Goal: Task Accomplishment & Management: Complete application form

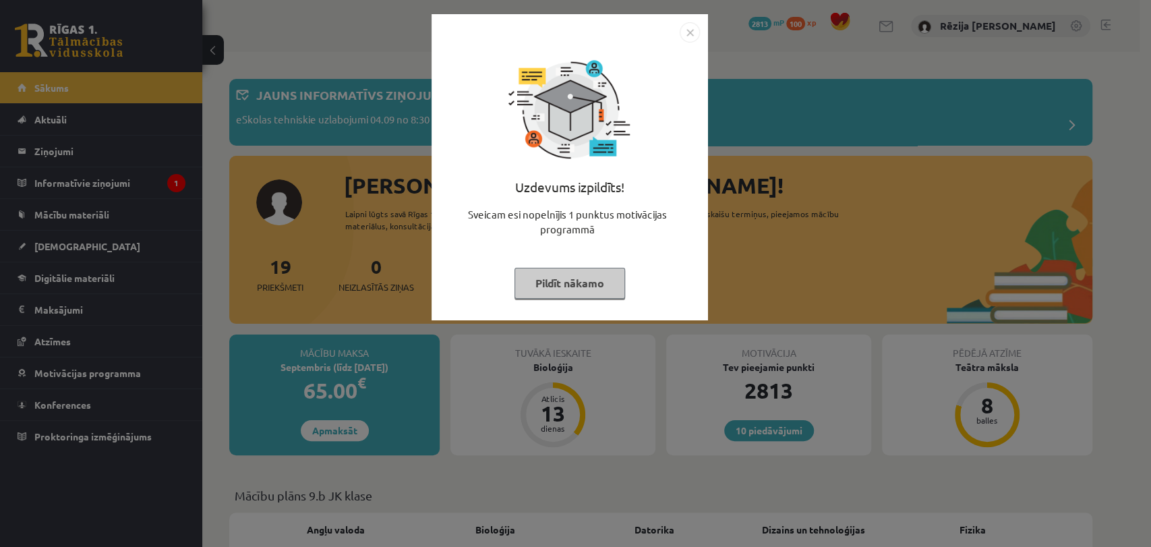
click at [687, 29] on img "Close" at bounding box center [689, 32] width 20 height 20
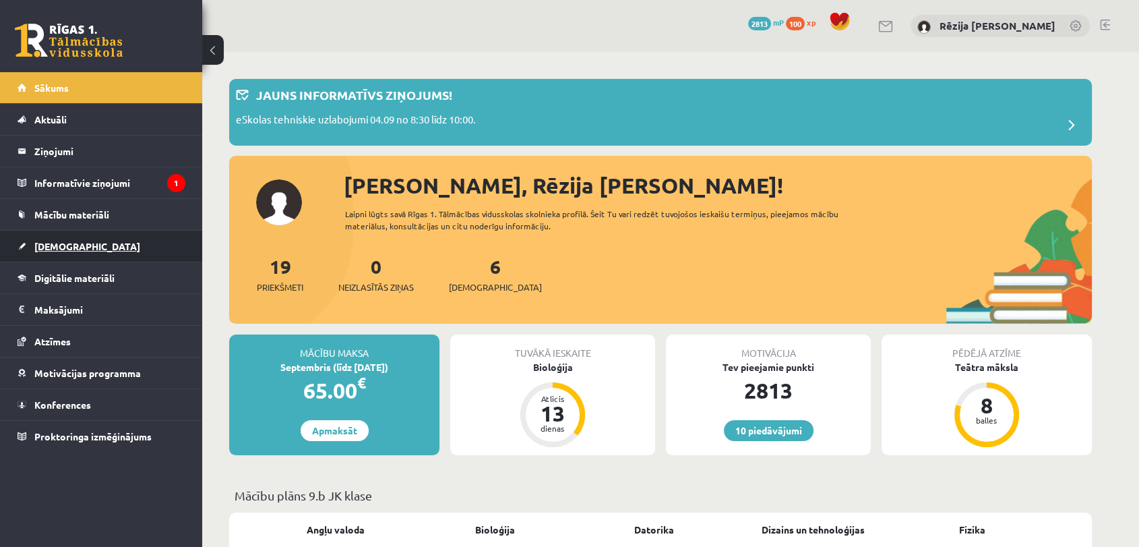
click at [56, 251] on link "[DEMOGRAPHIC_DATA]" at bounding box center [102, 246] width 168 height 31
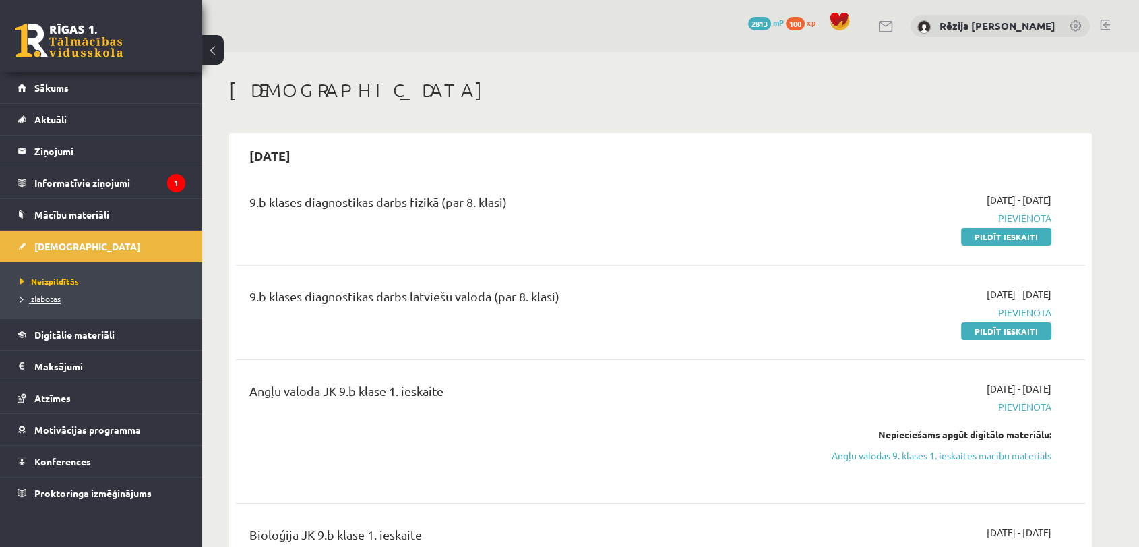
click at [59, 293] on span "Izlabotās" at bounding box center [40, 298] width 40 height 11
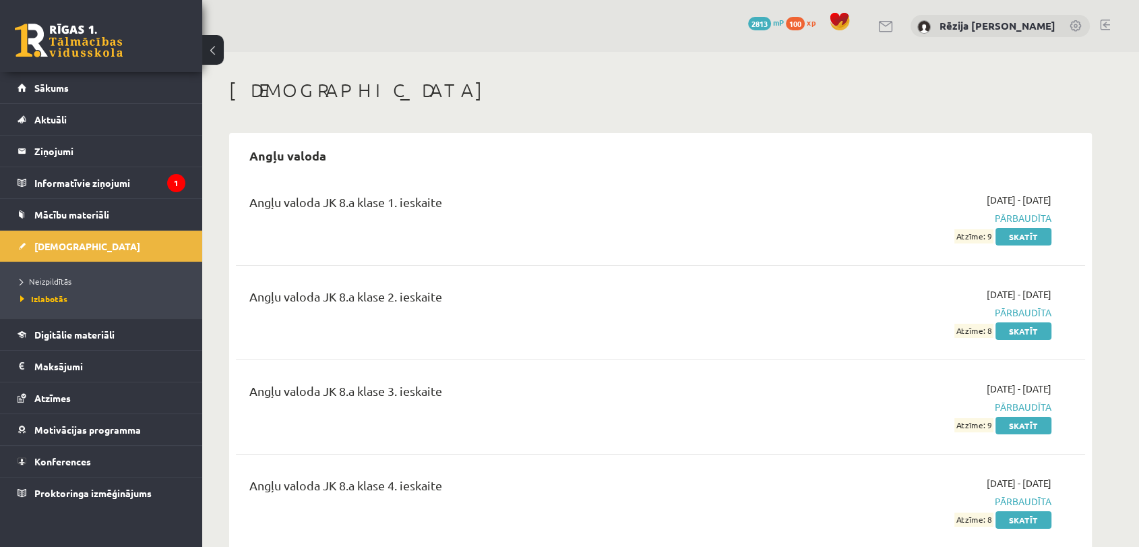
scroll to position [478, 0]
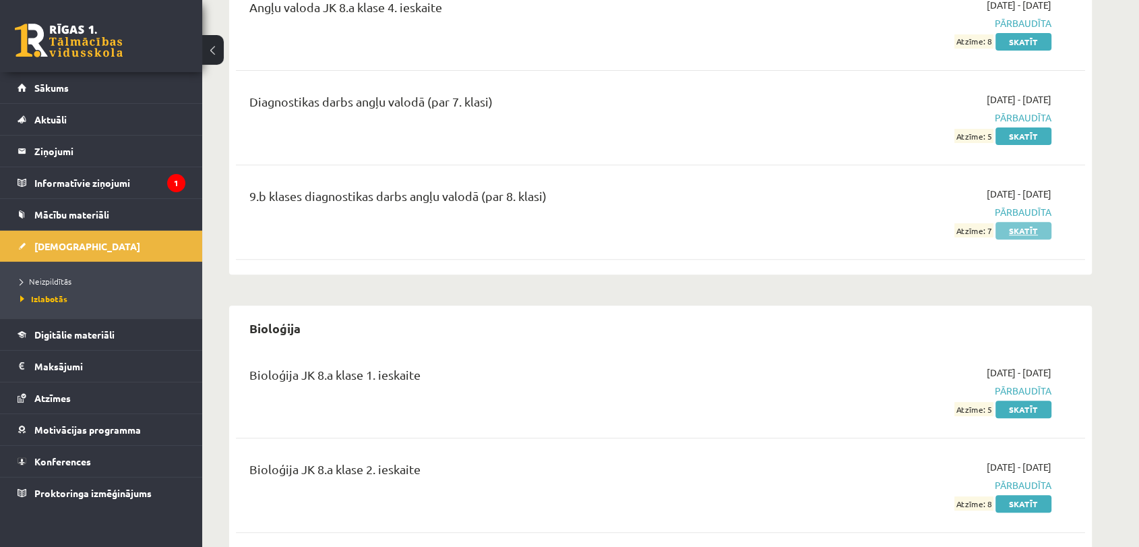
click at [1011, 234] on link "Skatīt" at bounding box center [1024, 231] width 56 height 18
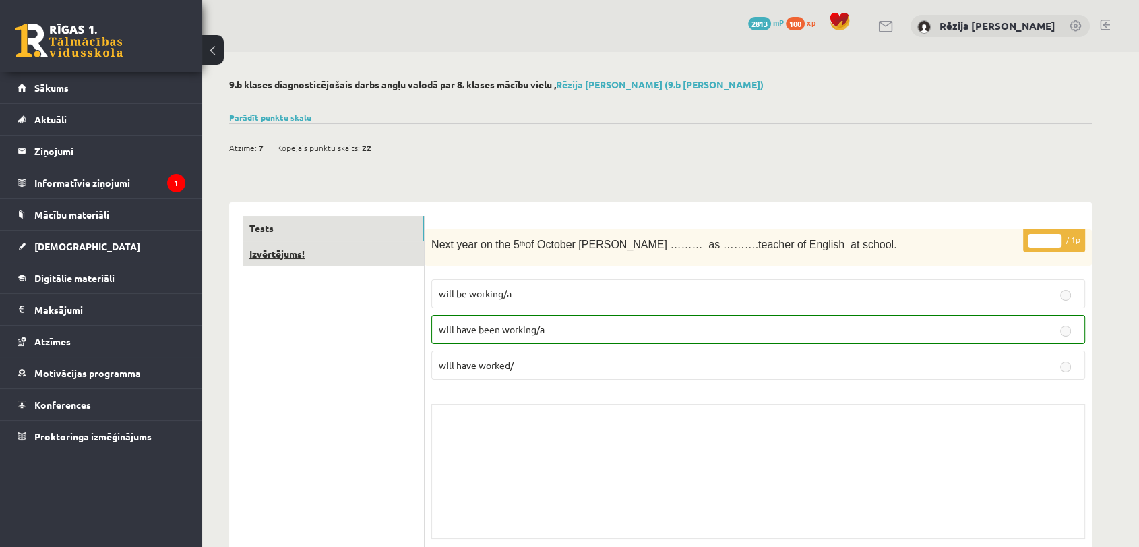
click at [311, 252] on link "Izvērtējums!" at bounding box center [333, 253] width 181 height 25
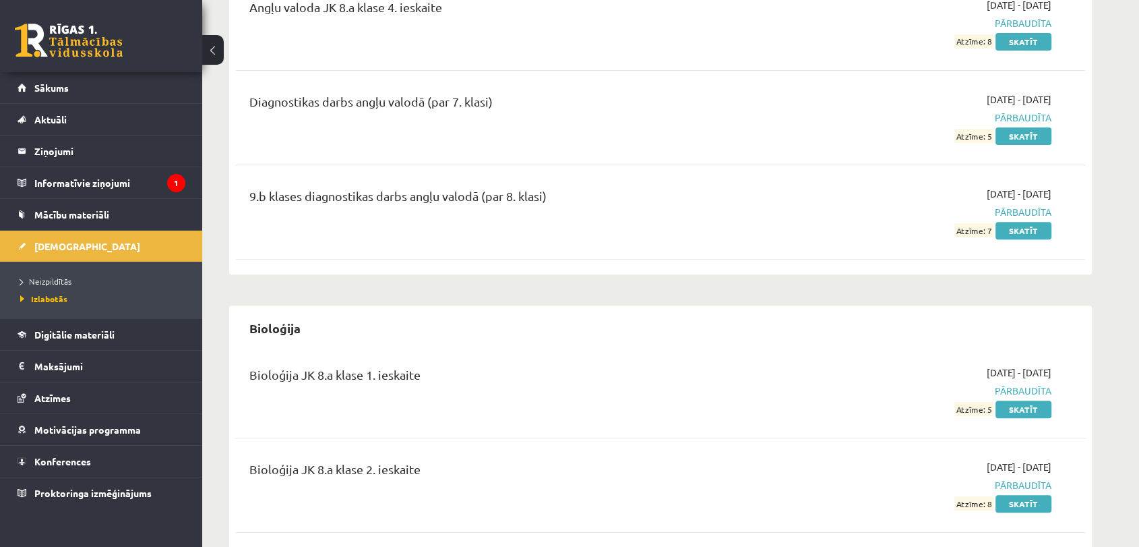
scroll to position [956, 0]
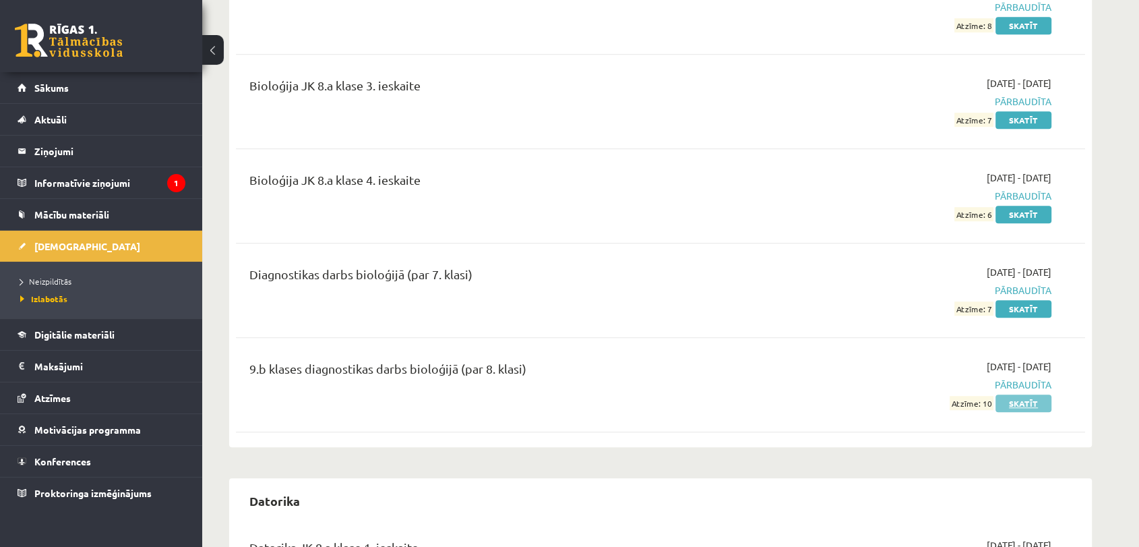
click at [1030, 397] on link "Skatīt" at bounding box center [1024, 403] width 56 height 18
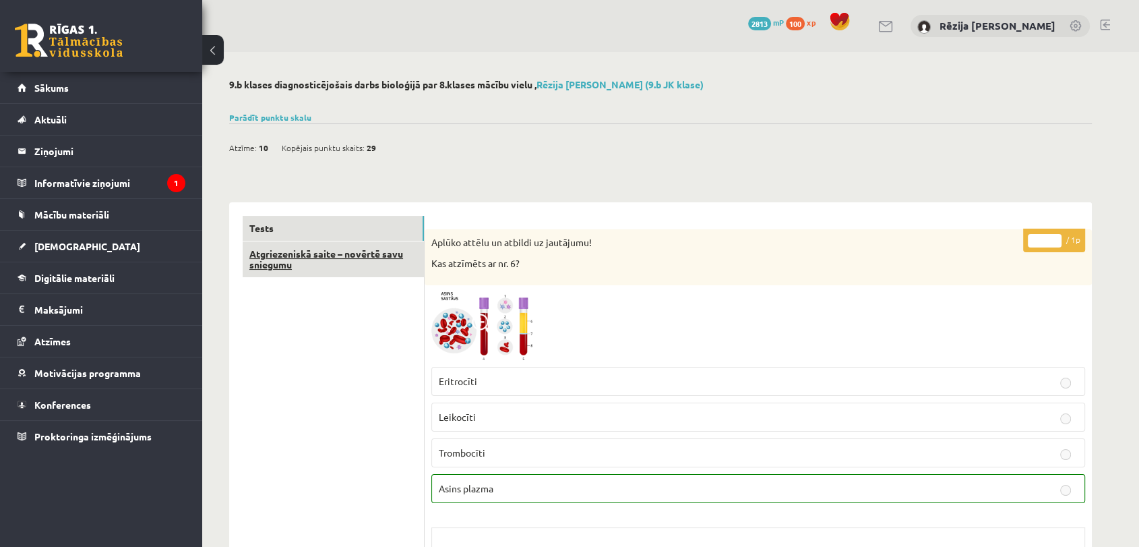
click at [329, 265] on link "Atgriezeniskā saite – novērtē savu sniegumu" at bounding box center [333, 259] width 181 height 36
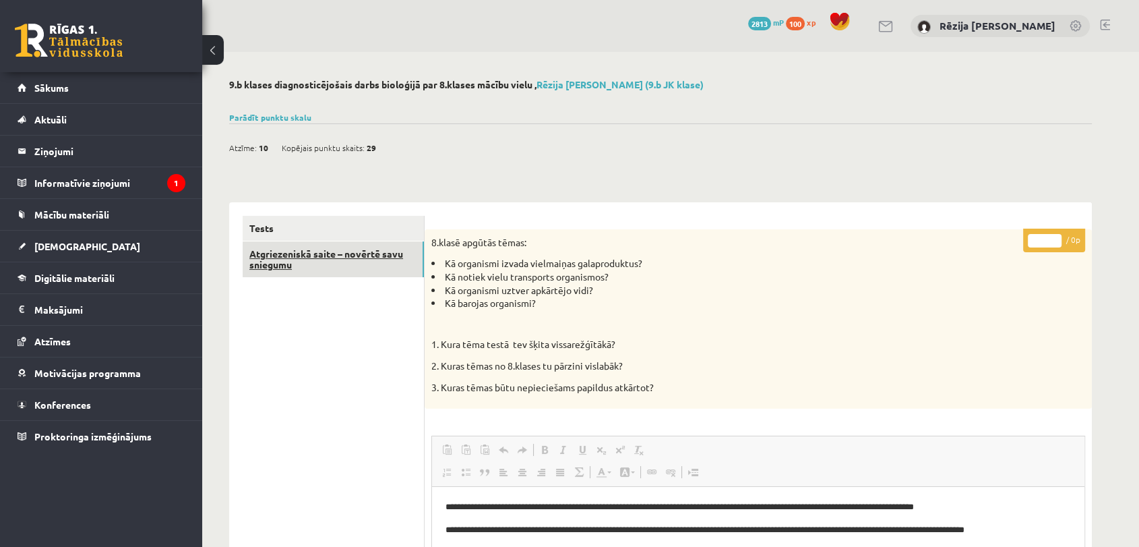
click at [358, 241] on link "Atgriezeniskā saite – novērtē savu sniegumu" at bounding box center [333, 259] width 181 height 36
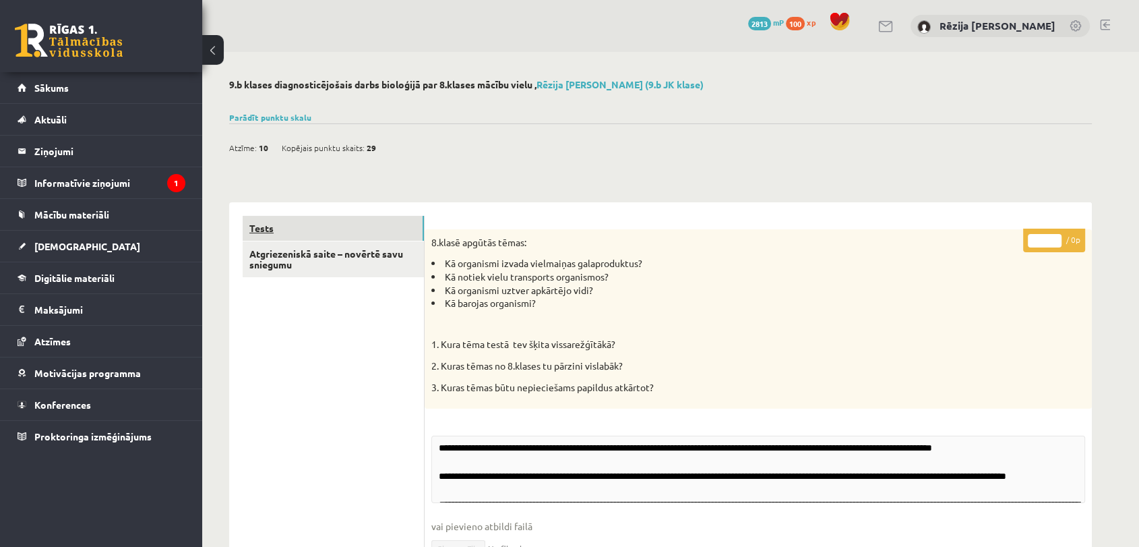
click at [357, 236] on link "Tests" at bounding box center [333, 228] width 181 height 25
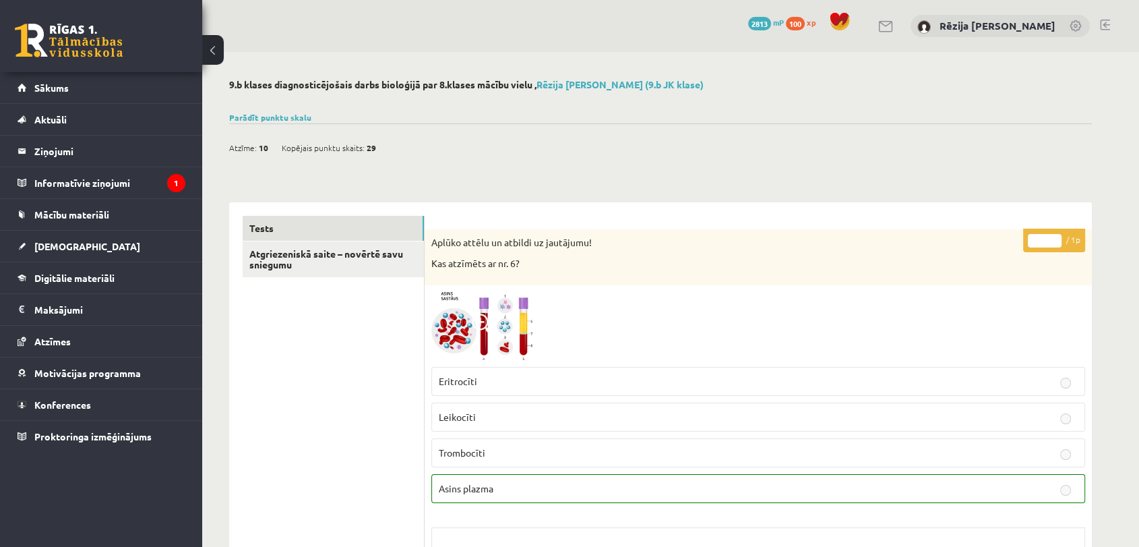
click at [367, 147] on span "29" at bounding box center [371, 148] width 9 height 20
click at [286, 115] on link "Parādīt punktu skalu" at bounding box center [270, 117] width 82 height 11
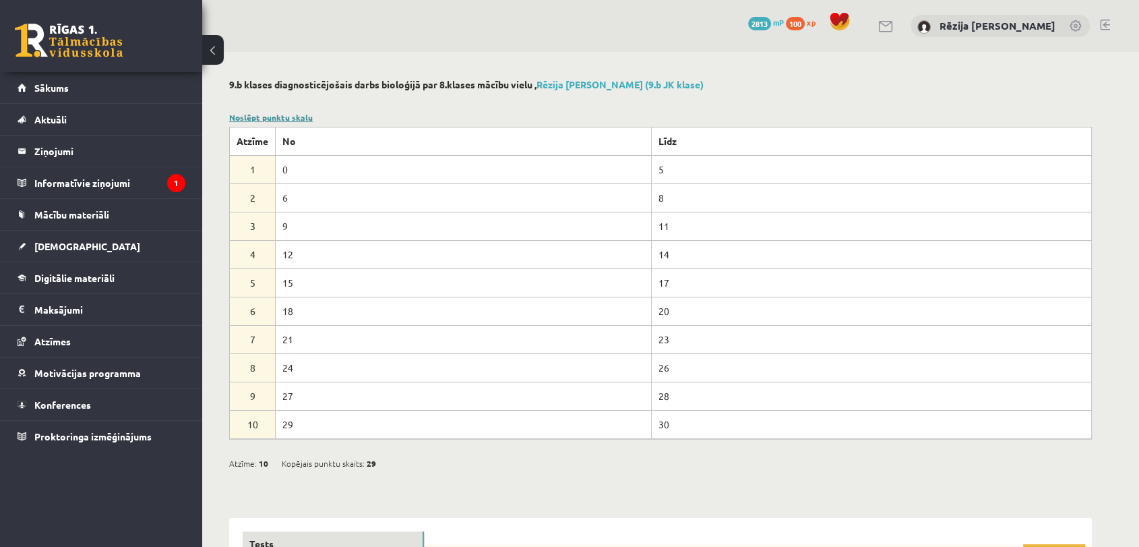
click at [288, 113] on link "Noslēpt punktu skalu" at bounding box center [271, 117] width 84 height 11
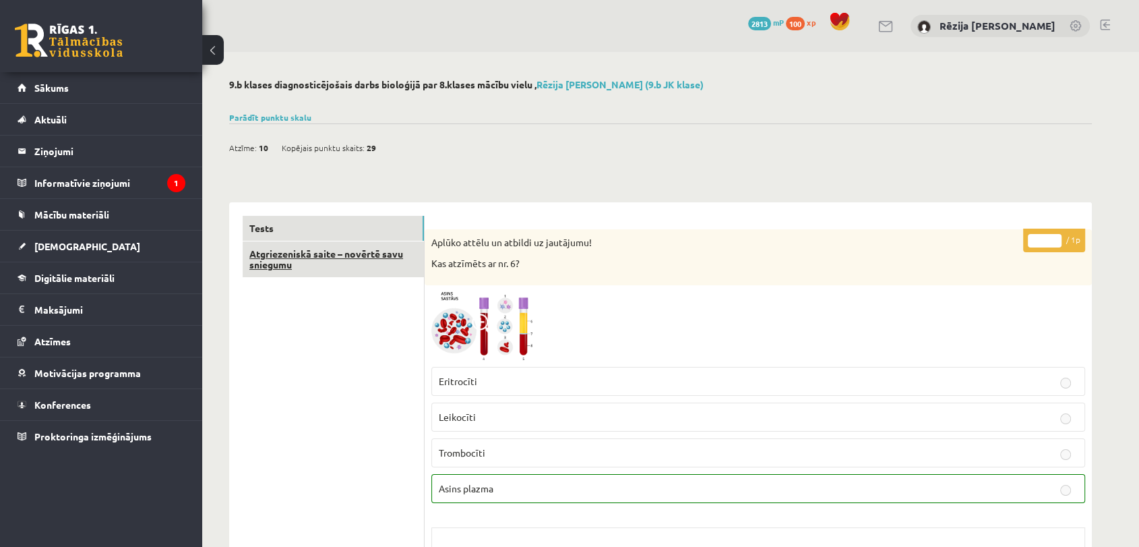
click at [358, 263] on link "Atgriezeniskā saite – novērtē savu sniegumu" at bounding box center [333, 259] width 181 height 36
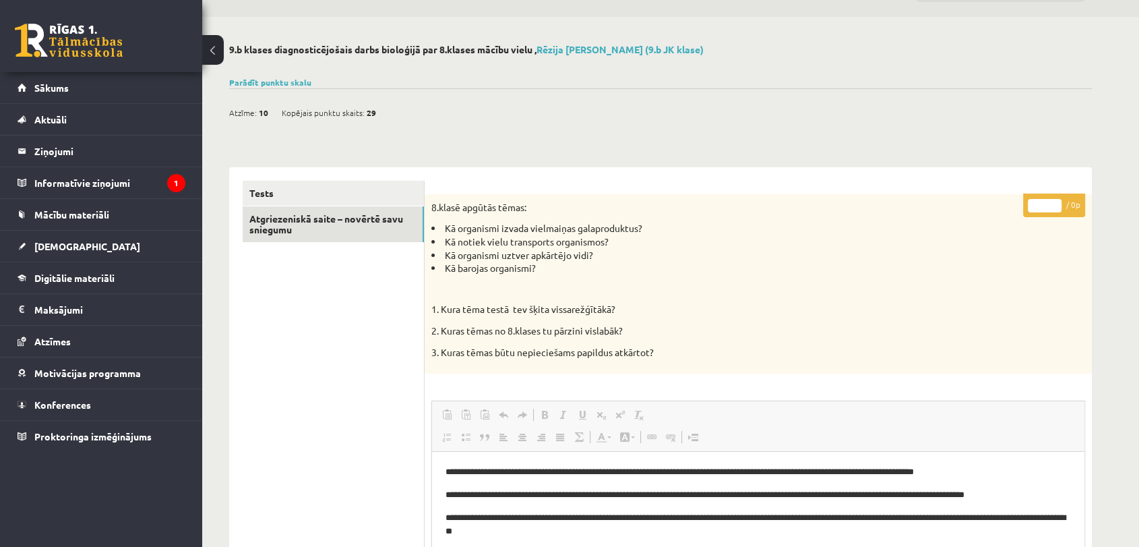
scroll to position [16, 0]
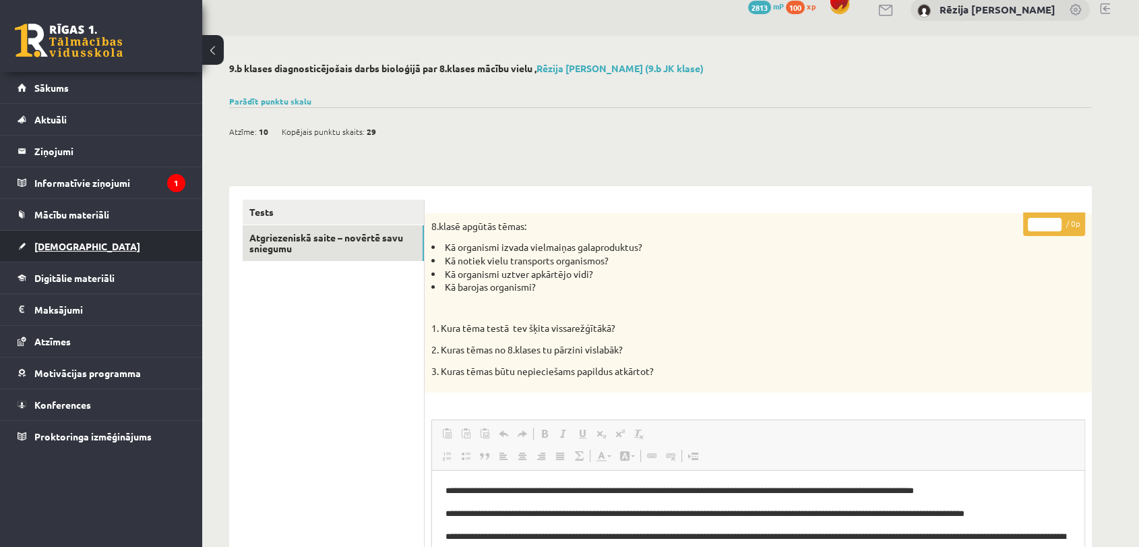
click at [65, 242] on span "[DEMOGRAPHIC_DATA]" at bounding box center [87, 246] width 106 height 12
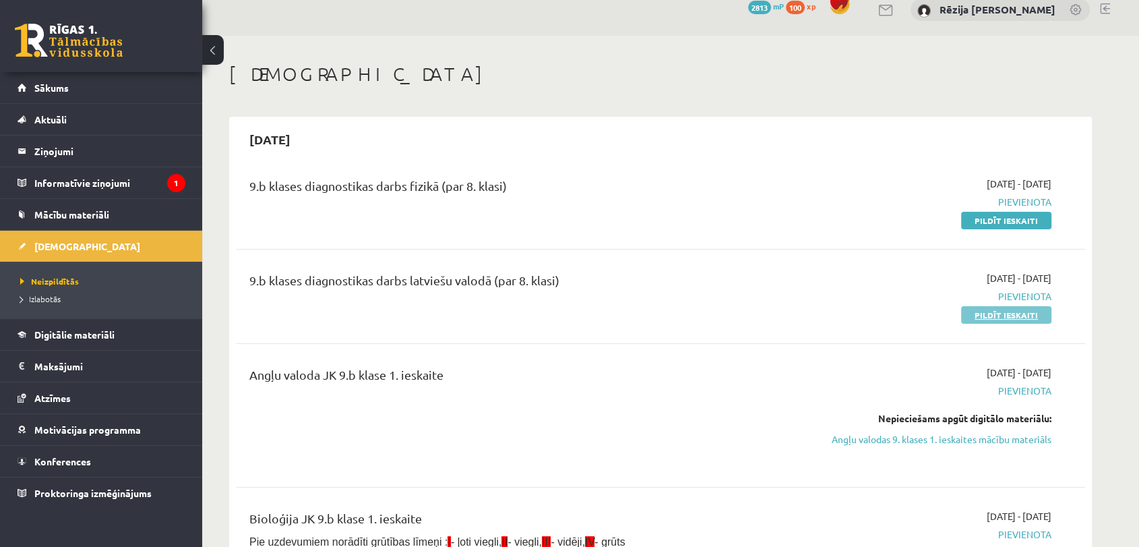
click at [991, 312] on link "Pildīt ieskaiti" at bounding box center [1006, 315] width 90 height 18
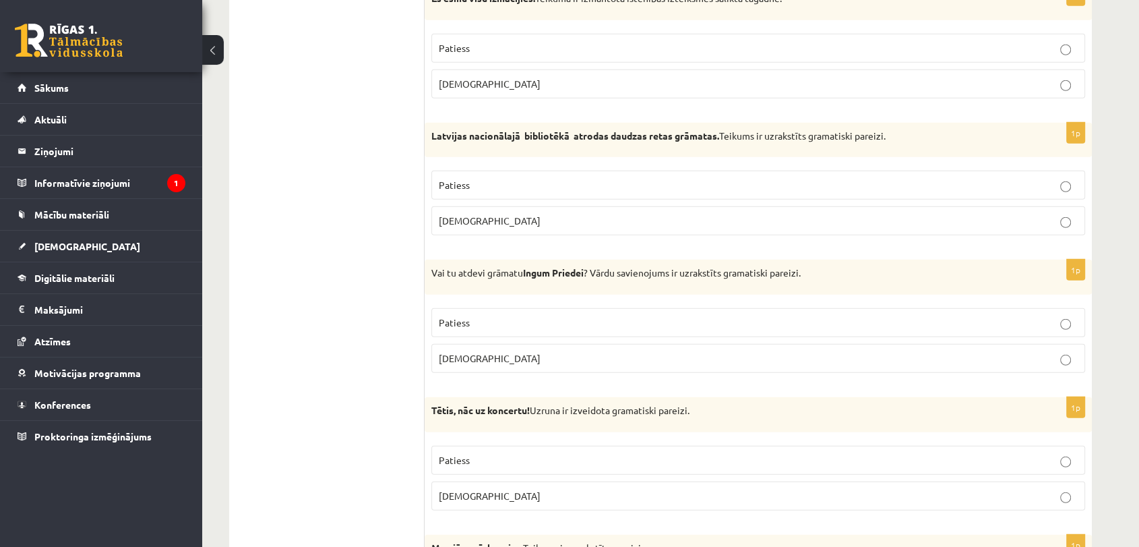
scroll to position [3866, 0]
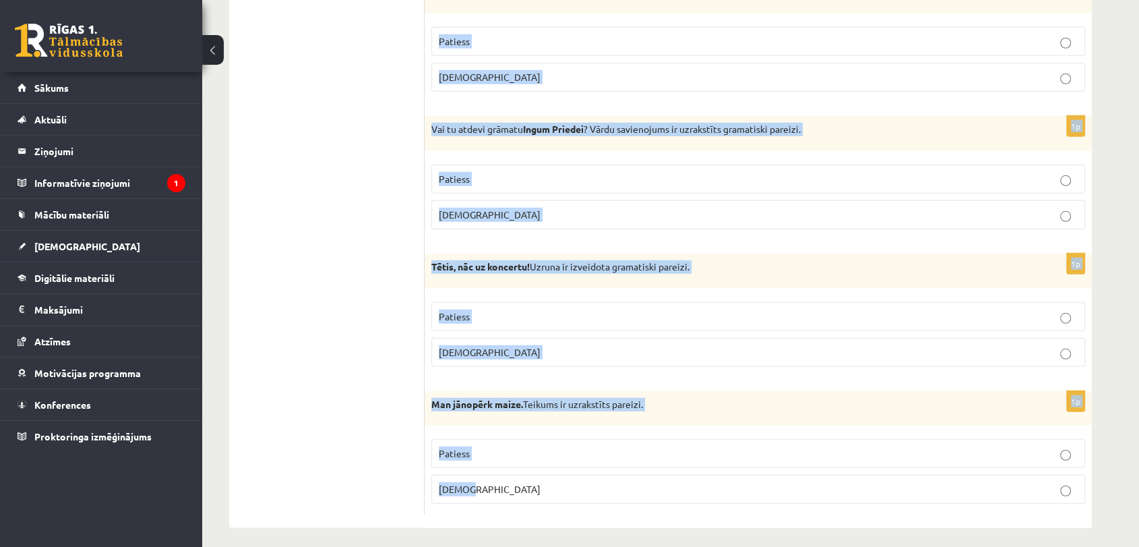
drag, startPoint x: 477, startPoint y: 257, endPoint x: 644, endPoint y: 489, distance: 286.4
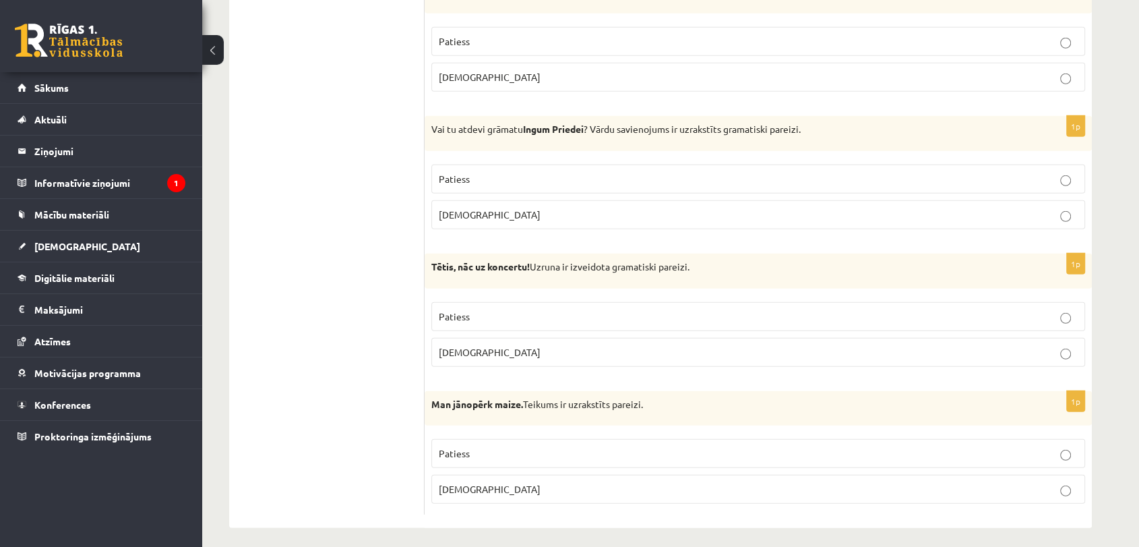
drag, startPoint x: 534, startPoint y: 394, endPoint x: 383, endPoint y: 228, distance: 224.8
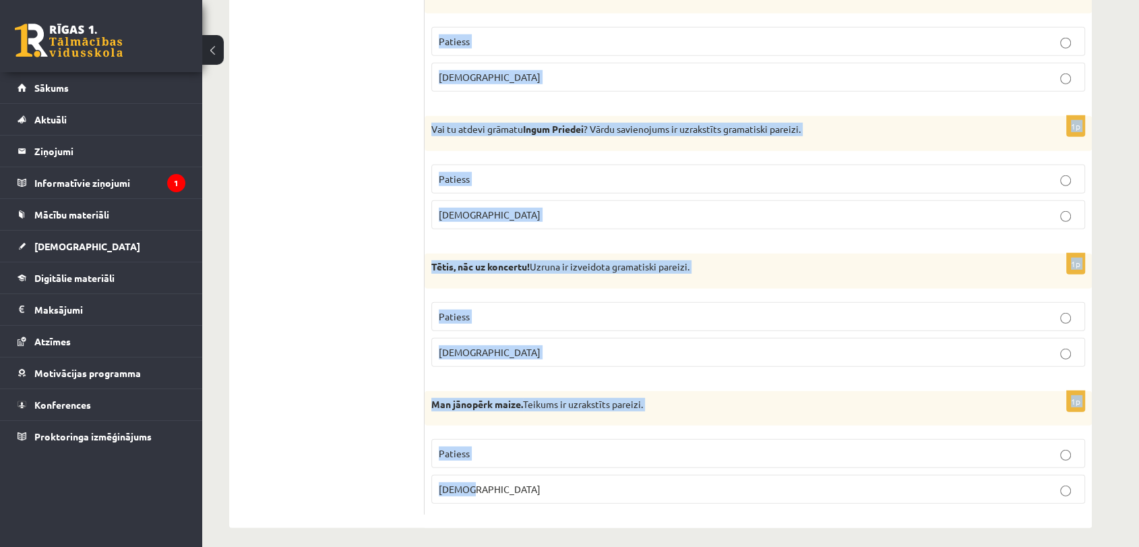
drag, startPoint x: 437, startPoint y: 239, endPoint x: 670, endPoint y: 556, distance: 393.4
copy form "Apgalvojums ir patiess vai aplams? 1p Slēpšana - vārdā ir divi piedēkļi. Paties…"
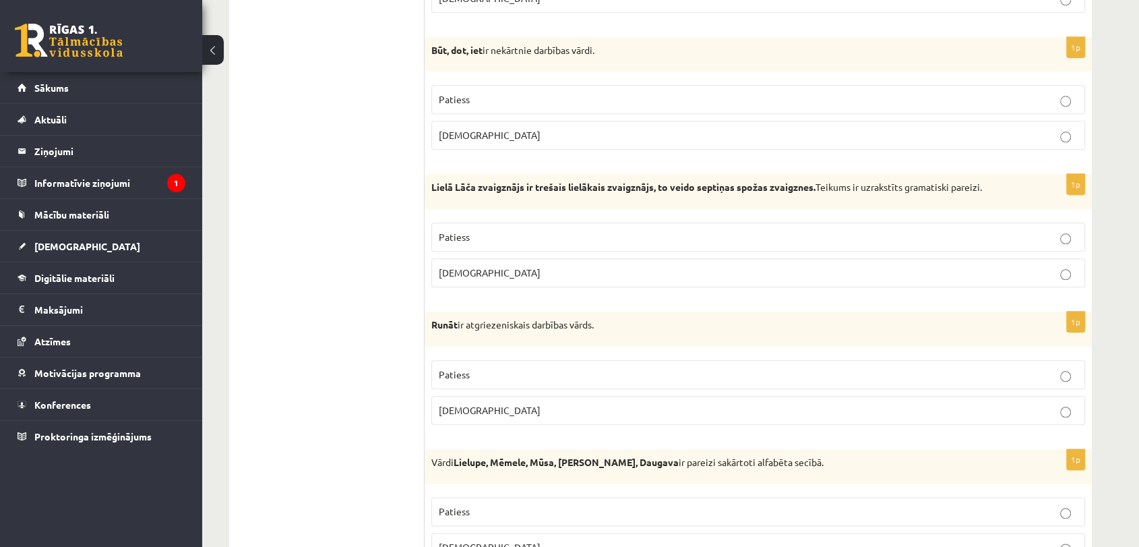
scroll to position [0, 0]
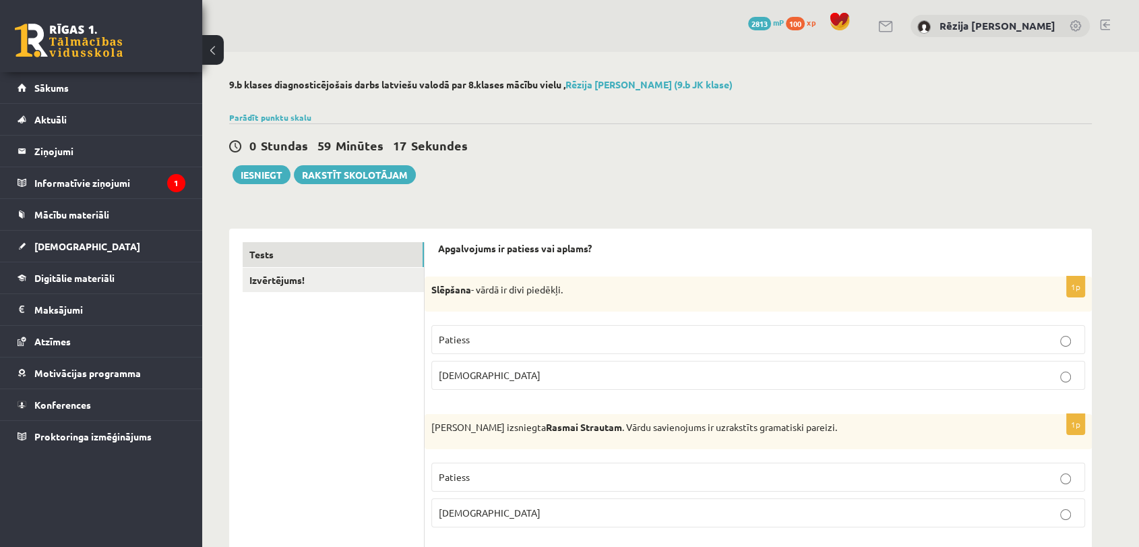
click at [484, 371] on p "Aplams" at bounding box center [758, 375] width 639 height 14
click at [467, 506] on span "Aplams" at bounding box center [490, 512] width 102 height 12
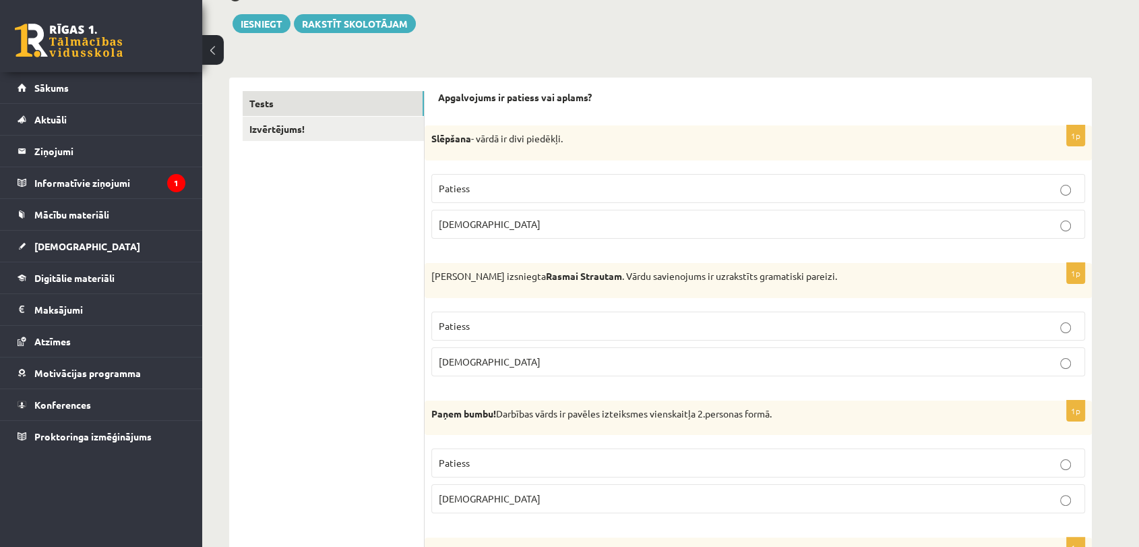
scroll to position [187, 0]
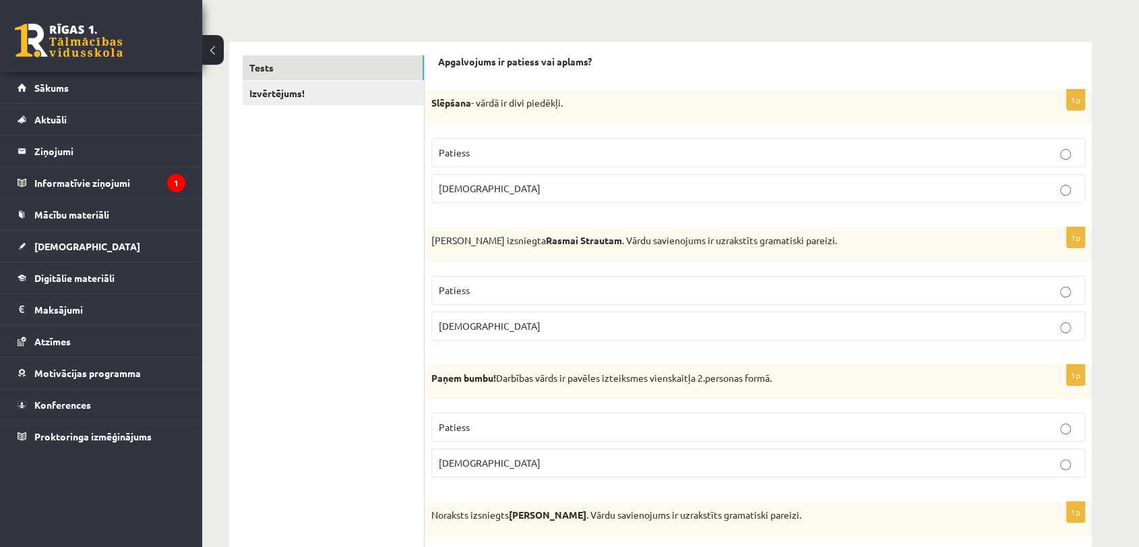
click at [625, 429] on p "Patiess" at bounding box center [758, 427] width 639 height 14
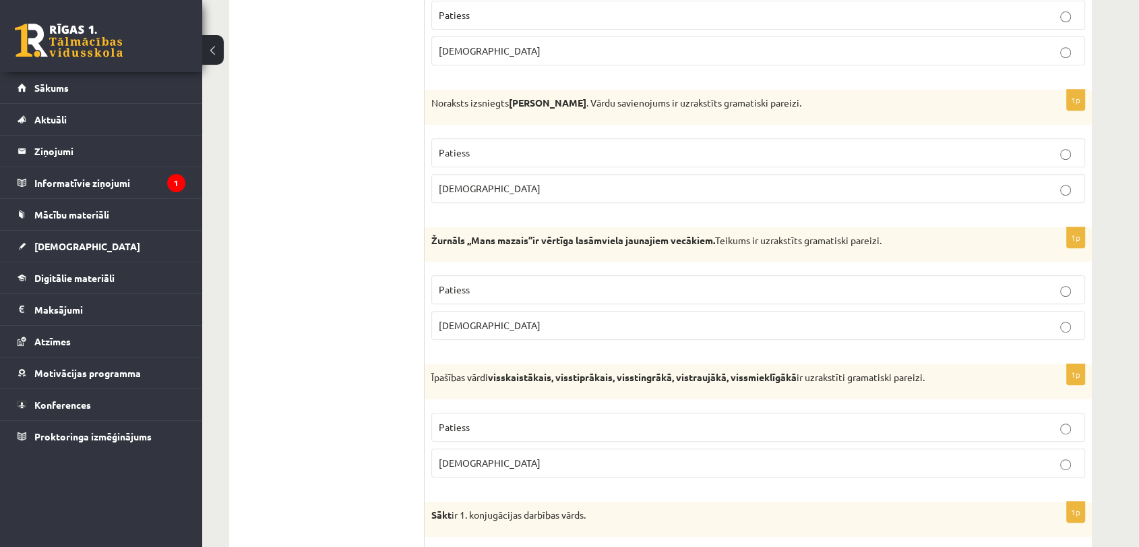
scroll to position [613, 0]
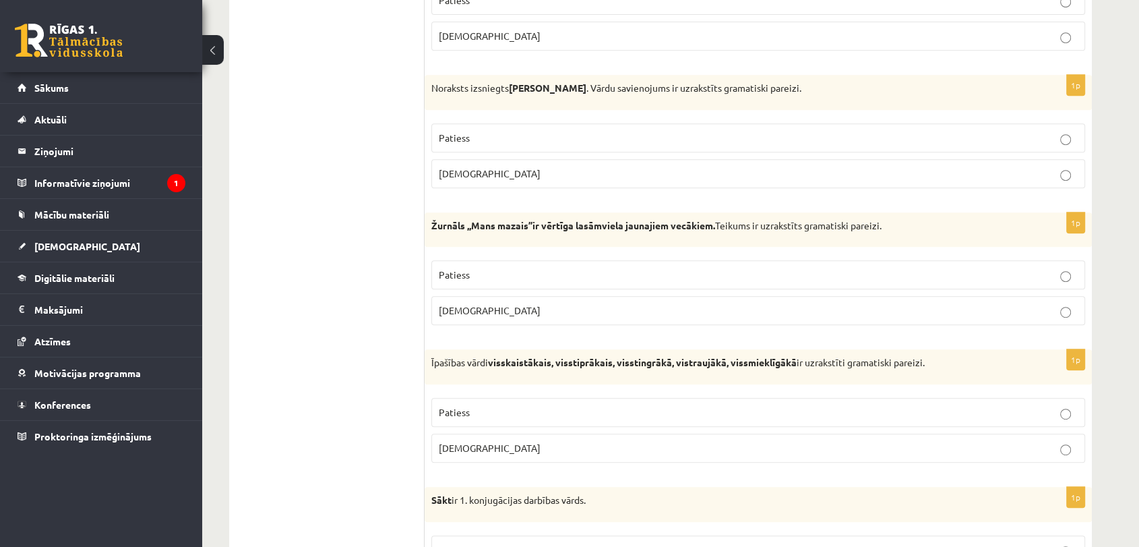
click at [854, 156] on fieldset "Patiess Aplams" at bounding box center [758, 154] width 654 height 75
click at [871, 166] on p "Aplams" at bounding box center [758, 173] width 639 height 14
click at [701, 278] on p "Patiess" at bounding box center [758, 275] width 639 height 14
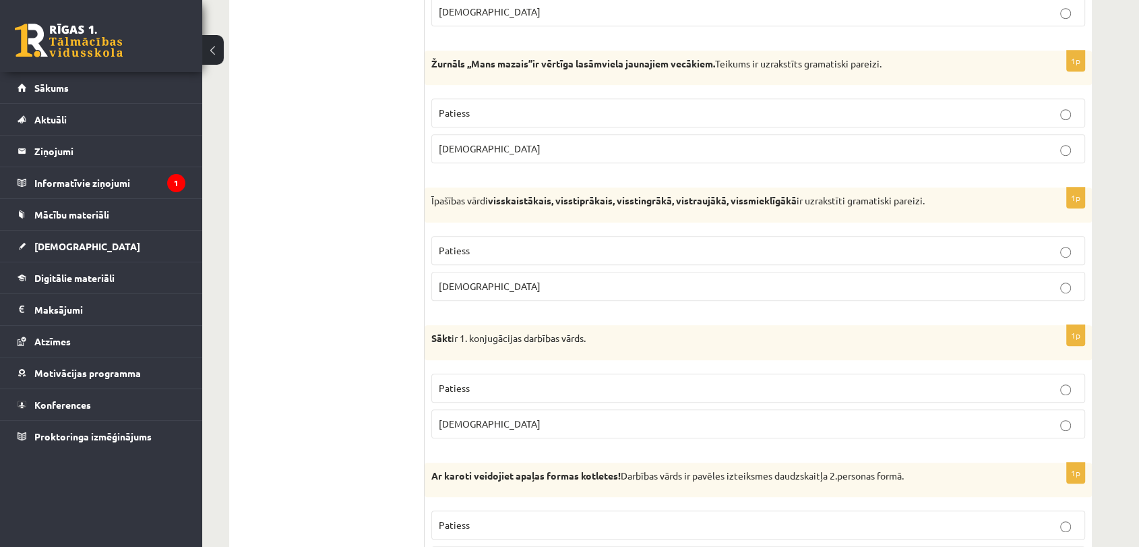
scroll to position [821, 0]
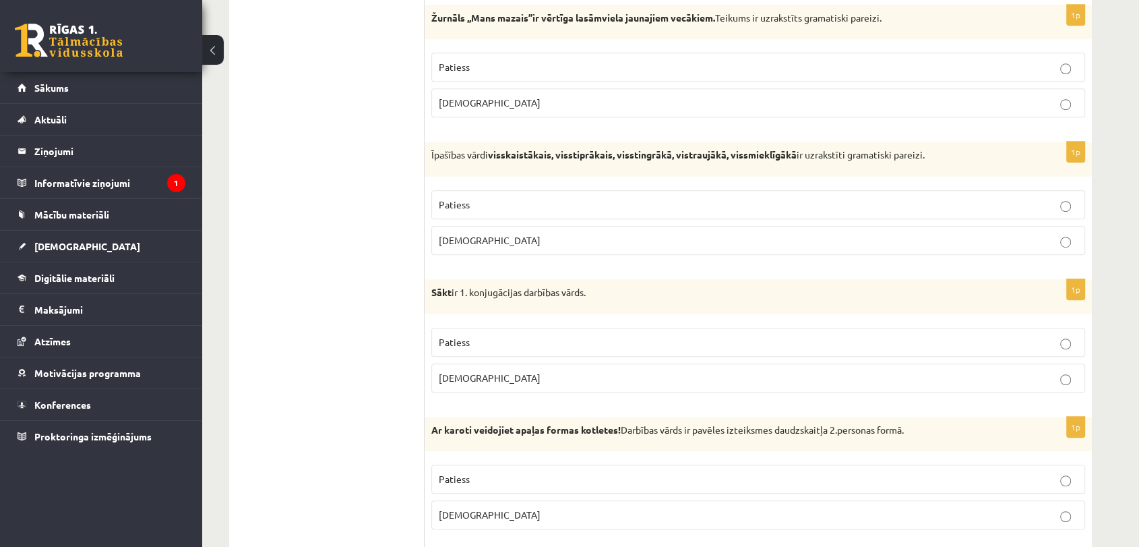
click at [794, 186] on fieldset "Patiess Aplams" at bounding box center [758, 220] width 654 height 75
click at [795, 193] on label "Patiess" at bounding box center [758, 204] width 654 height 29
click at [549, 371] on p "[DEMOGRAPHIC_DATA]" at bounding box center [758, 378] width 639 height 14
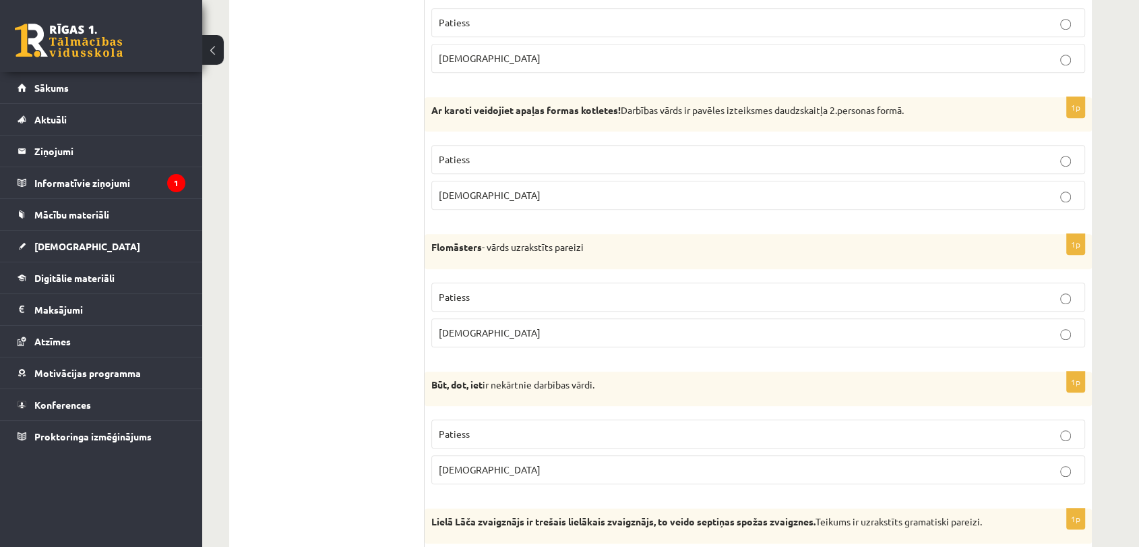
scroll to position [1151, 0]
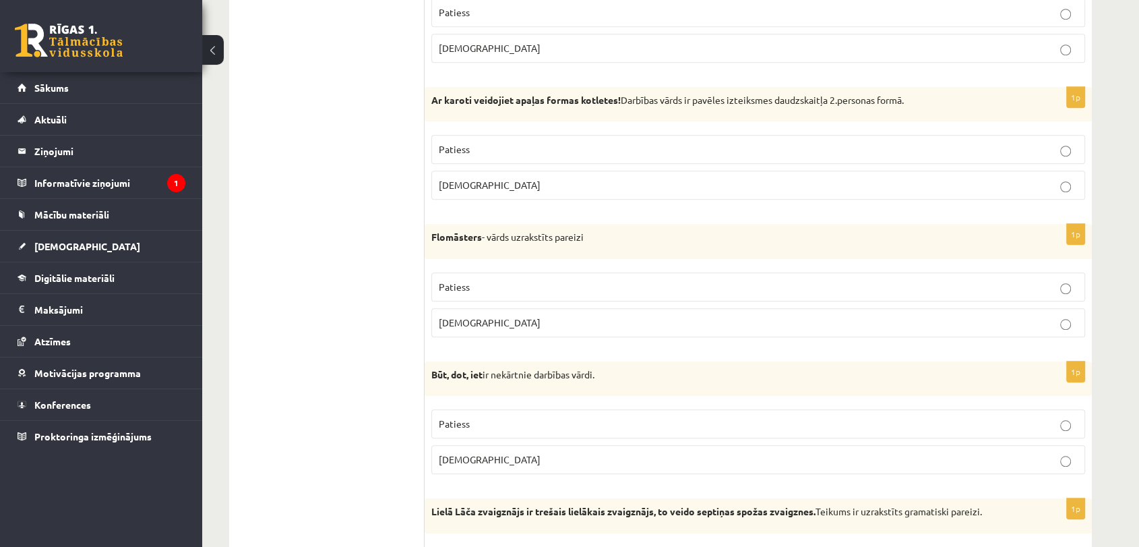
click at [544, 142] on p "Patiess" at bounding box center [758, 149] width 639 height 14
click at [507, 276] on label "Patiess" at bounding box center [758, 286] width 654 height 29
click at [760, 181] on p "Aplams" at bounding box center [758, 185] width 639 height 14
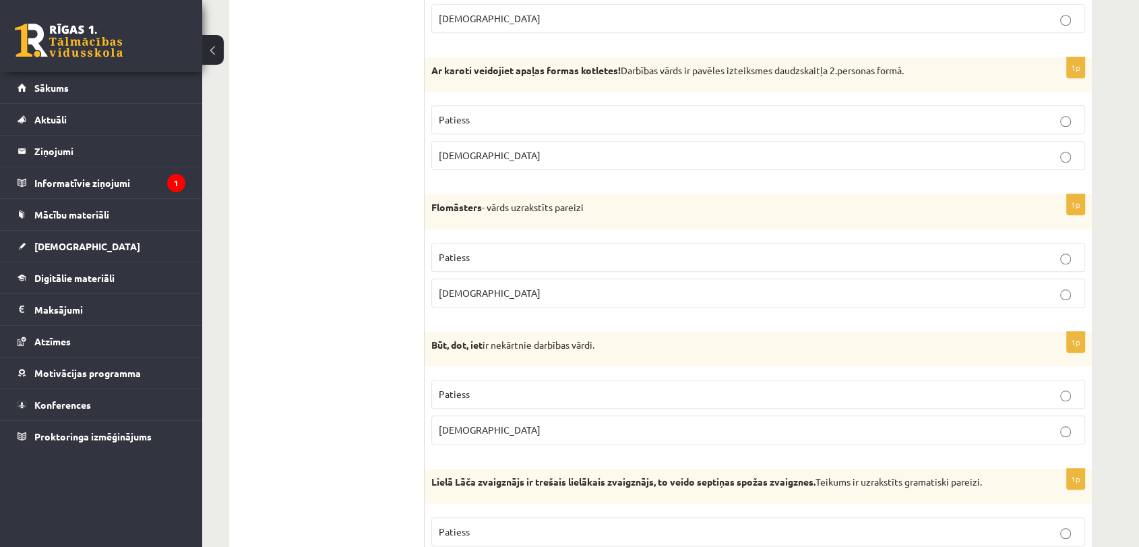
scroll to position [1190, 0]
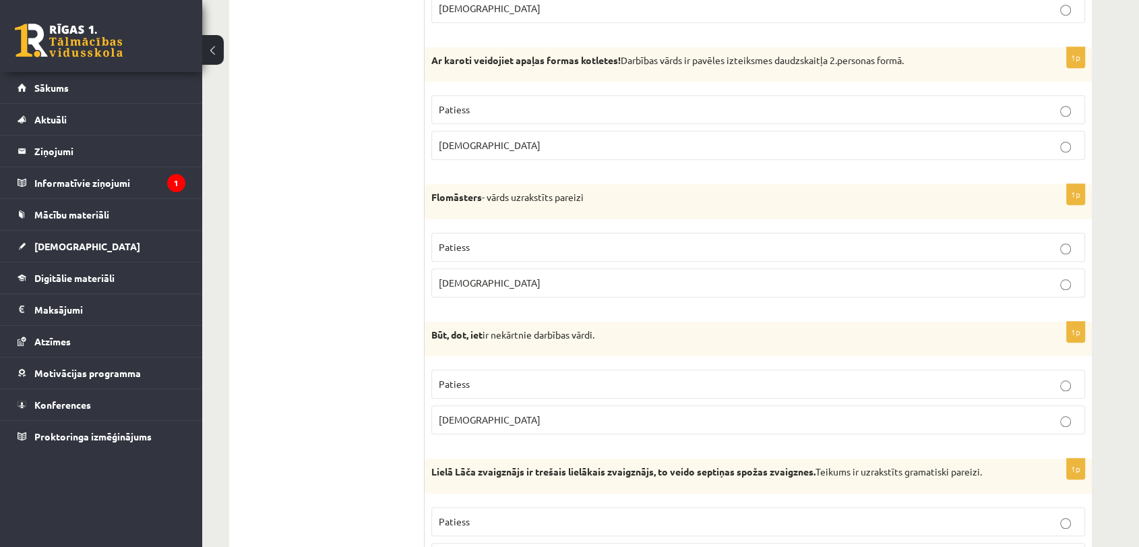
click at [521, 377] on p "Patiess" at bounding box center [758, 384] width 639 height 14
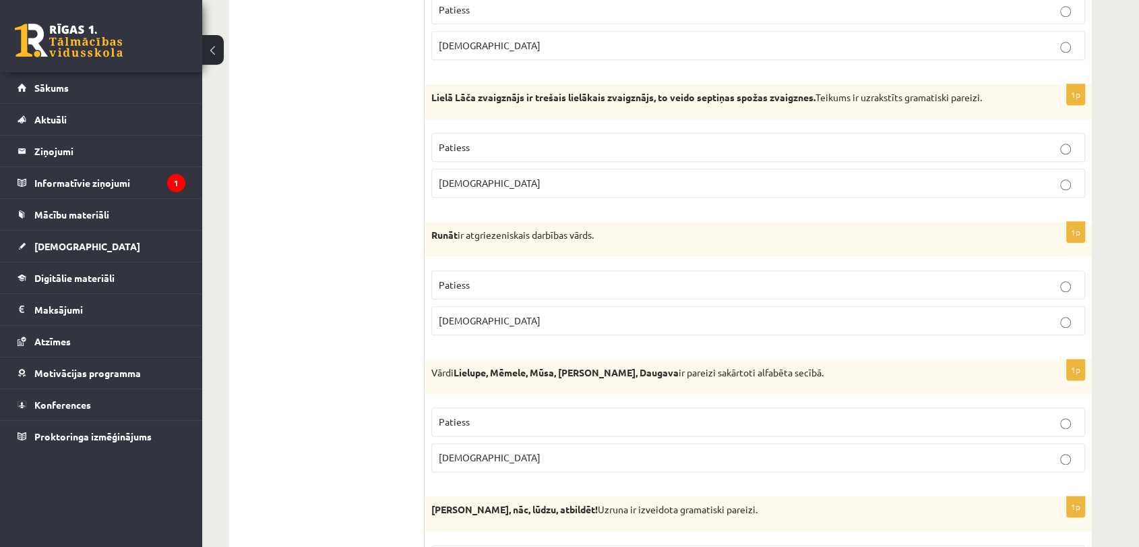
scroll to position [1569, 0]
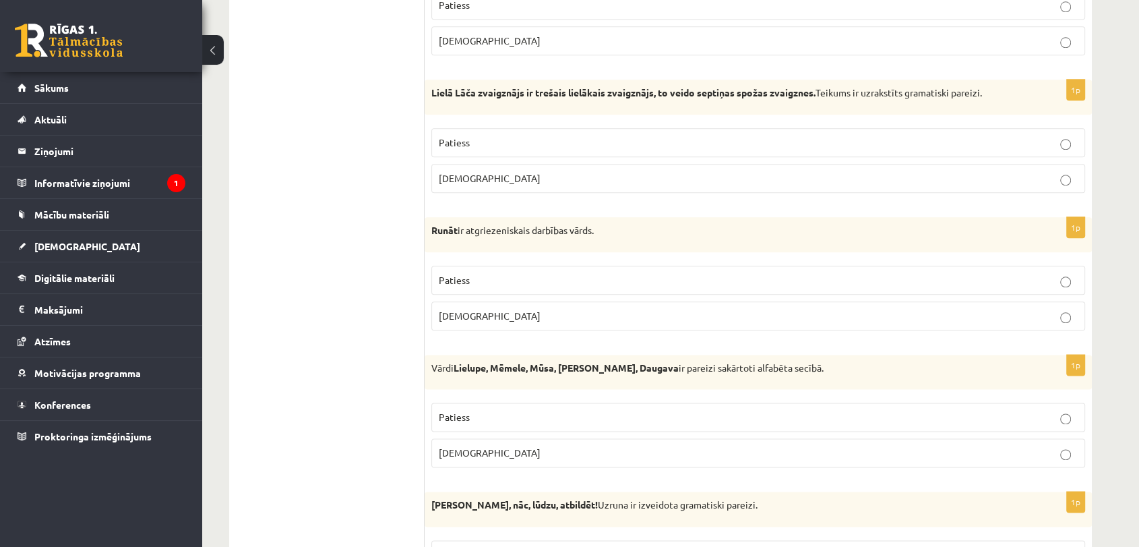
click at [509, 174] on p "Aplams" at bounding box center [758, 178] width 639 height 14
click at [495, 309] on p "Aplams" at bounding box center [758, 316] width 639 height 14
click at [539, 450] on p "Aplams" at bounding box center [758, 453] width 639 height 14
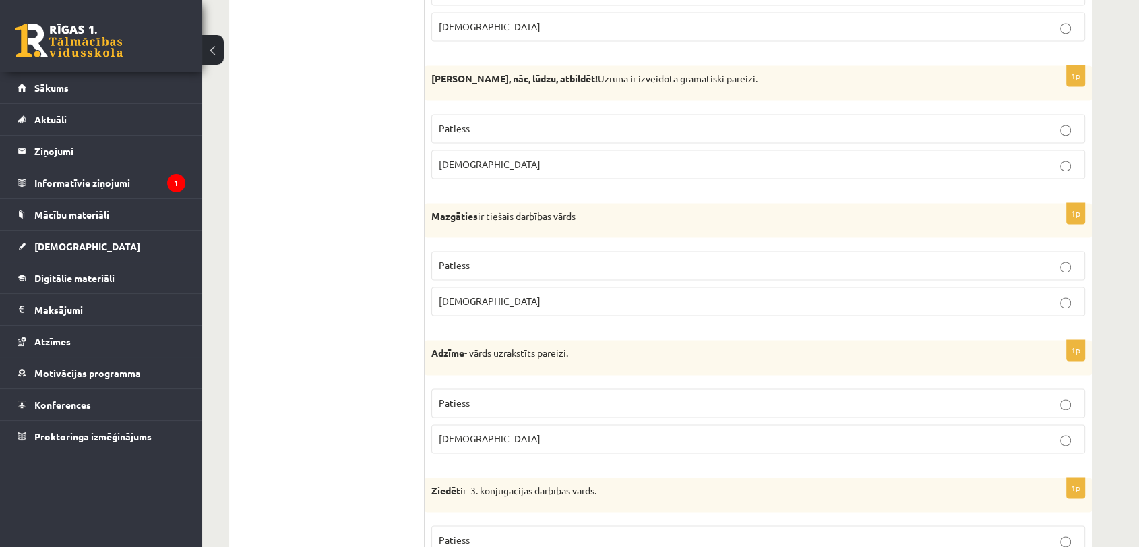
scroll to position [2016, 0]
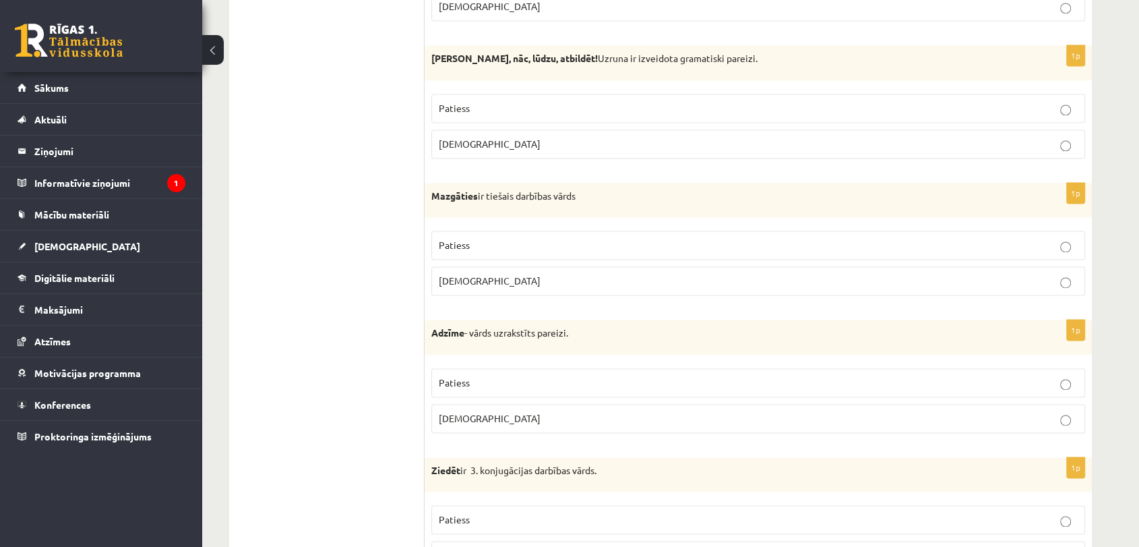
click at [745, 94] on label "Patiess" at bounding box center [758, 108] width 654 height 29
click at [649, 274] on p "Aplams" at bounding box center [758, 281] width 639 height 14
click at [491, 379] on p "Patiess" at bounding box center [758, 382] width 639 height 14
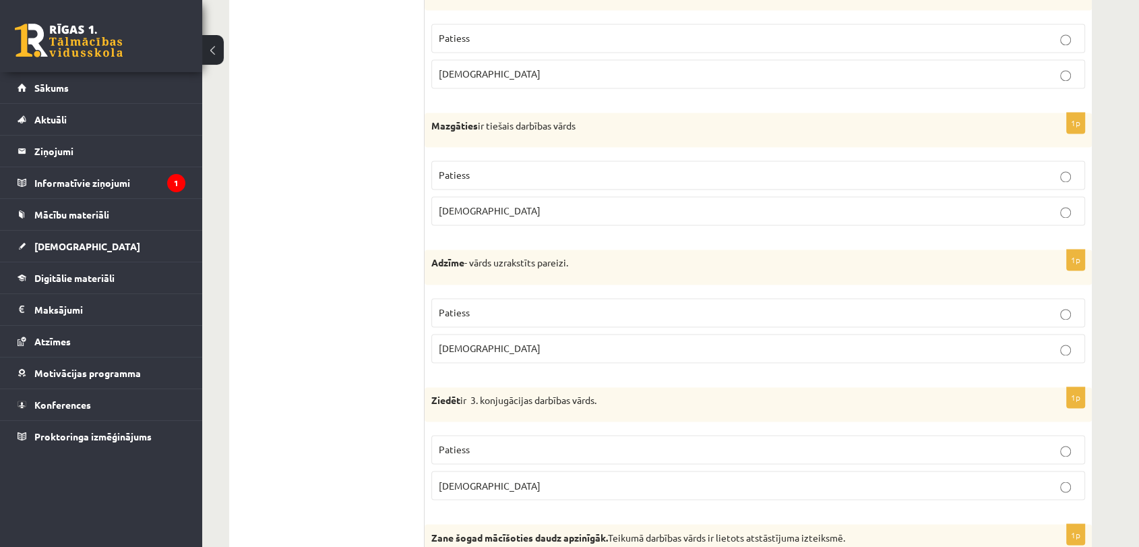
scroll to position [2126, 0]
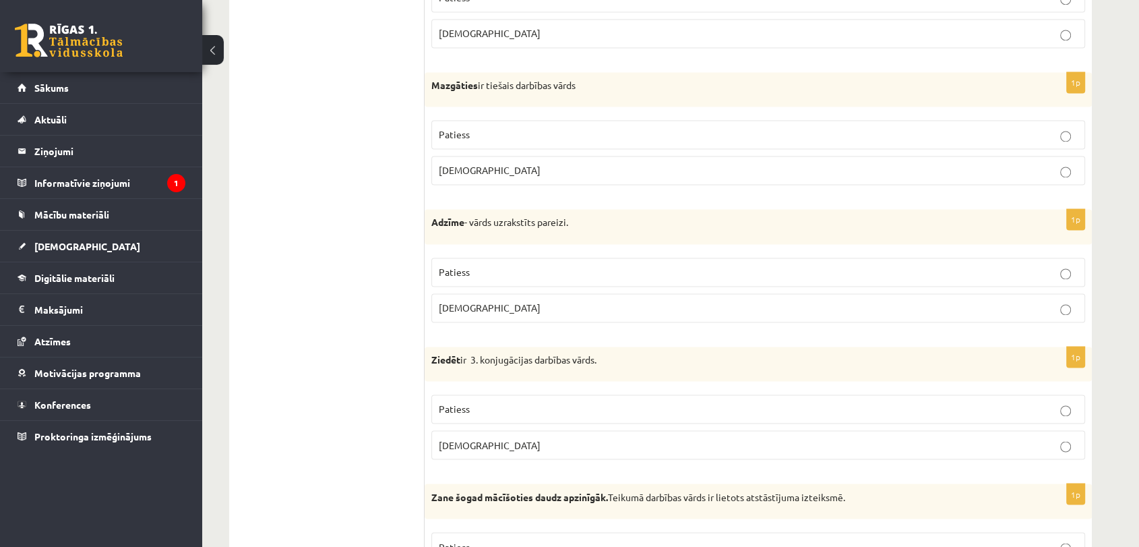
click at [536, 402] on p "Patiess" at bounding box center [758, 409] width 639 height 14
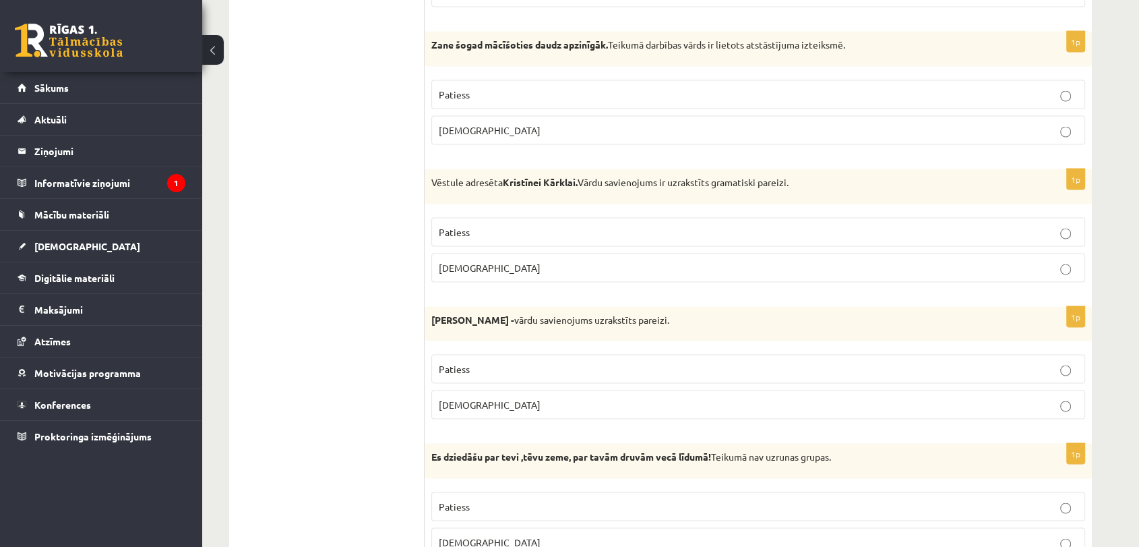
scroll to position [2588, 0]
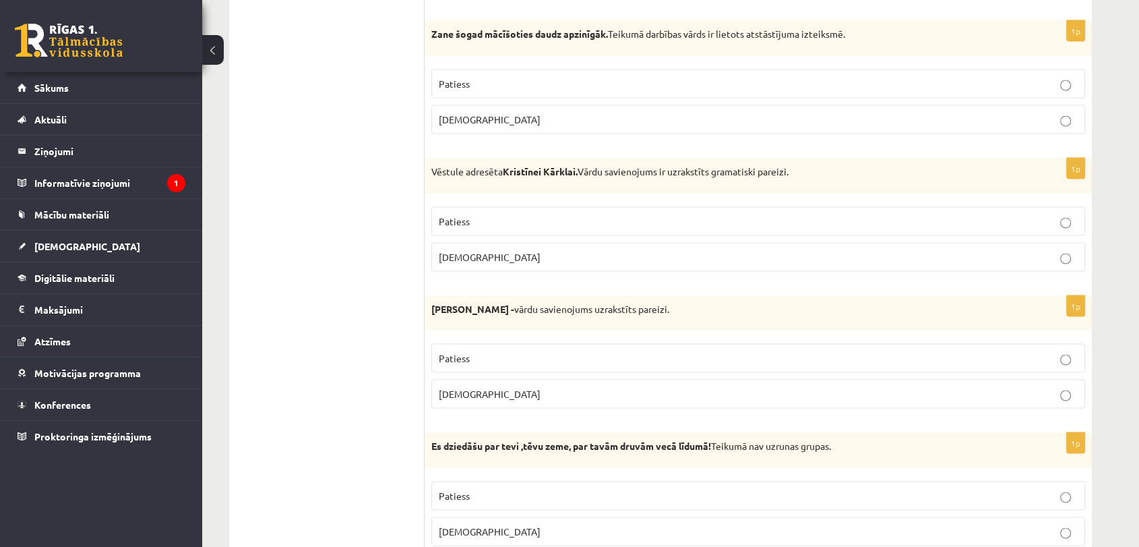
click at [477, 82] on p "Patiess" at bounding box center [758, 84] width 639 height 14
click at [491, 250] on p "Aplams" at bounding box center [758, 257] width 639 height 14
click at [522, 387] on p "Aplams" at bounding box center [758, 394] width 639 height 14
click at [485, 524] on p "Aplams" at bounding box center [758, 531] width 639 height 14
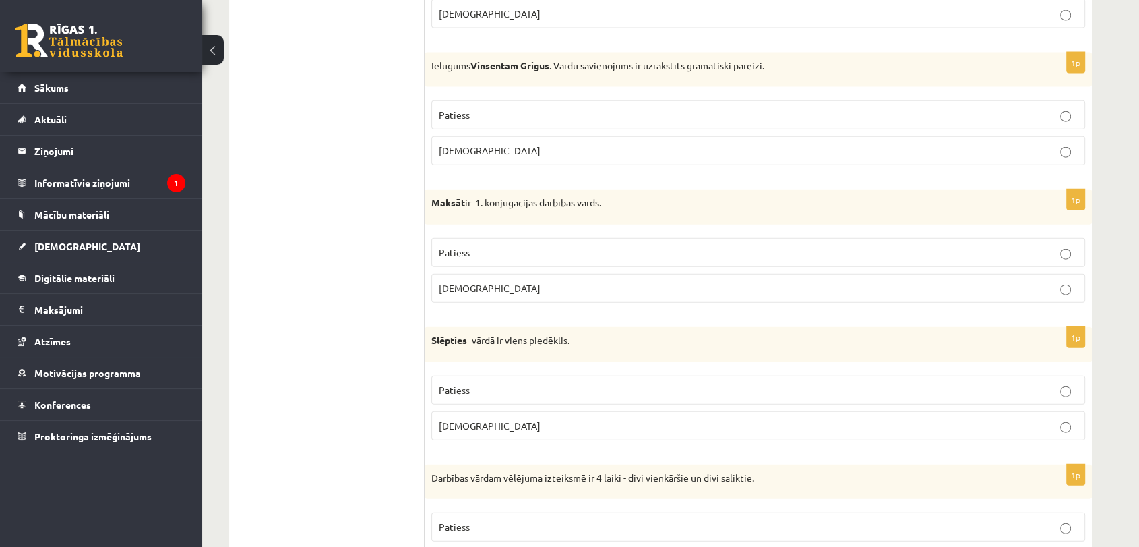
scroll to position [3137, 0]
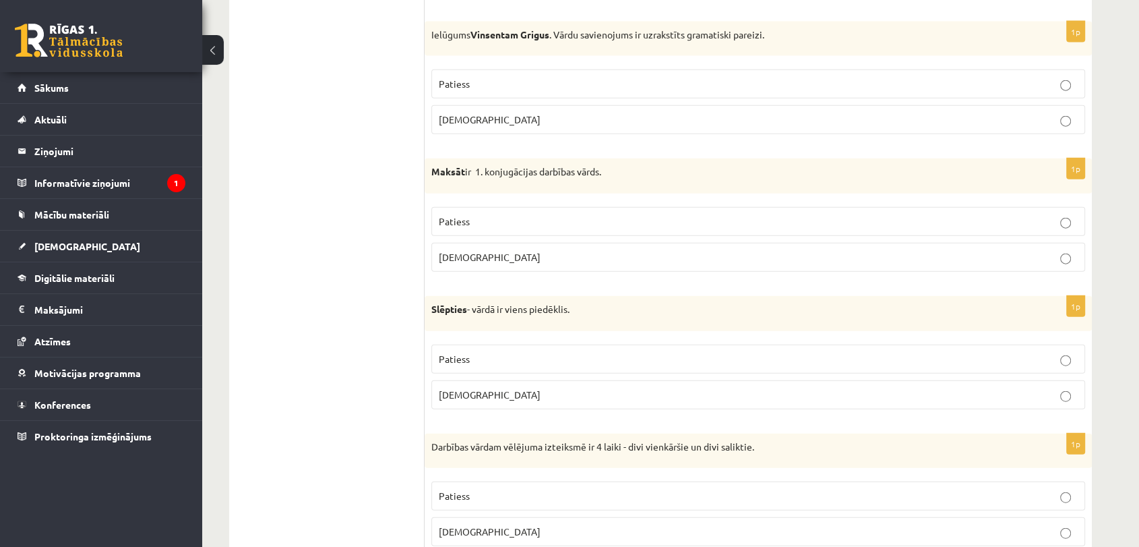
click at [502, 113] on p "Aplams" at bounding box center [758, 120] width 639 height 14
click at [477, 207] on label "Patiess" at bounding box center [758, 221] width 654 height 29
click at [449, 388] on span "Aplams" at bounding box center [490, 394] width 102 height 12
click at [539, 524] on p "Aplams" at bounding box center [758, 531] width 639 height 14
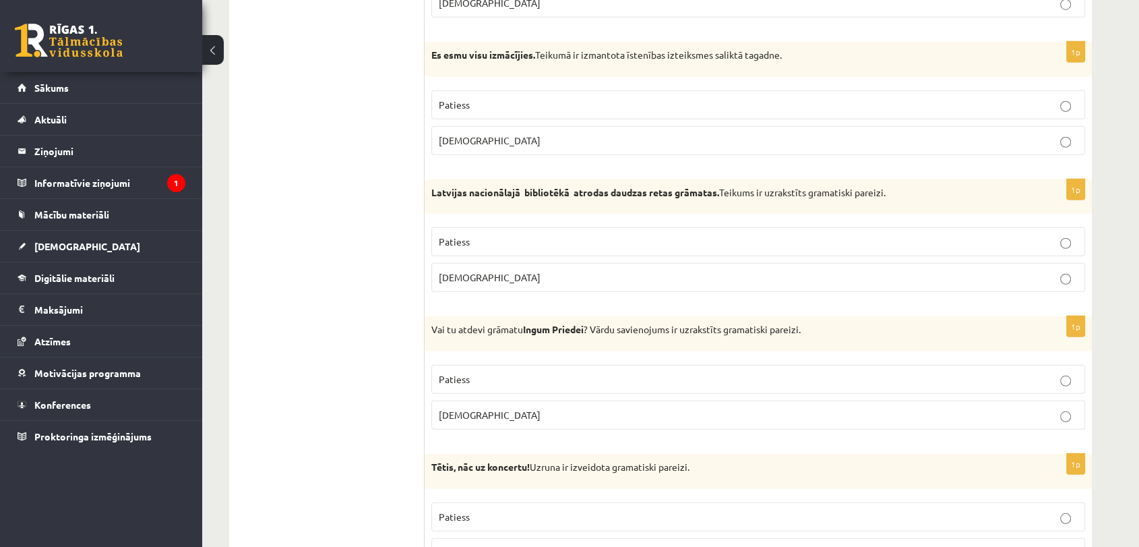
scroll to position [3691, 0]
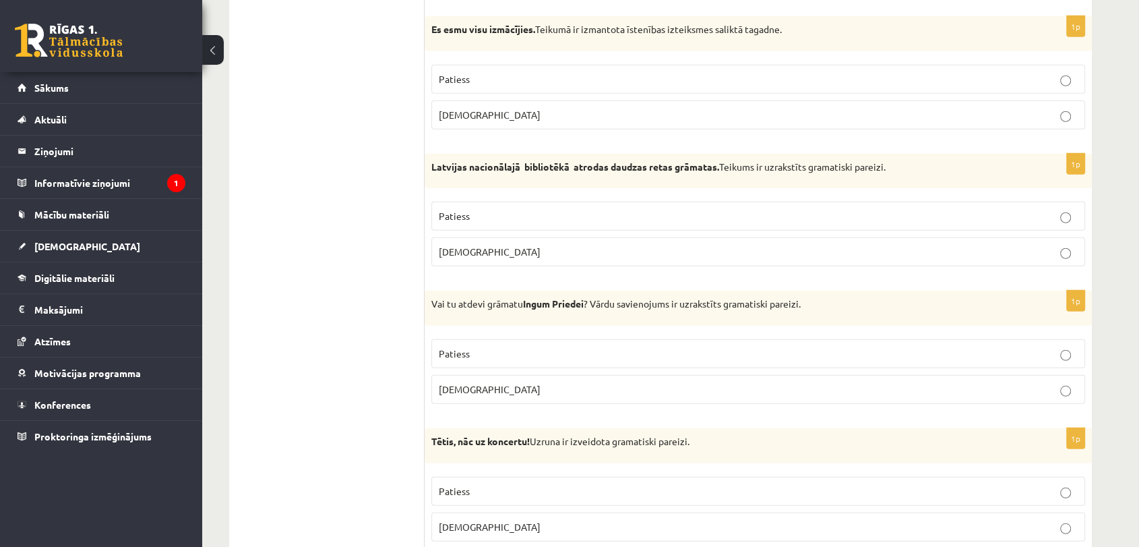
click at [515, 108] on p "Aplams" at bounding box center [758, 115] width 639 height 14
click at [526, 202] on label "Patiess" at bounding box center [758, 216] width 654 height 29
click at [479, 346] on p "Patiess" at bounding box center [758, 353] width 639 height 14
click at [470, 484] on p "Patiess" at bounding box center [758, 491] width 639 height 14
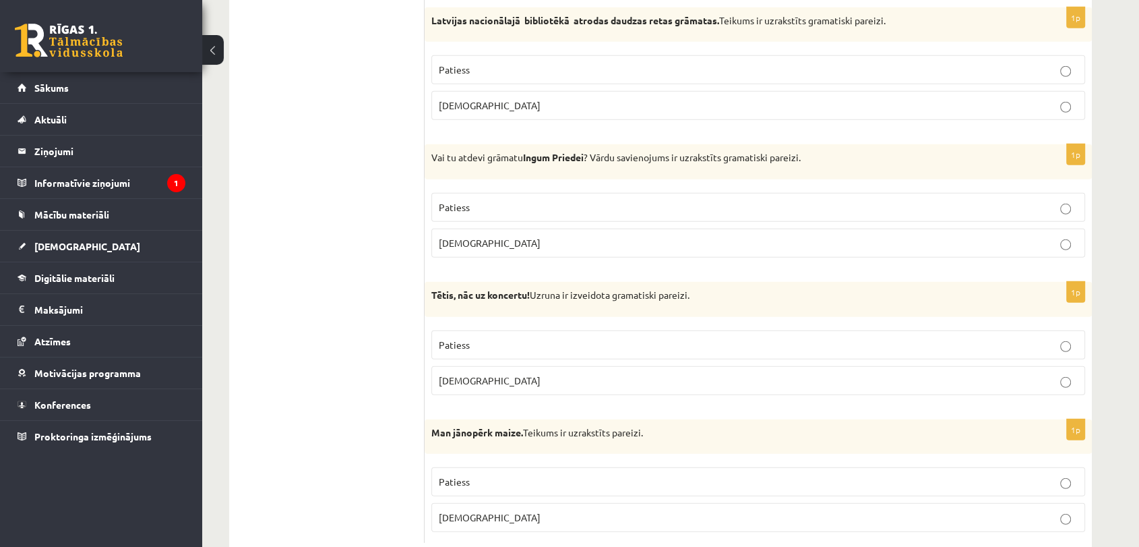
scroll to position [3866, 0]
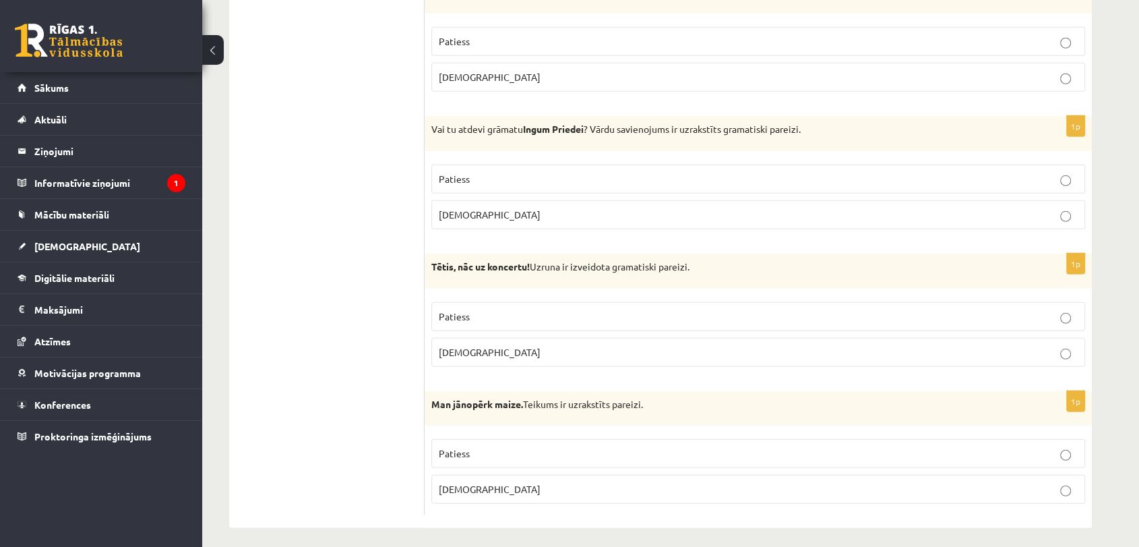
click at [503, 446] on p "Patiess" at bounding box center [758, 453] width 639 height 14
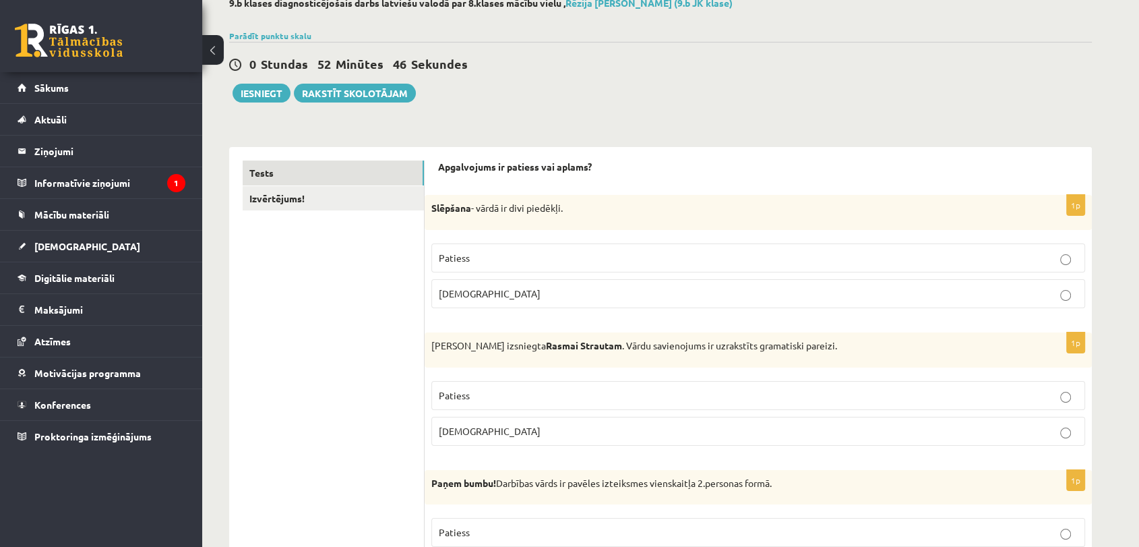
scroll to position [0, 0]
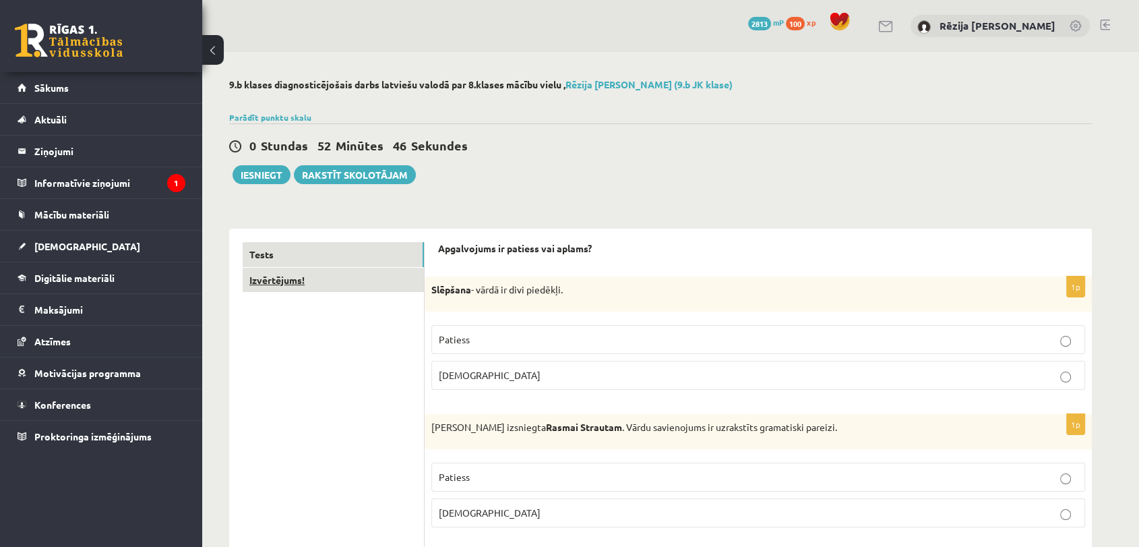
click at [328, 286] on link "Izvērtējums!" at bounding box center [333, 280] width 181 height 25
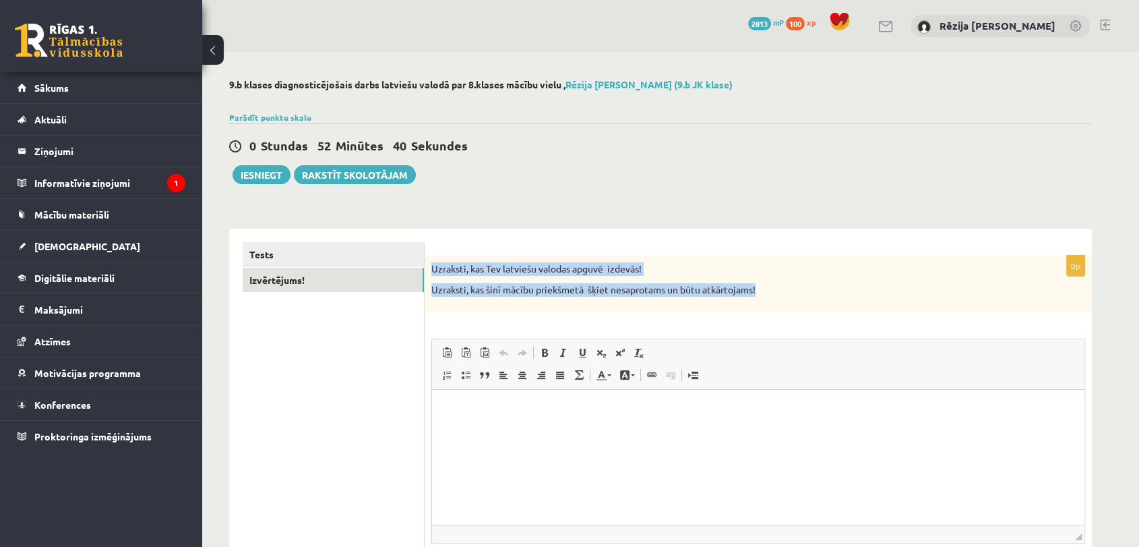
drag, startPoint x: 431, startPoint y: 266, endPoint x: 778, endPoint y: 303, distance: 349.2
click at [778, 303] on div "Uzraksti, kas Tev latviešu valodas apguvē izdevās! Uzraksti, kas šinī mācību pr…" at bounding box center [758, 283] width 667 height 56
copy div "Uzraksti, kas Tev latviešu valodas apguvē izdevās! Uzraksti, kas šinī mācību pr…"
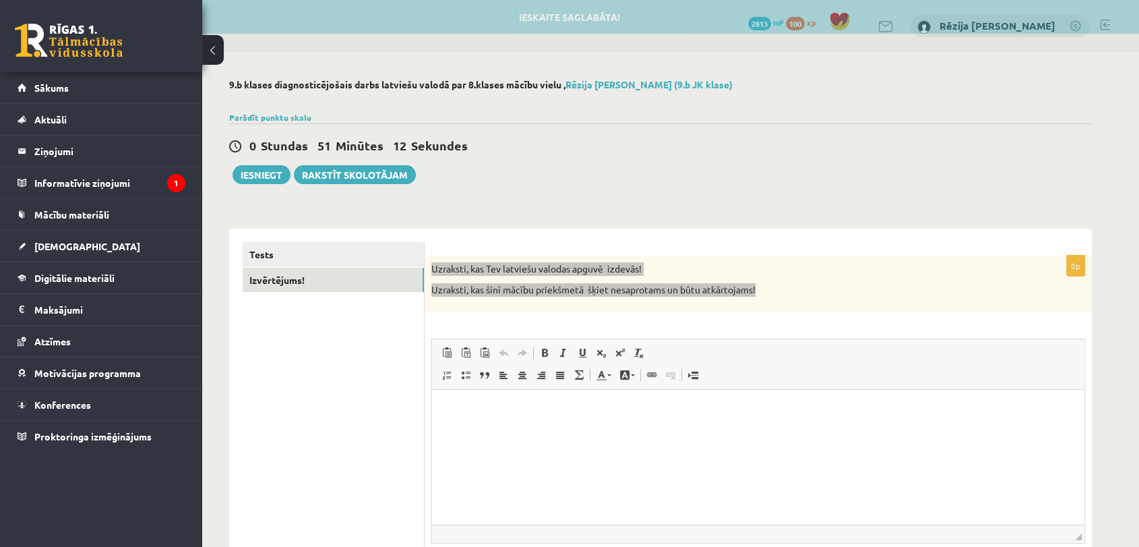
click at [490, 411] on p "Editor, wiswyg-editor-user-answer-47363724172280" at bounding box center [759, 410] width 626 height 14
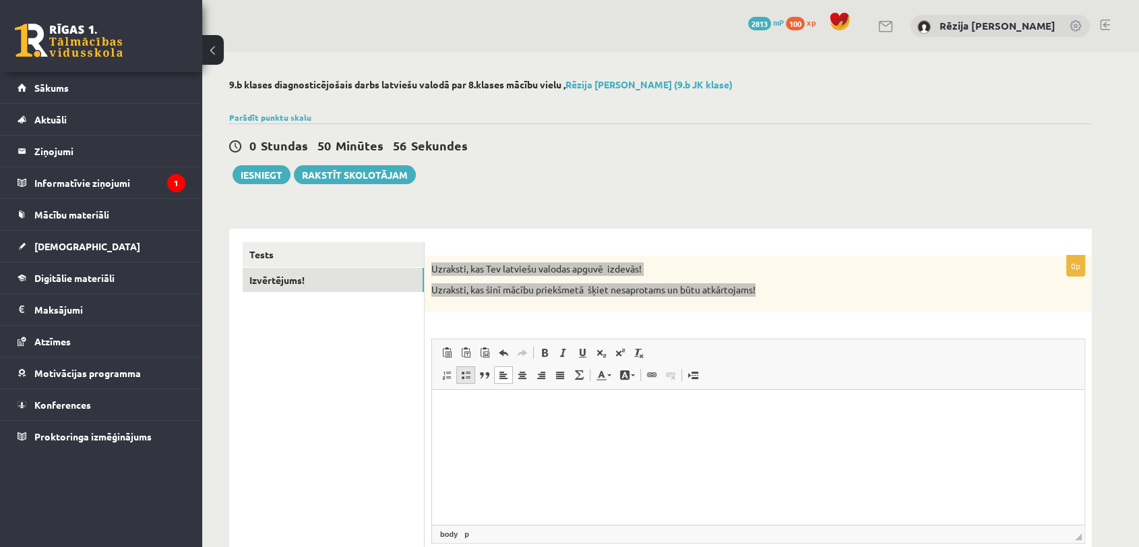
click at [463, 377] on span at bounding box center [465, 374] width 11 height 11
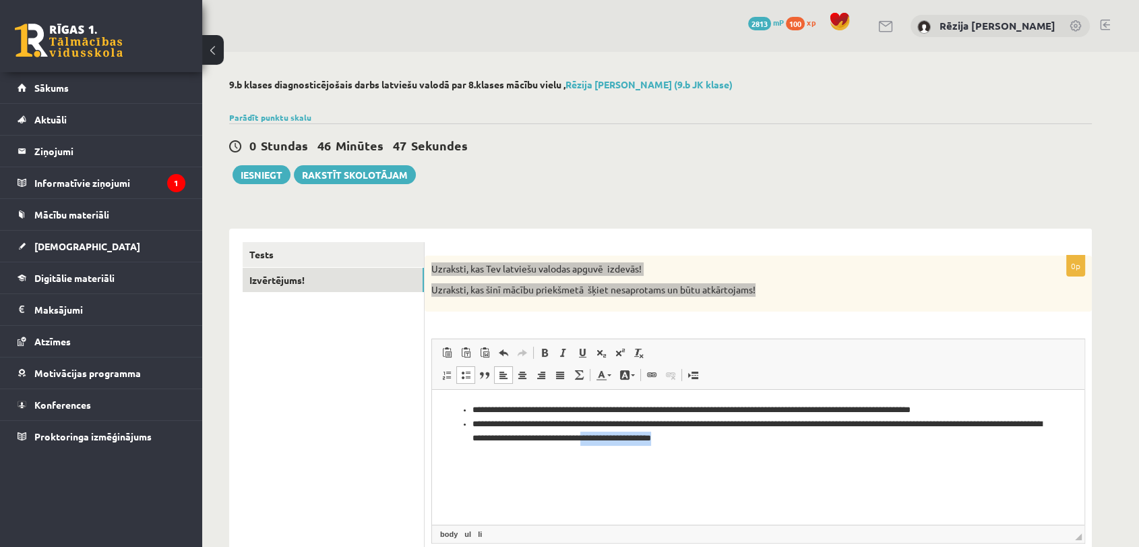
drag, startPoint x: 704, startPoint y: 433, endPoint x: 814, endPoint y: 435, distance: 110.6
click at [814, 435] on li "**********" at bounding box center [759, 431] width 572 height 28
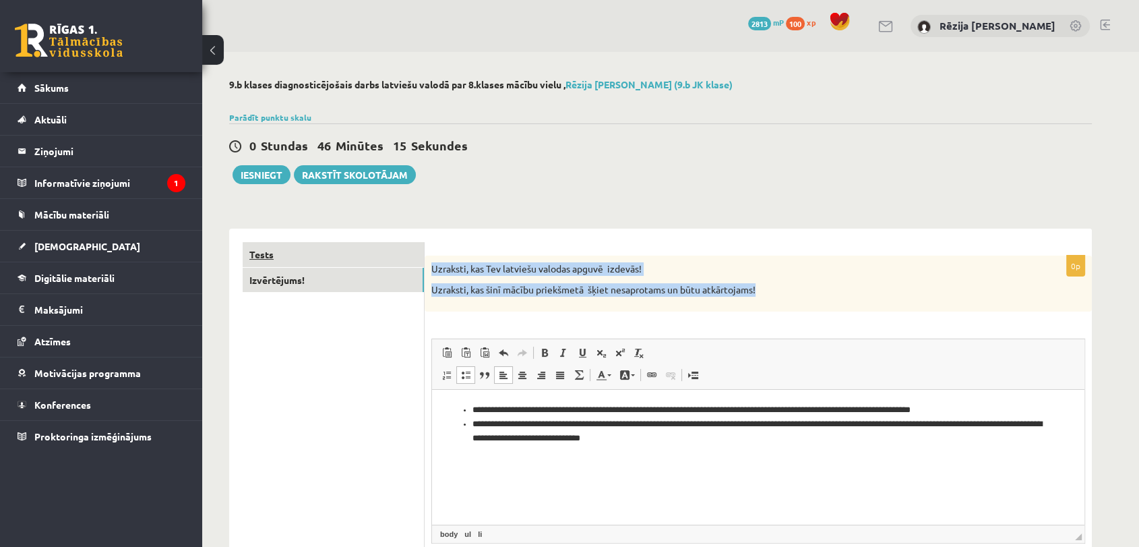
click at [334, 256] on link "Tests" at bounding box center [333, 254] width 181 height 25
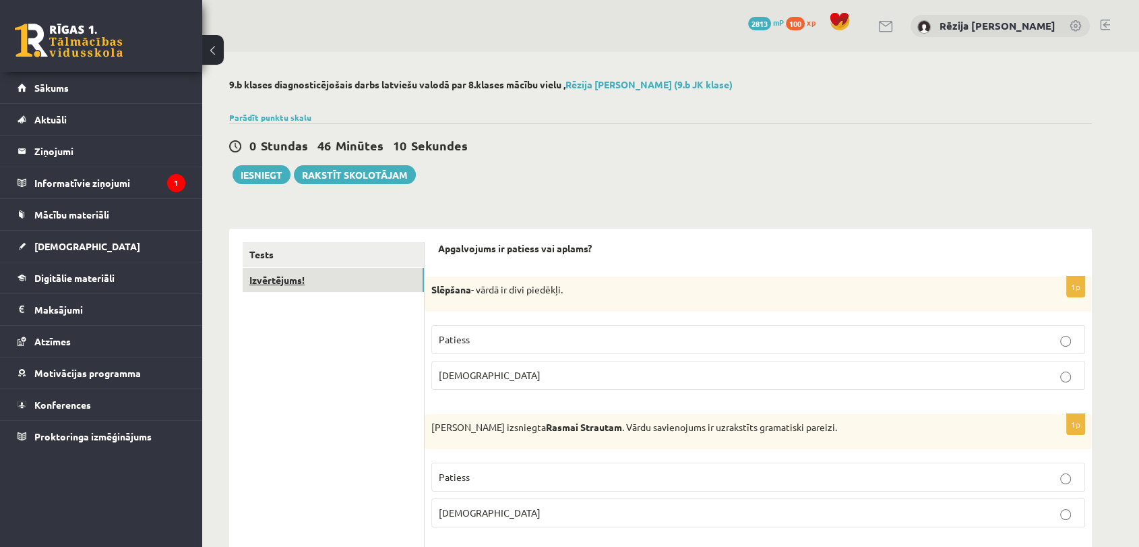
click at [326, 289] on link "Izvērtējums!" at bounding box center [333, 280] width 181 height 25
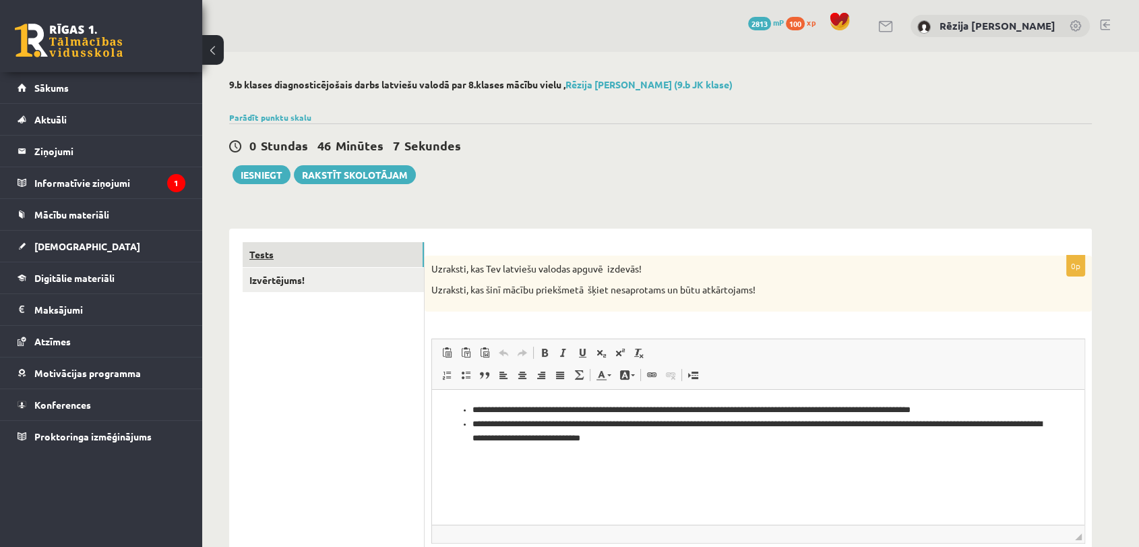
click at [321, 266] on link "Tests" at bounding box center [333, 254] width 181 height 25
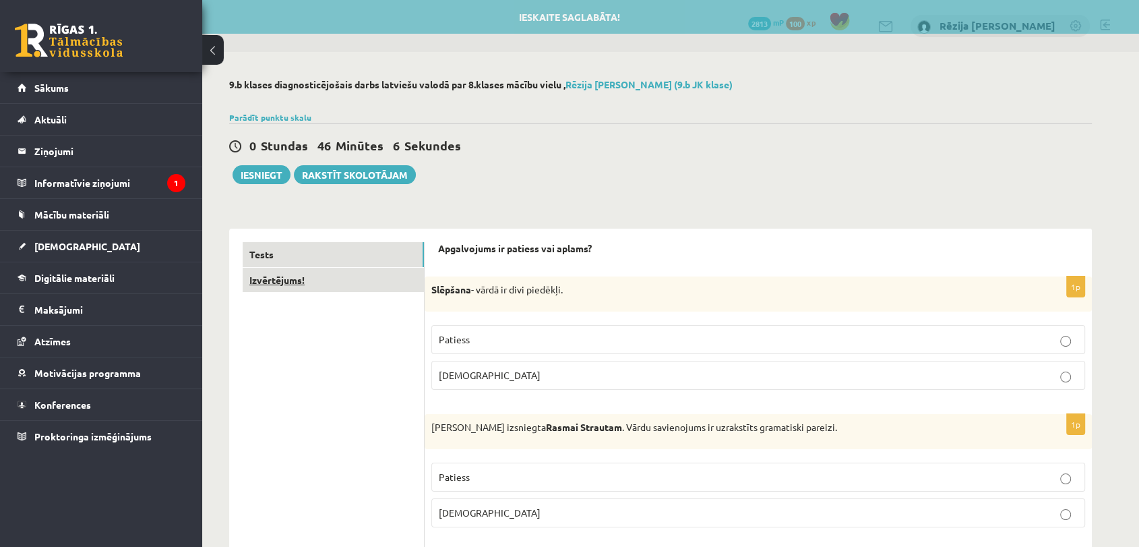
click at [324, 280] on link "Izvērtējums!" at bounding box center [333, 280] width 181 height 25
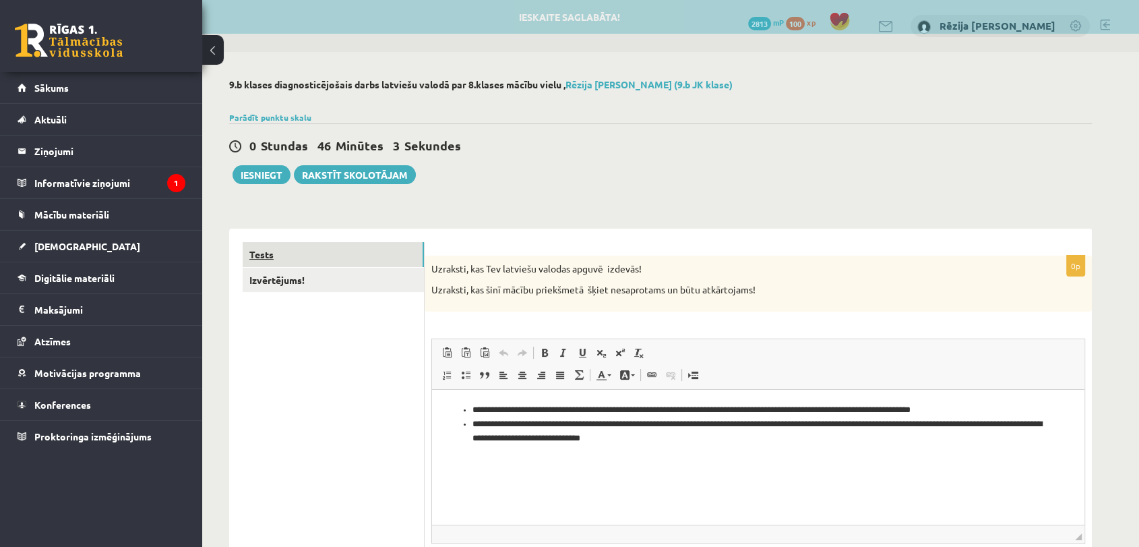
click at [324, 247] on link "Tests" at bounding box center [333, 254] width 181 height 25
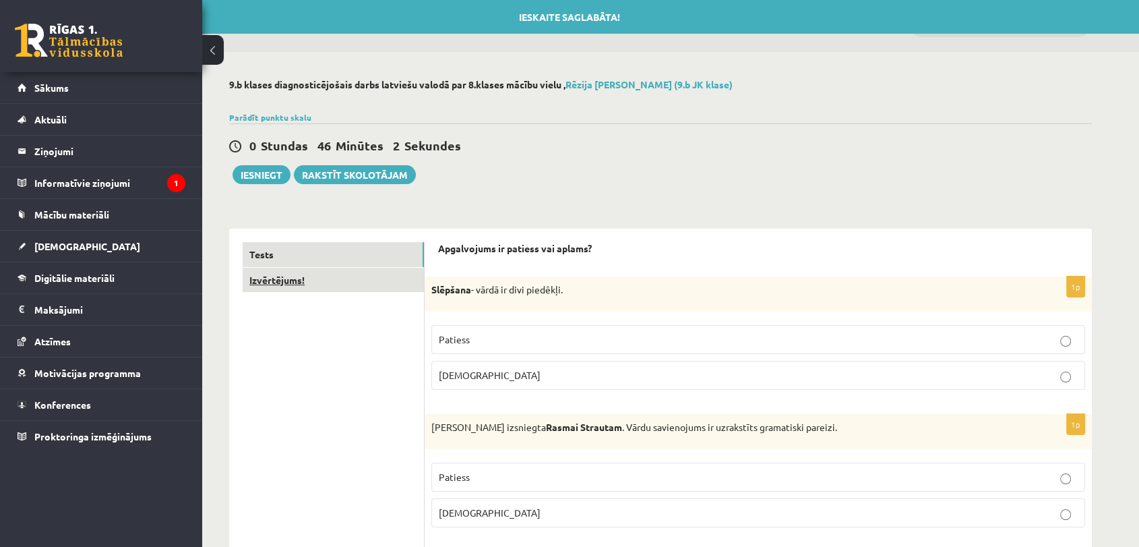
click at [332, 280] on link "Izvērtējums!" at bounding box center [333, 280] width 181 height 25
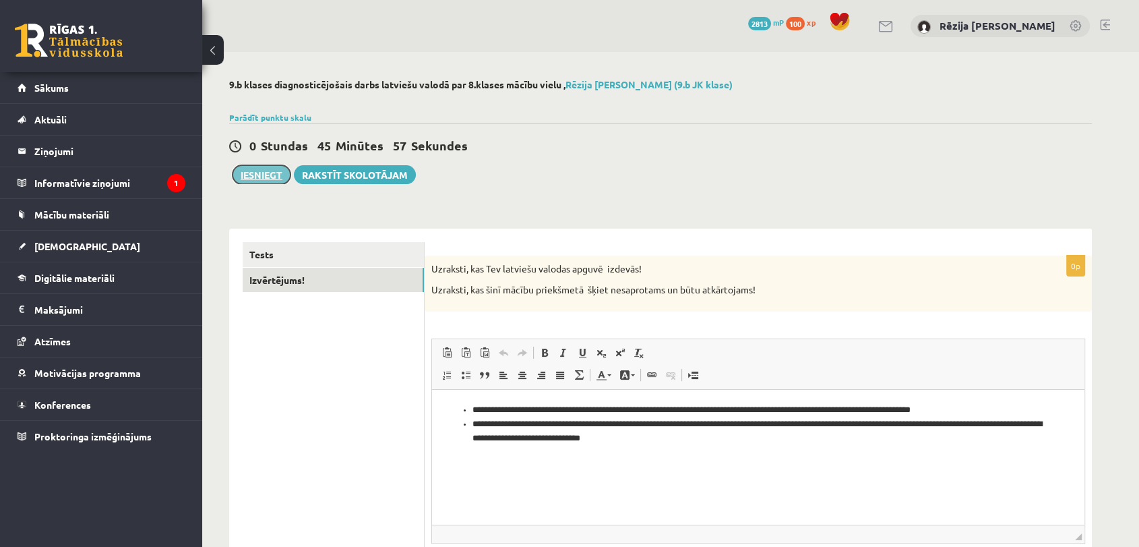
click at [273, 174] on button "Iesniegt" at bounding box center [262, 174] width 58 height 19
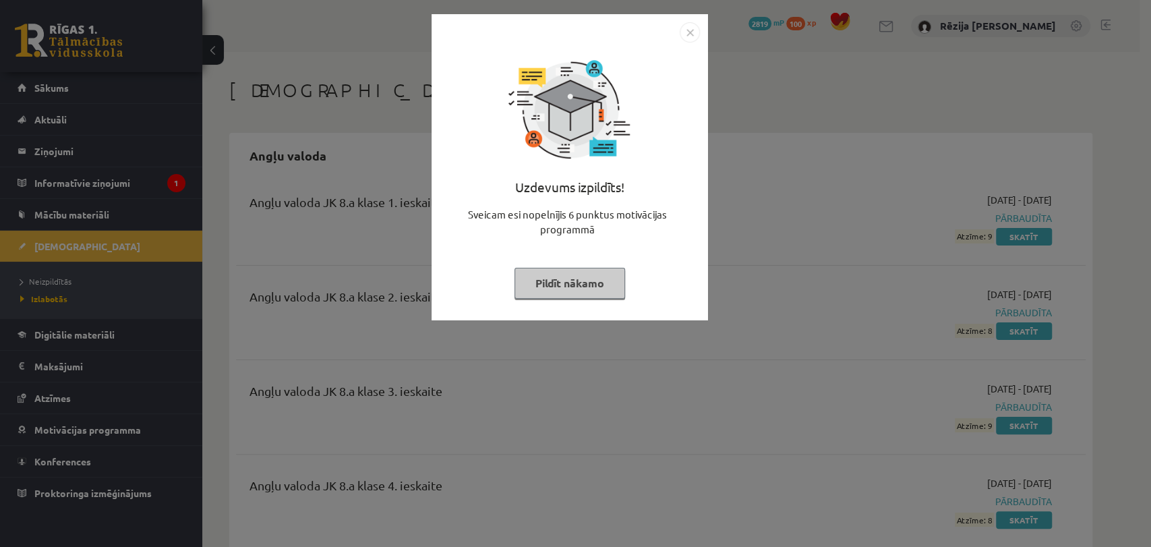
click at [694, 34] on img "Close" at bounding box center [689, 32] width 20 height 20
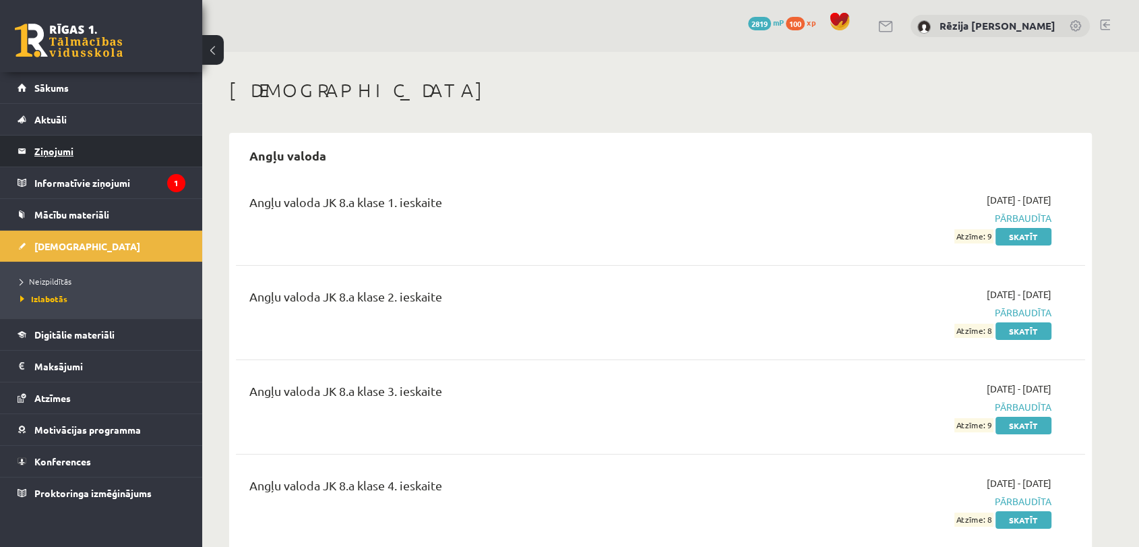
click at [74, 166] on legend "Ziņojumi 0" at bounding box center [109, 150] width 151 height 31
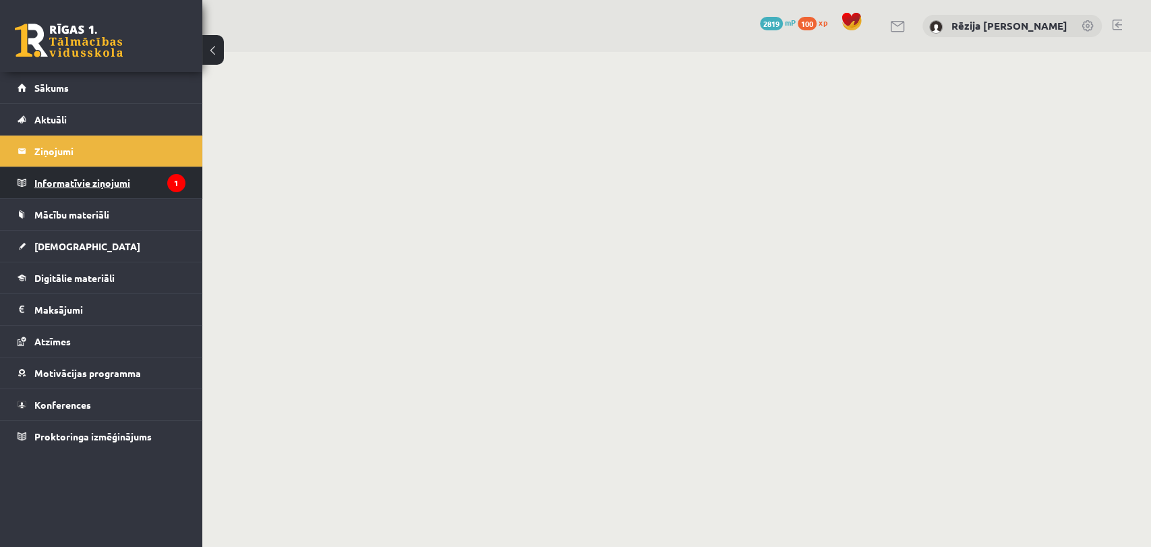
click at [75, 191] on legend "Informatīvie ziņojumi 1" at bounding box center [109, 182] width 151 height 31
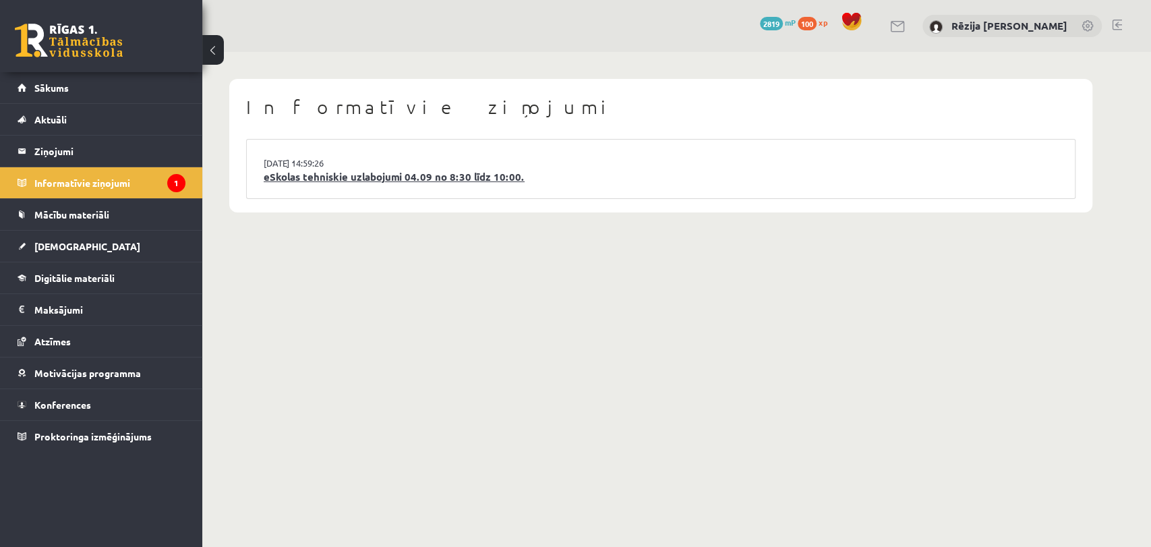
click at [526, 171] on link "eSkolas tehniskie uzlabojumi 04.09 no 8:30 līdz 10:00." at bounding box center [661, 177] width 794 height 16
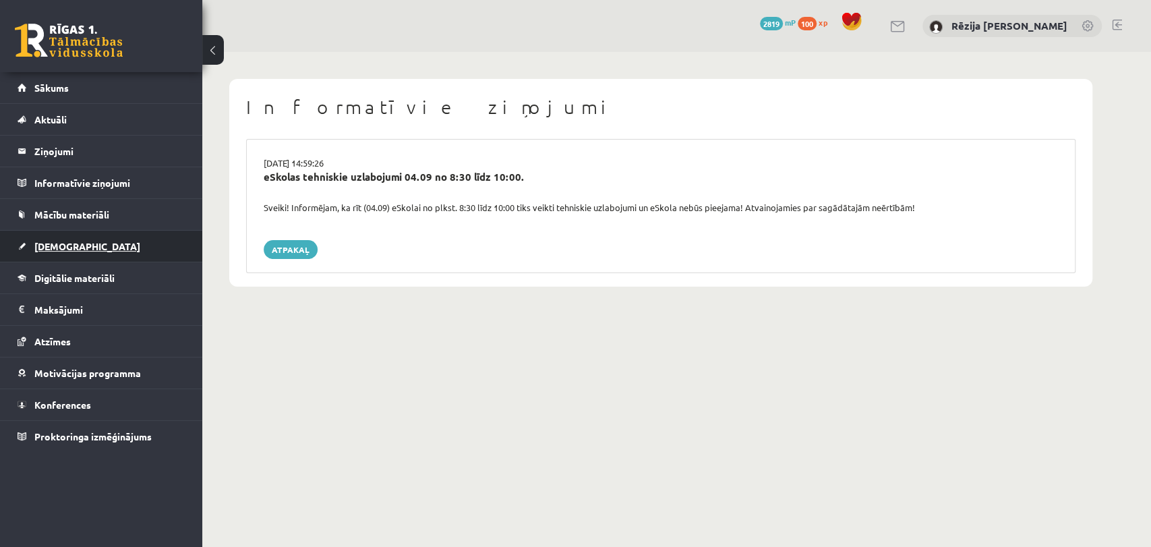
click at [68, 245] on span "[DEMOGRAPHIC_DATA]" at bounding box center [87, 246] width 106 height 12
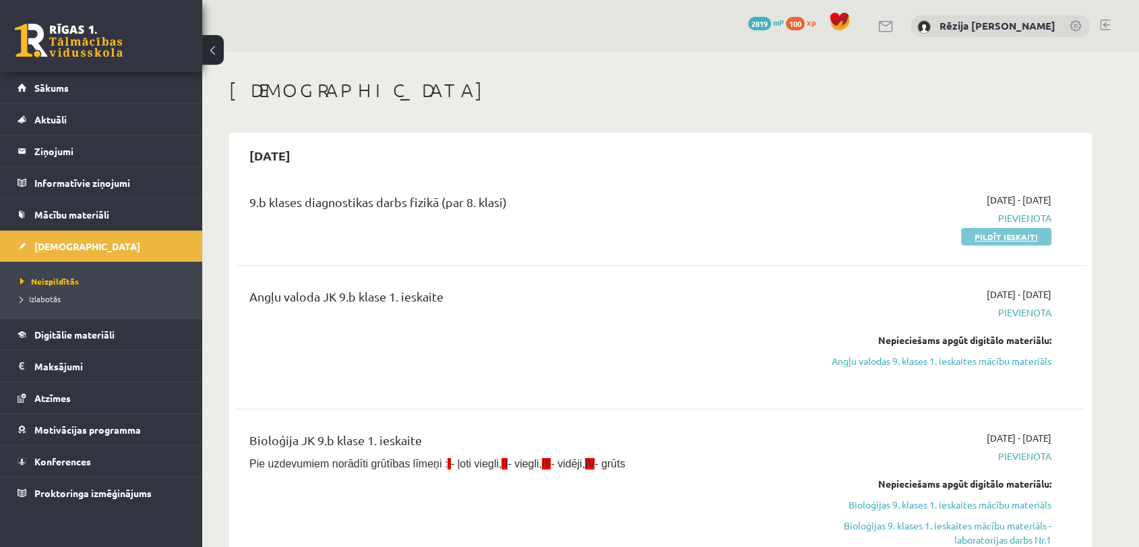
click at [1037, 233] on link "Pildīt ieskaiti" at bounding box center [1006, 237] width 90 height 18
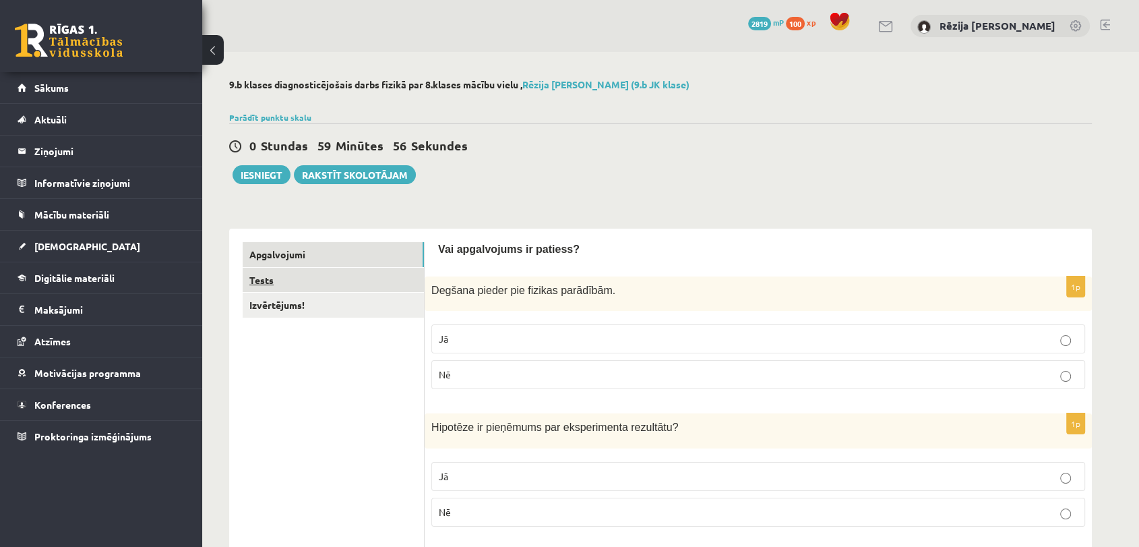
click at [410, 278] on link "Tests" at bounding box center [333, 280] width 181 height 25
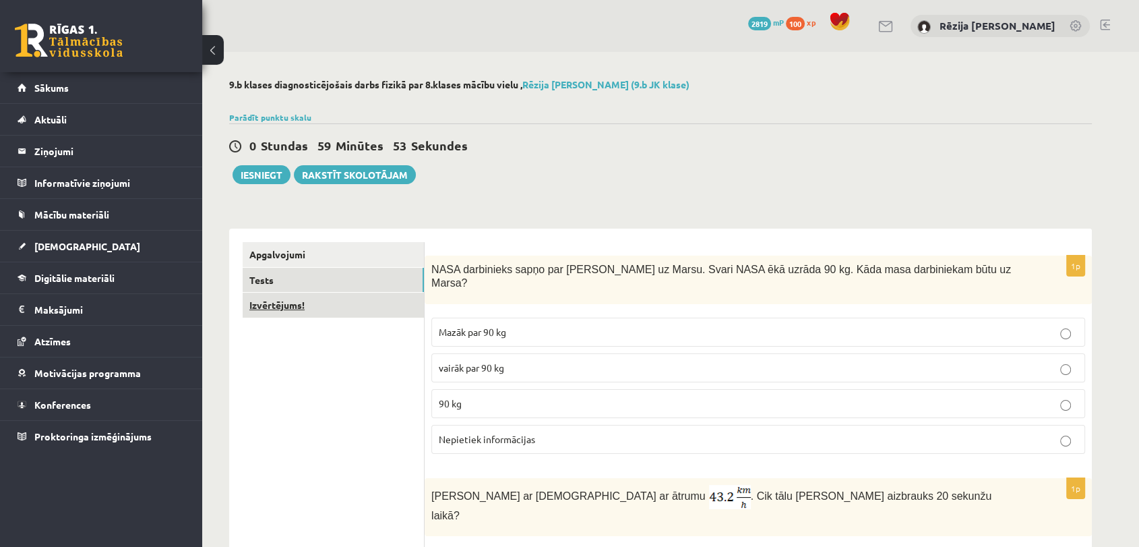
click at [383, 298] on link "Izvērtējums!" at bounding box center [333, 305] width 181 height 25
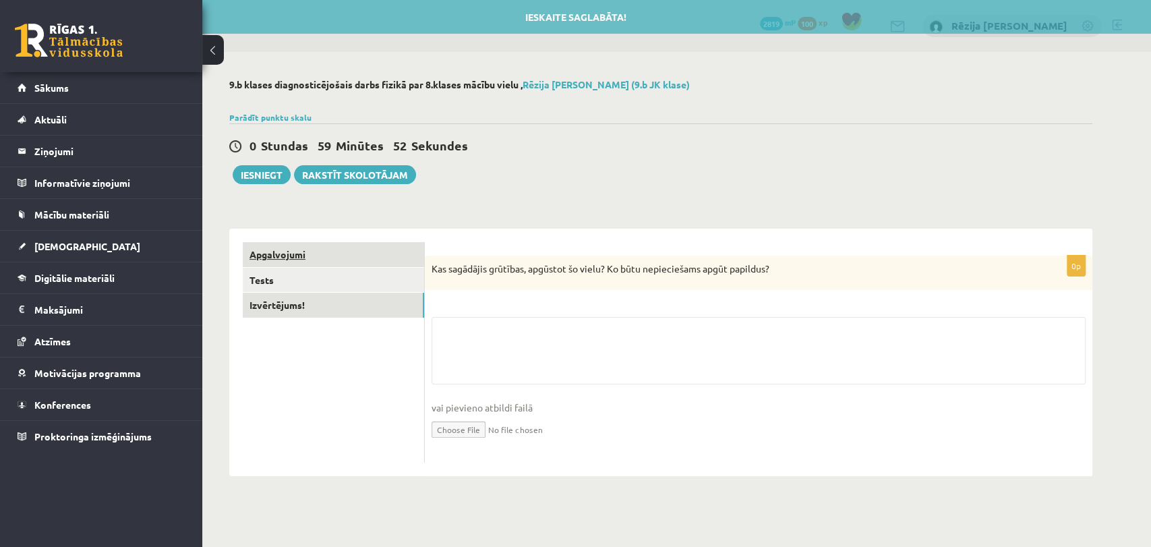
click at [363, 249] on link "Apgalvojumi" at bounding box center [333, 254] width 181 height 25
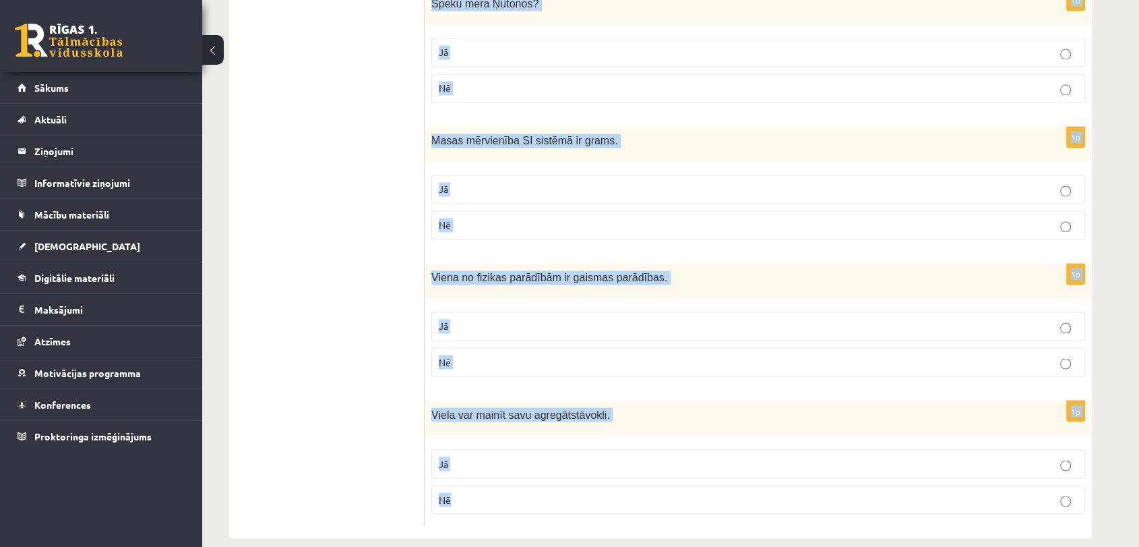
scroll to position [2218, 0]
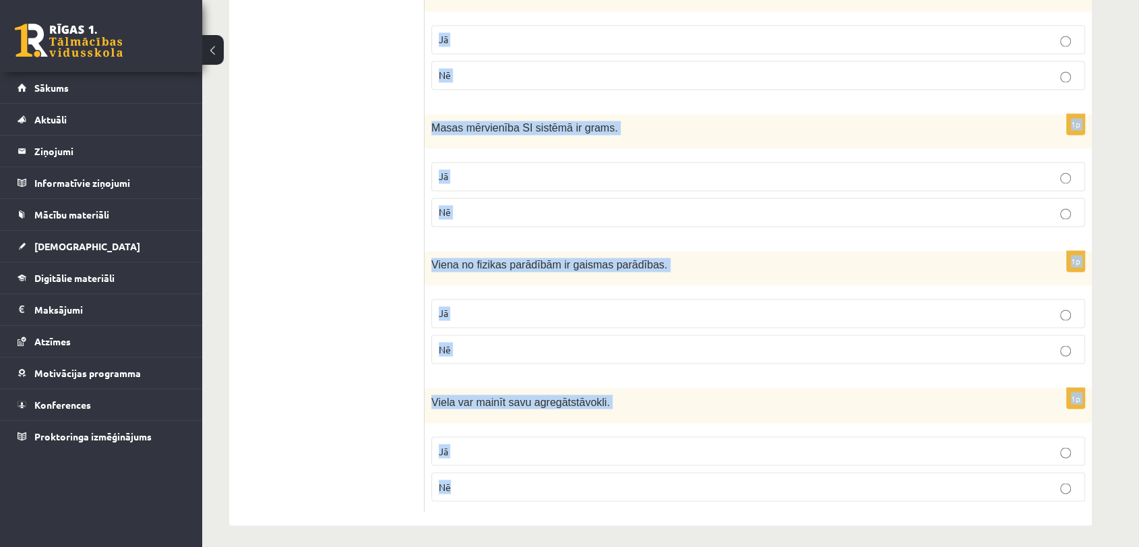
drag, startPoint x: 438, startPoint y: 247, endPoint x: 728, endPoint y: 557, distance: 424.5
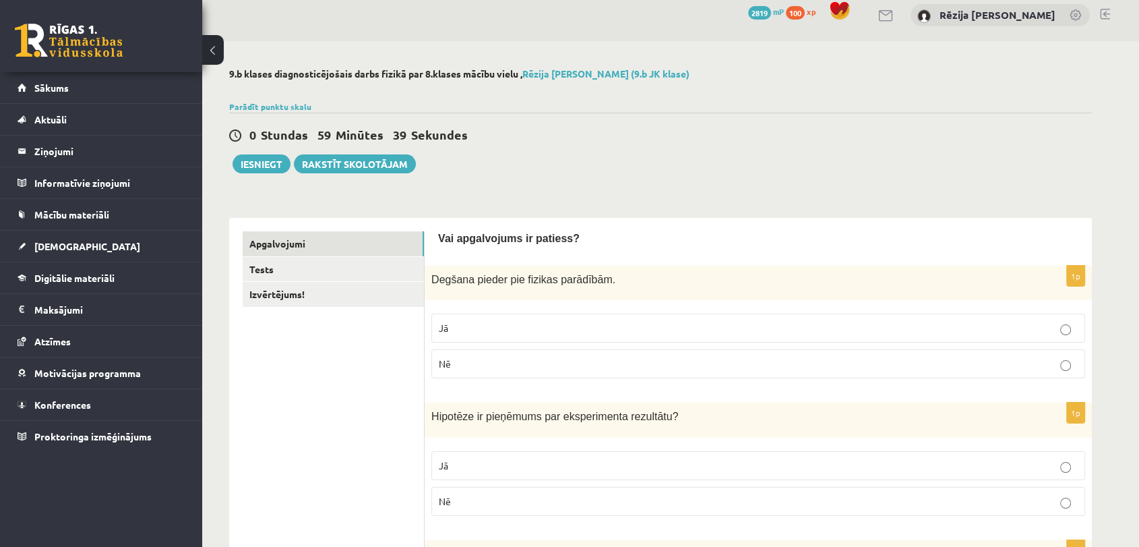
scroll to position [0, 0]
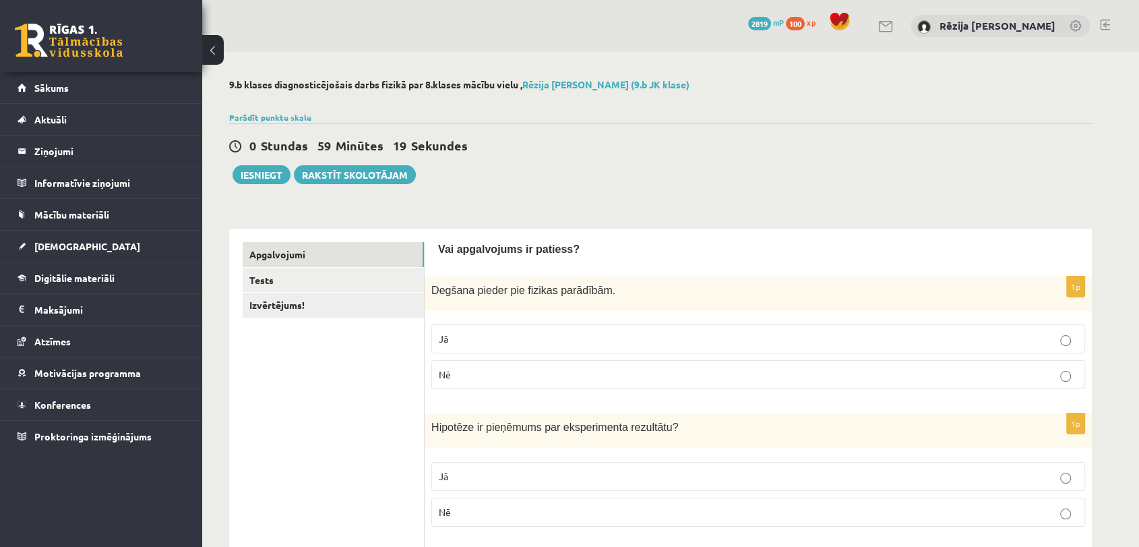
click at [466, 363] on label "Nē" at bounding box center [758, 374] width 654 height 29
click at [495, 475] on p "Jā" at bounding box center [758, 476] width 639 height 14
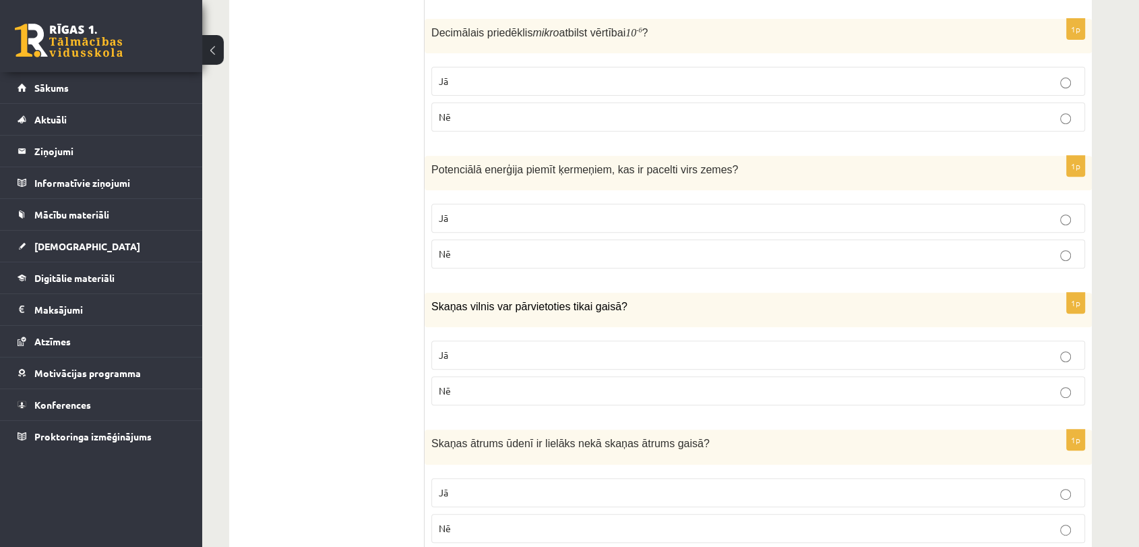
scroll to position [535, 0]
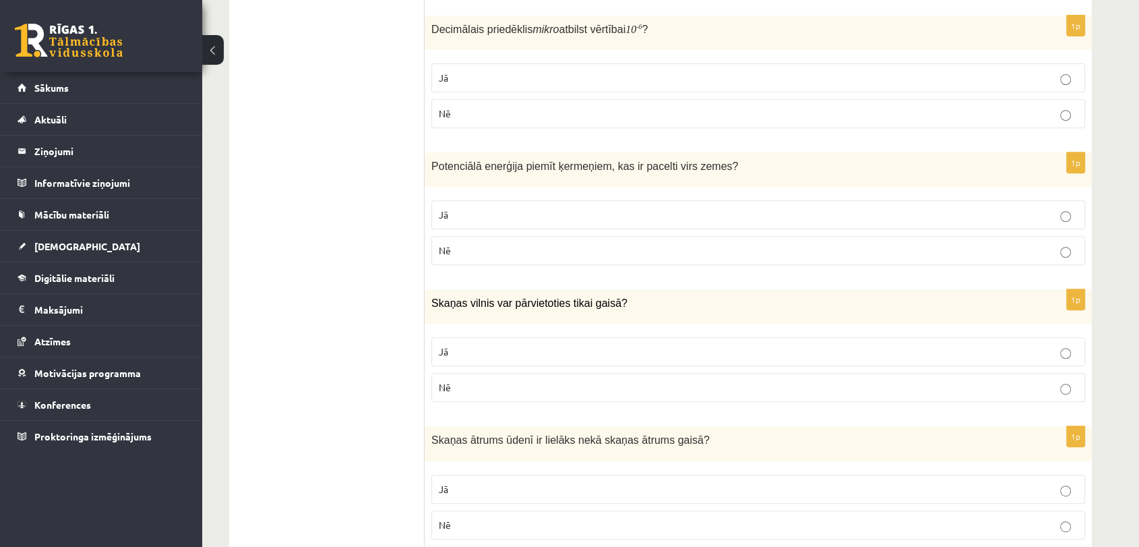
click at [604, 69] on label "Jā" at bounding box center [758, 77] width 654 height 29
click at [463, 223] on label "Jā" at bounding box center [758, 214] width 654 height 29
click at [466, 388] on p "Nē" at bounding box center [758, 387] width 639 height 14
click at [460, 477] on label "Jā" at bounding box center [758, 489] width 654 height 29
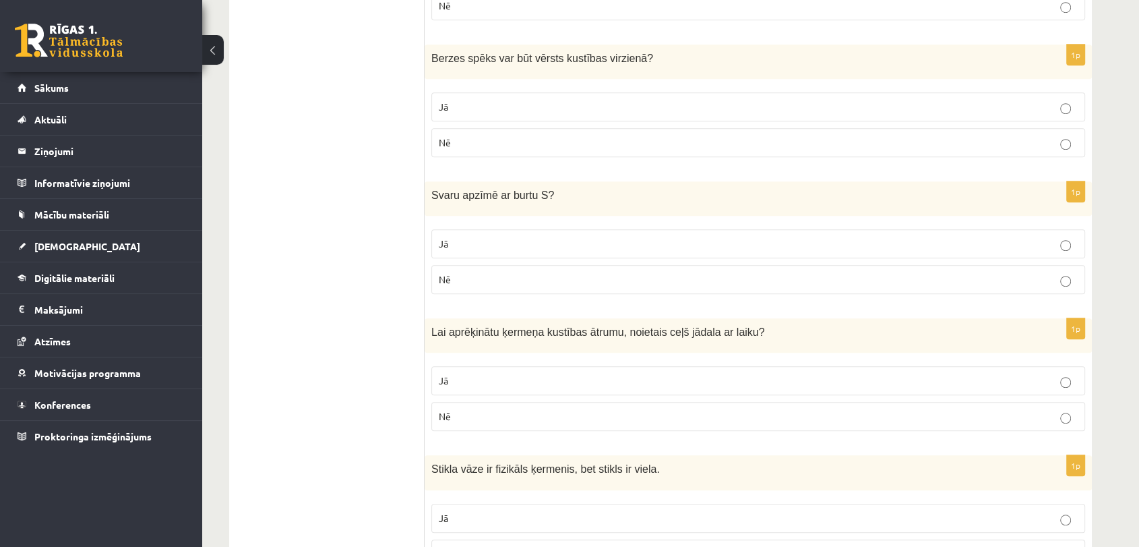
scroll to position [1073, 0]
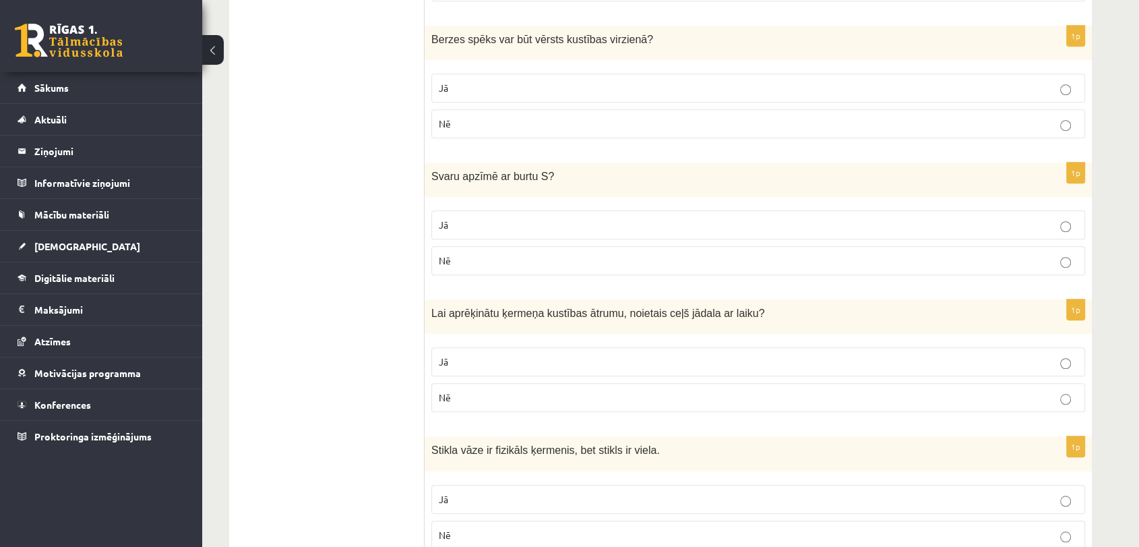
click at [528, 123] on p "Nē" at bounding box center [758, 124] width 639 height 14
click at [489, 246] on label "Nē" at bounding box center [758, 260] width 654 height 29
click at [445, 357] on span "Jā" at bounding box center [443, 361] width 9 height 12
click at [471, 492] on p "Jā" at bounding box center [758, 499] width 639 height 14
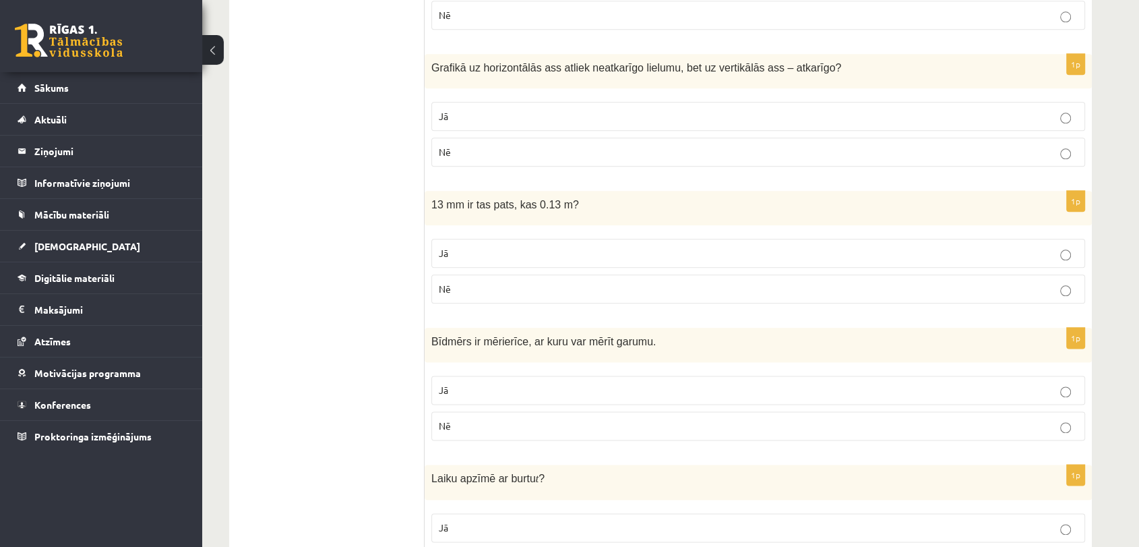
scroll to position [1635, 0]
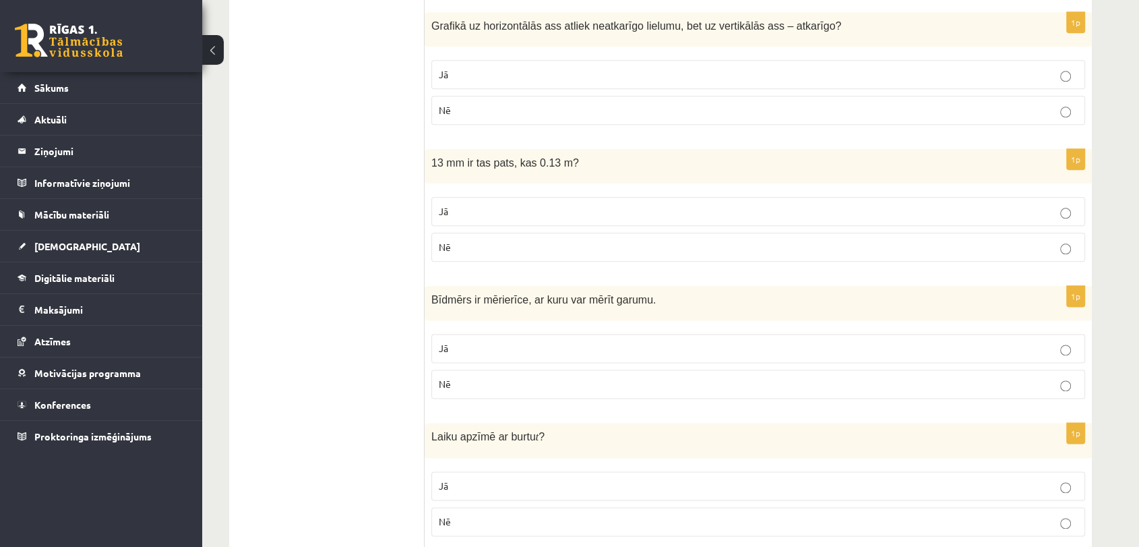
click at [495, 67] on p "Jā" at bounding box center [758, 74] width 639 height 14
click at [464, 240] on p "Nē" at bounding box center [758, 247] width 639 height 14
click at [480, 341] on p "Jā" at bounding box center [758, 348] width 639 height 14
click at [464, 516] on p "Nē" at bounding box center [758, 521] width 639 height 14
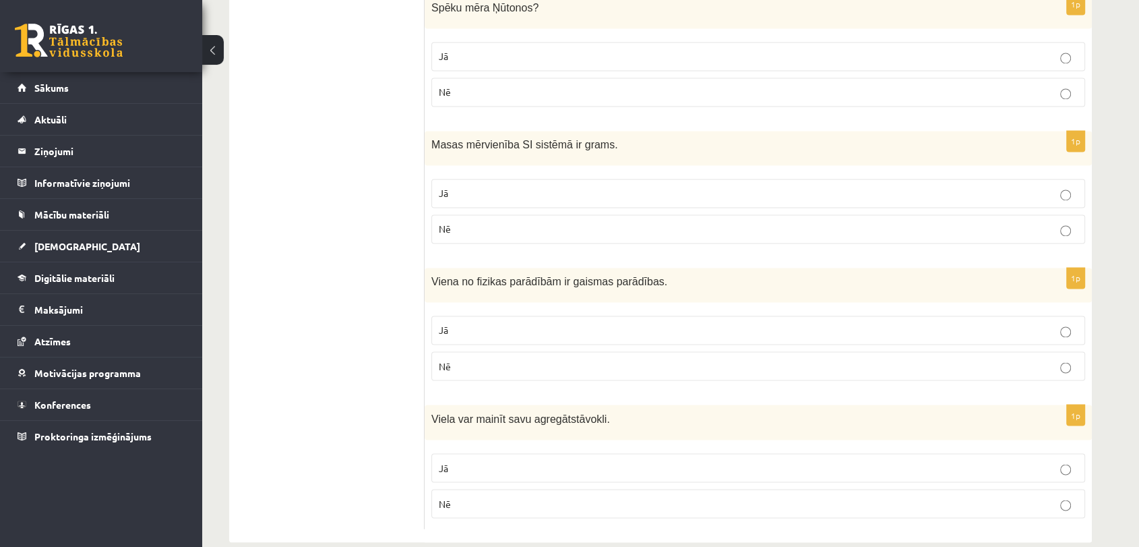
scroll to position [2185, 0]
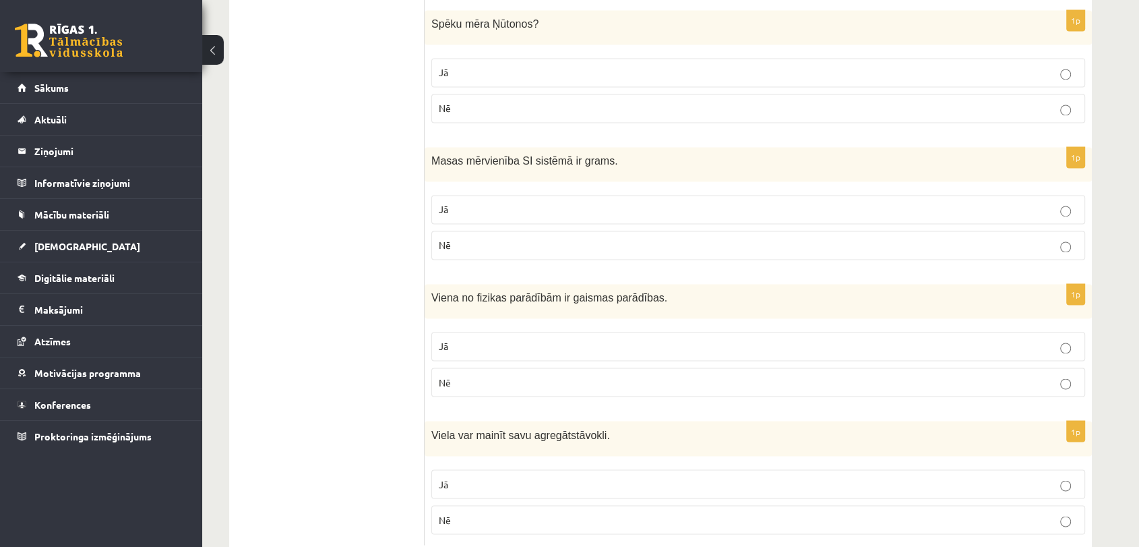
click at [515, 59] on label "Jā" at bounding box center [758, 72] width 654 height 29
click at [495, 238] on p "Nē" at bounding box center [758, 245] width 639 height 14
click at [446, 341] on span "Jā" at bounding box center [443, 346] width 9 height 12
click at [444, 477] on span "Jā" at bounding box center [443, 483] width 9 height 12
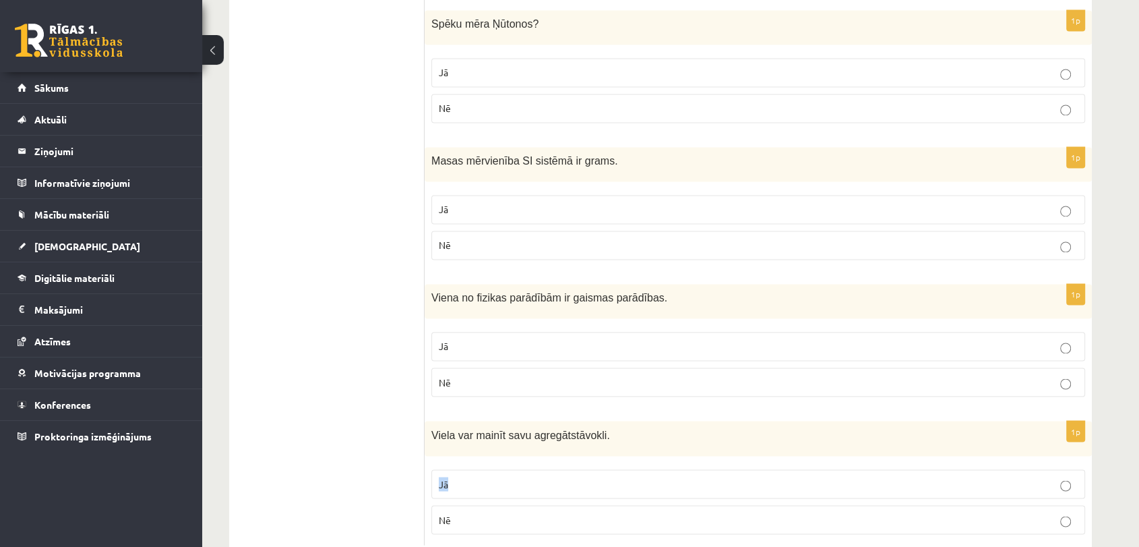
click at [444, 477] on span "Jā" at bounding box center [443, 483] width 9 height 12
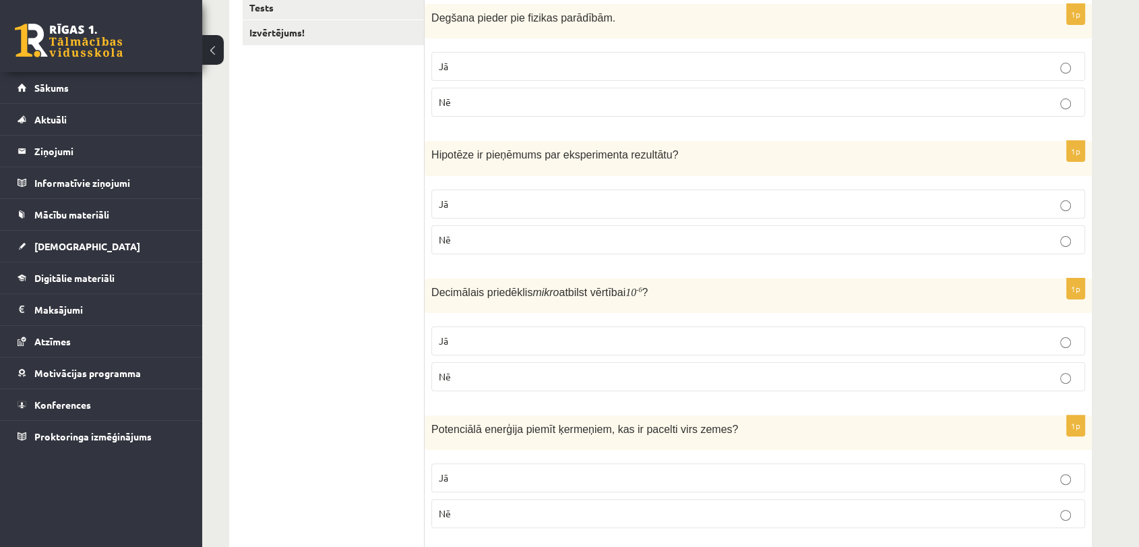
scroll to position [0, 0]
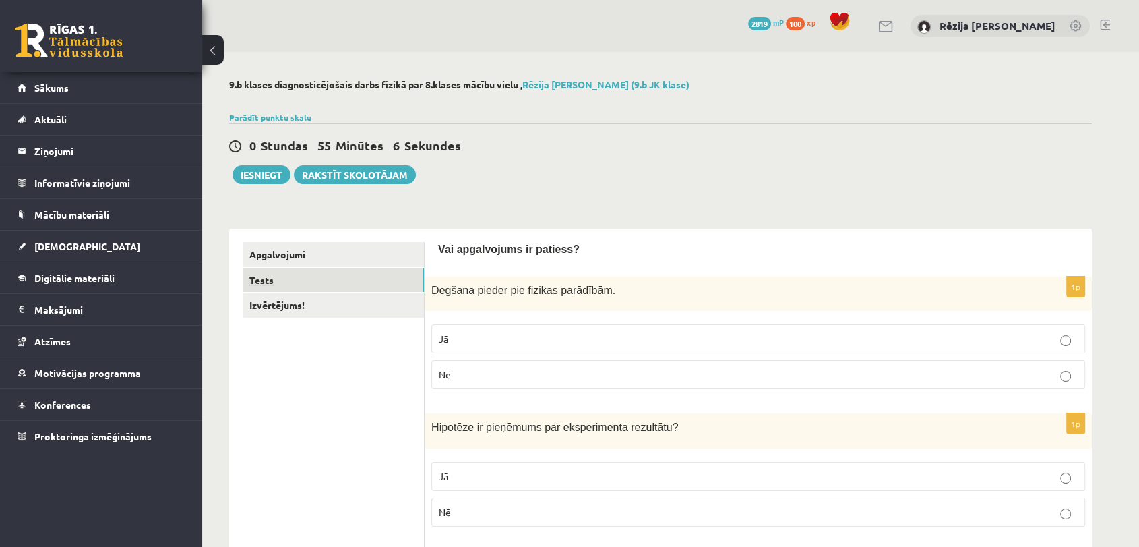
click at [335, 279] on link "Tests" at bounding box center [333, 280] width 181 height 25
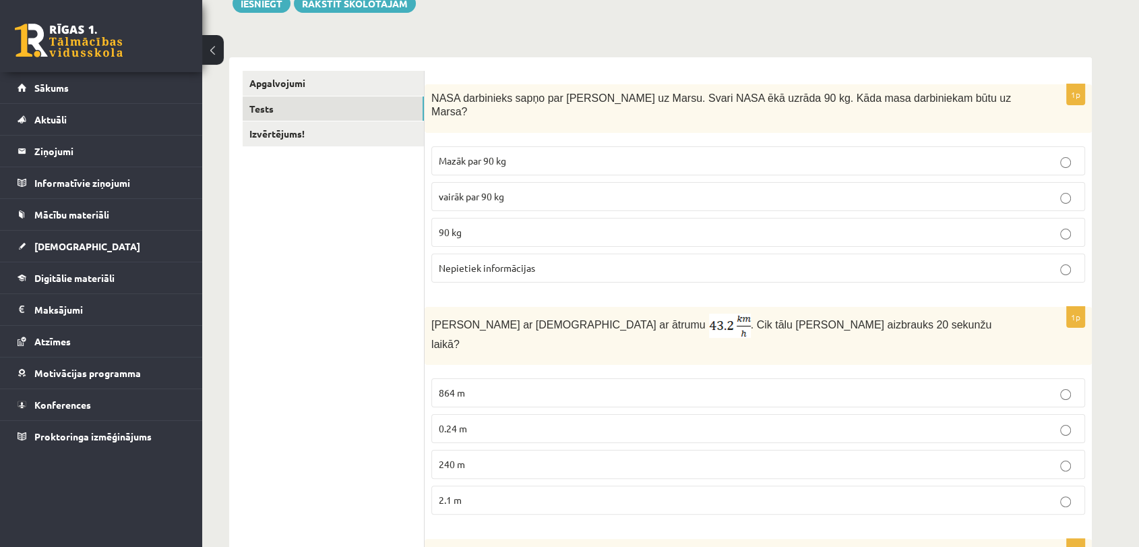
scroll to position [199, 0]
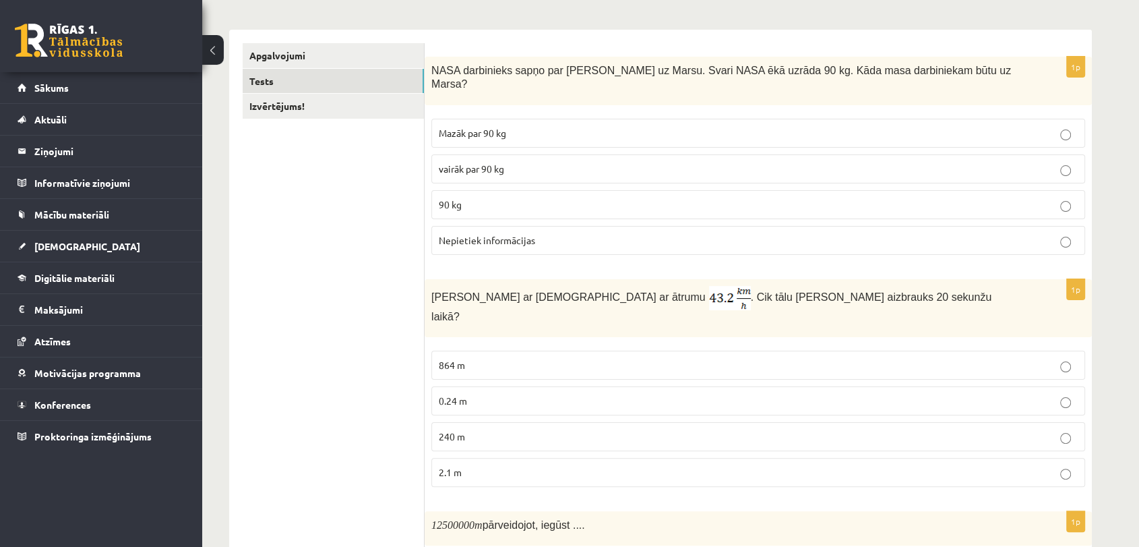
click at [566, 190] on label "90 kg" at bounding box center [758, 204] width 654 height 29
click at [473, 429] on p "240 m" at bounding box center [758, 436] width 639 height 14
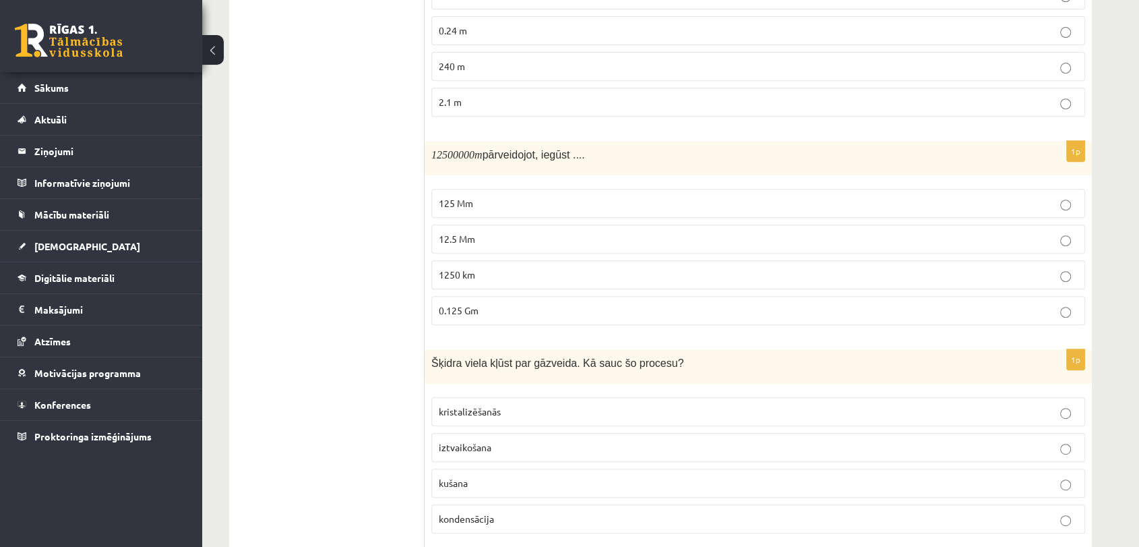
scroll to position [628, 0]
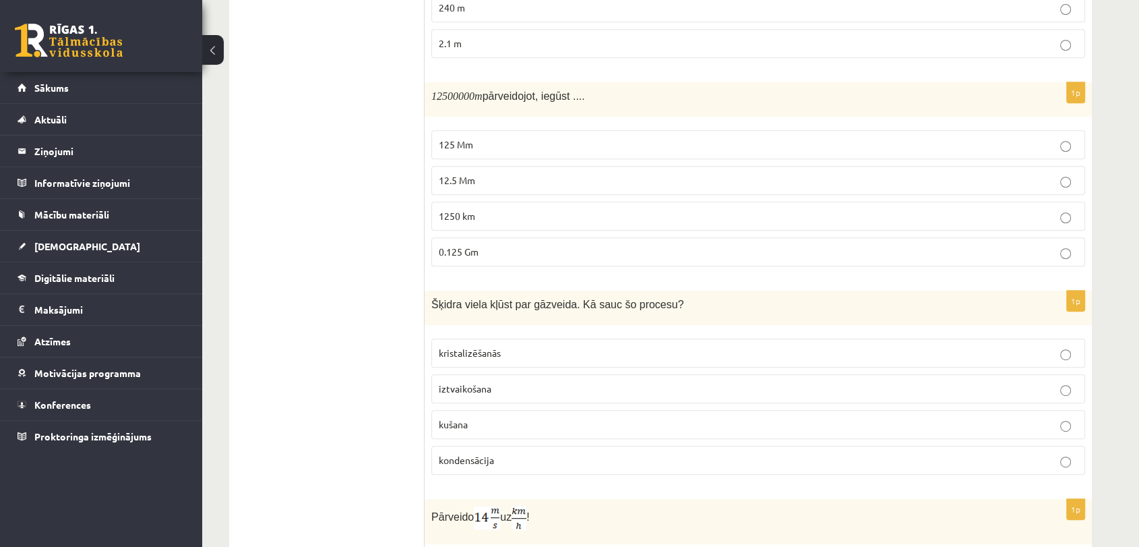
click at [491, 173] on p "12.5 Mm" at bounding box center [758, 180] width 639 height 14
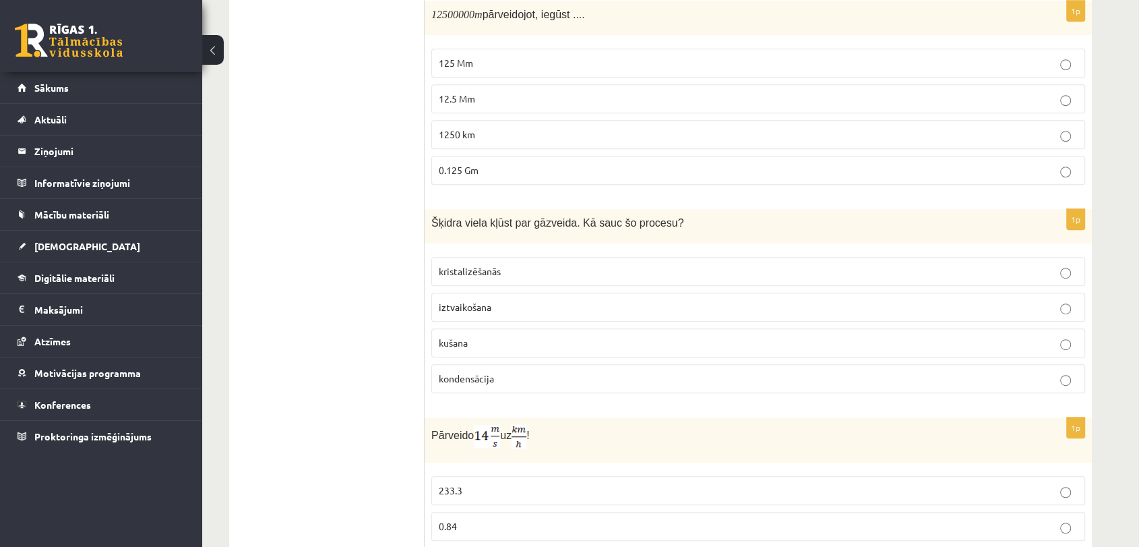
scroll to position [717, 0]
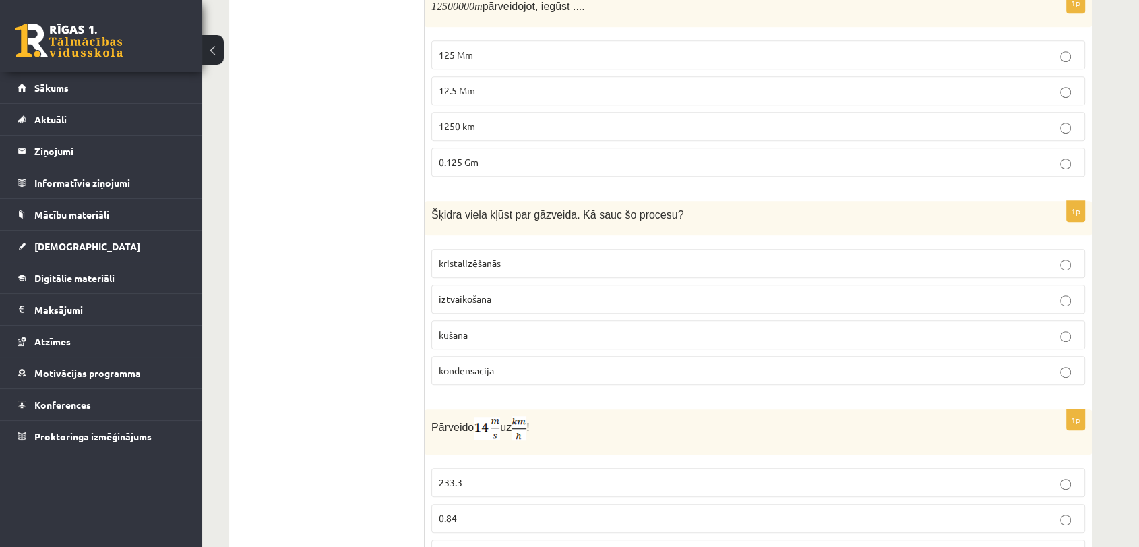
click at [513, 292] on p "iztvaikošana" at bounding box center [758, 299] width 639 height 14
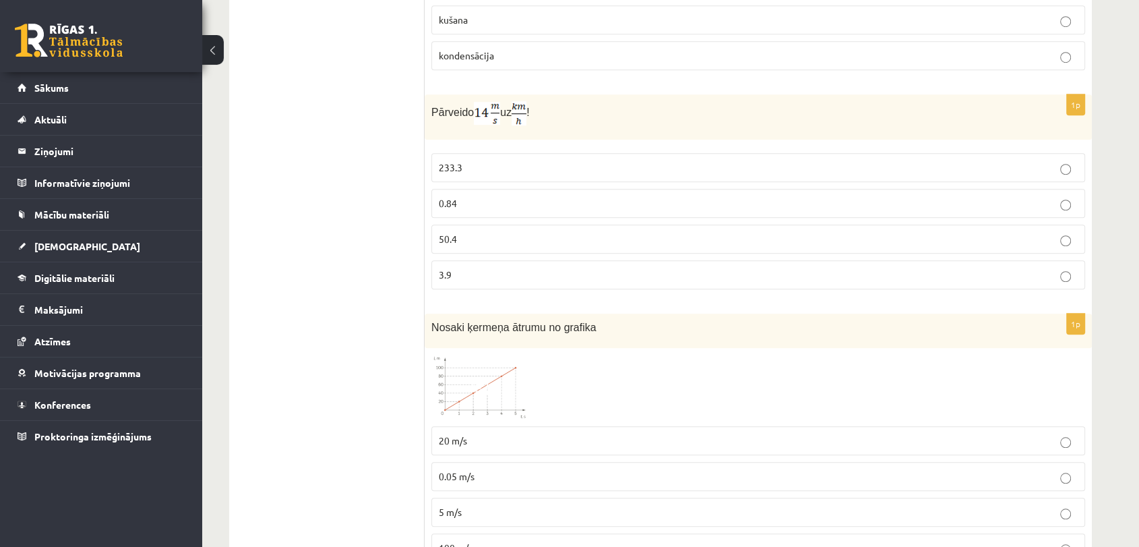
scroll to position [1099, 0]
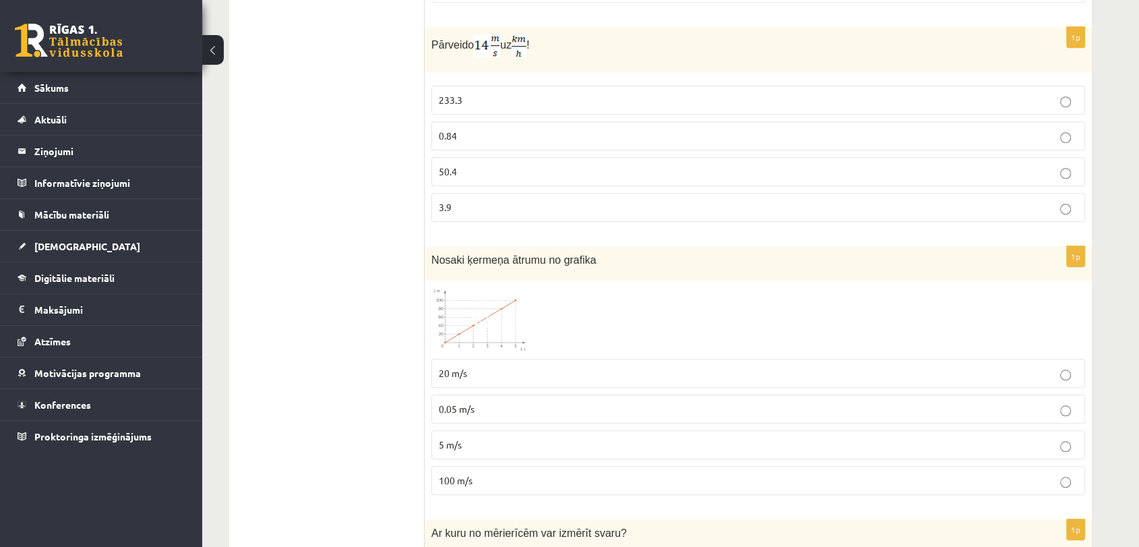
click at [519, 164] on p "50.4" at bounding box center [758, 171] width 639 height 14
click at [474, 437] on p "5 m/s" at bounding box center [758, 444] width 639 height 14
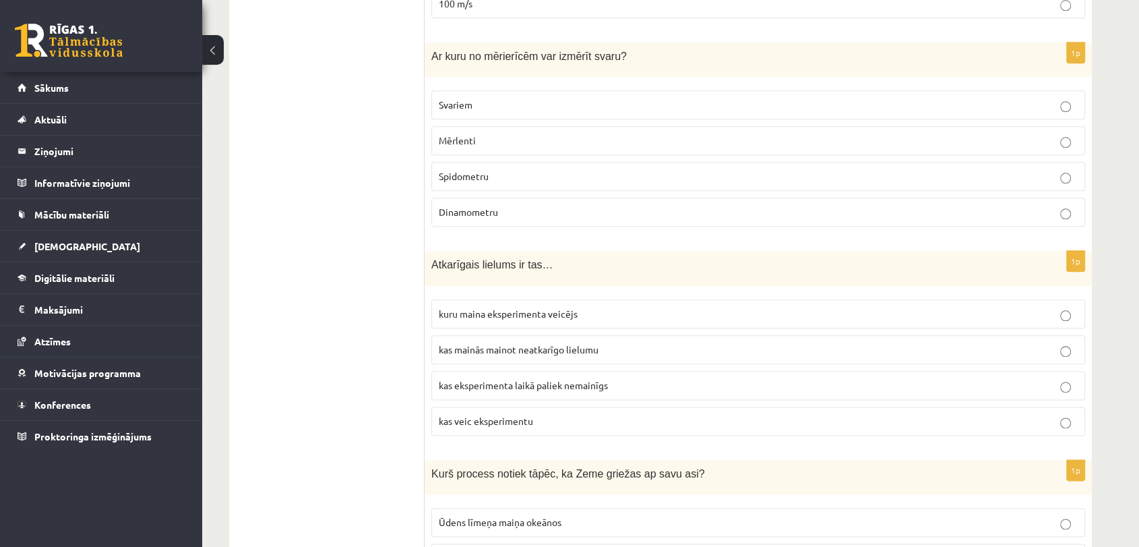
scroll to position [1584, 0]
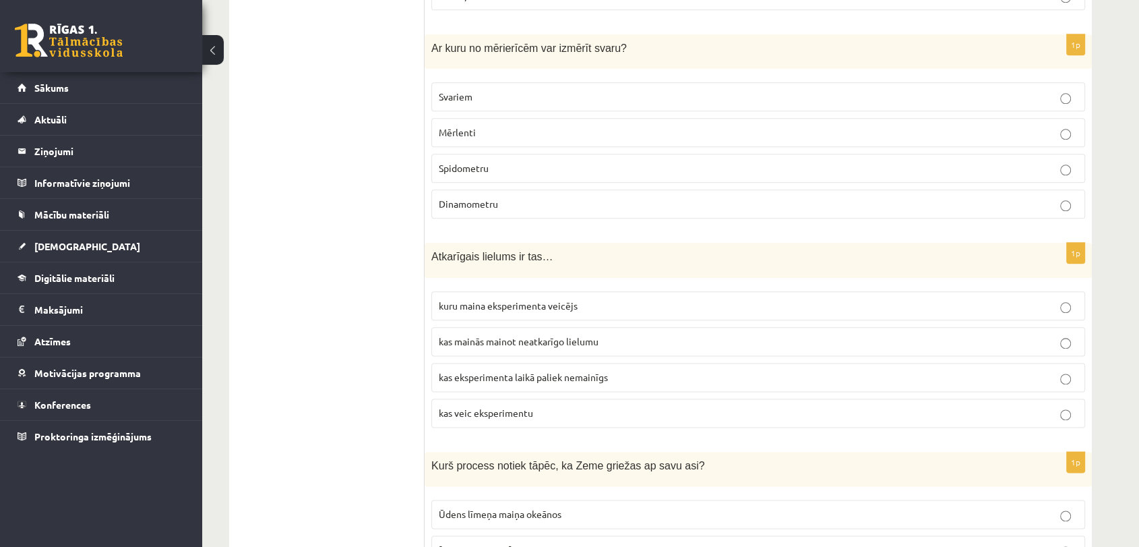
click at [564, 90] on p "Svariem" at bounding box center [758, 97] width 639 height 14
click at [586, 335] on span "kas mainās mainot neatkarīgo lielumu" at bounding box center [519, 341] width 160 height 12
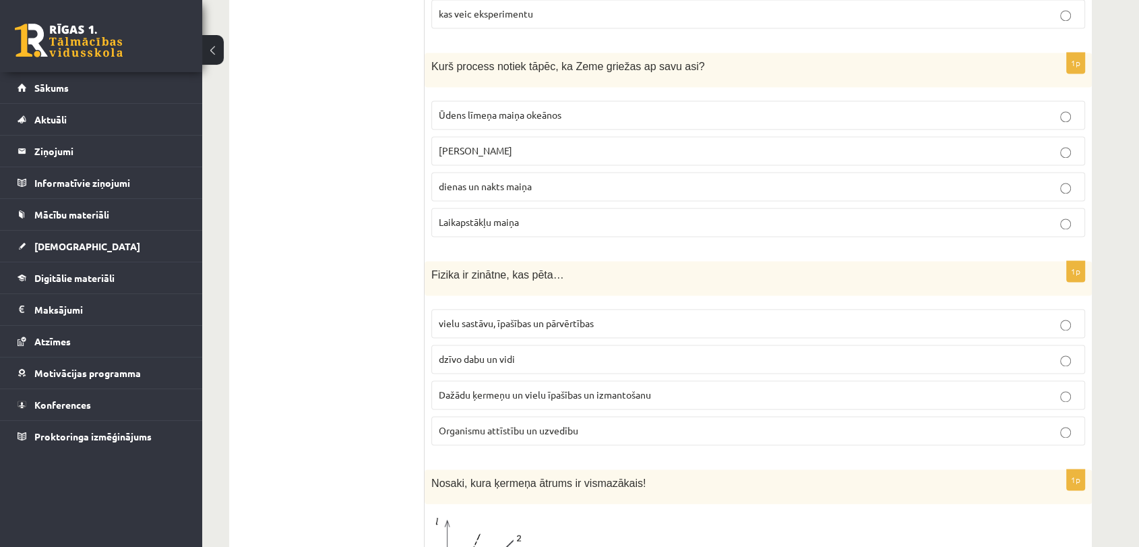
scroll to position [1991, 0]
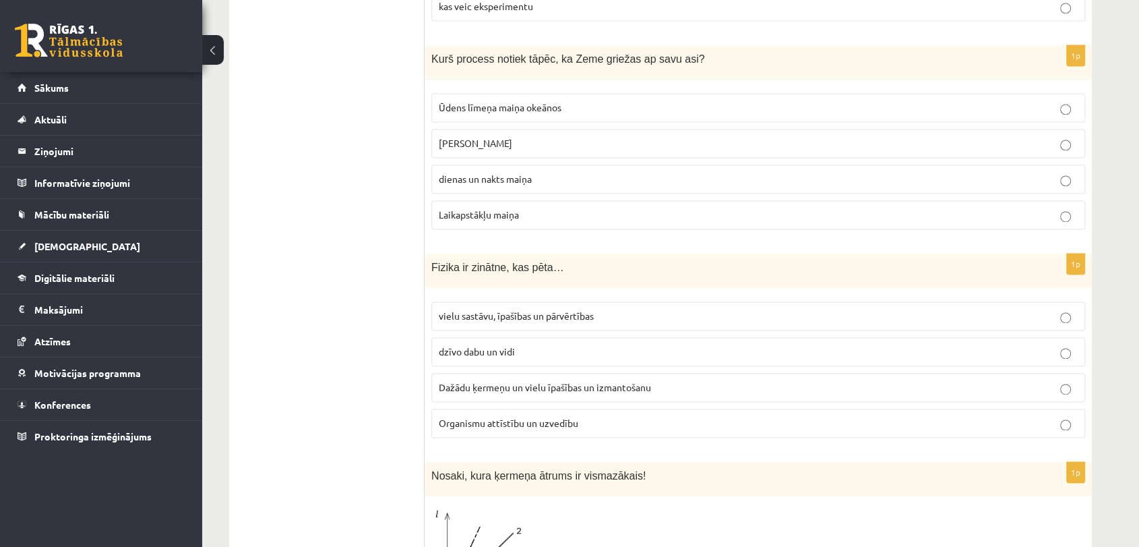
click at [606, 172] on p "dienas un nakts maiņa" at bounding box center [758, 179] width 639 height 14
click at [568, 381] on span "Dažādu ķermeņu un vielu īpašības un izmantošanu" at bounding box center [545, 387] width 212 height 12
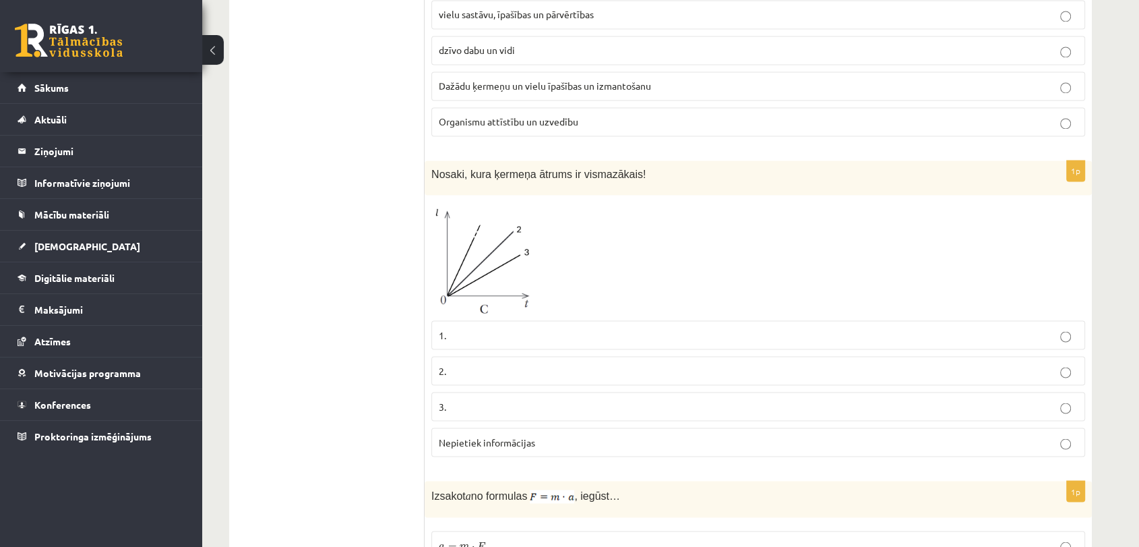
scroll to position [2295, 0]
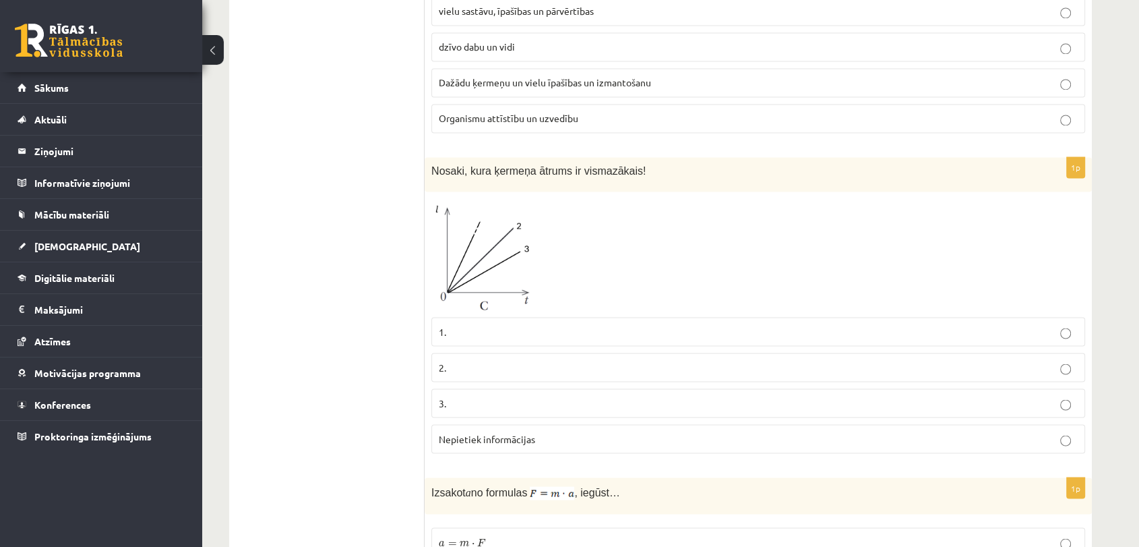
click at [467, 324] on p "1." at bounding box center [758, 331] width 639 height 14
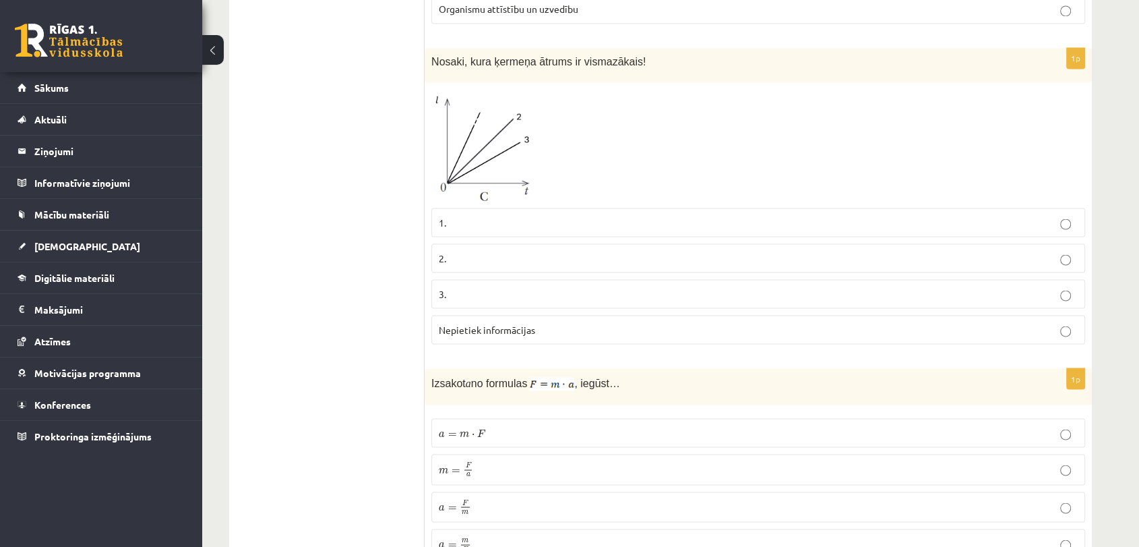
scroll to position [2420, 0]
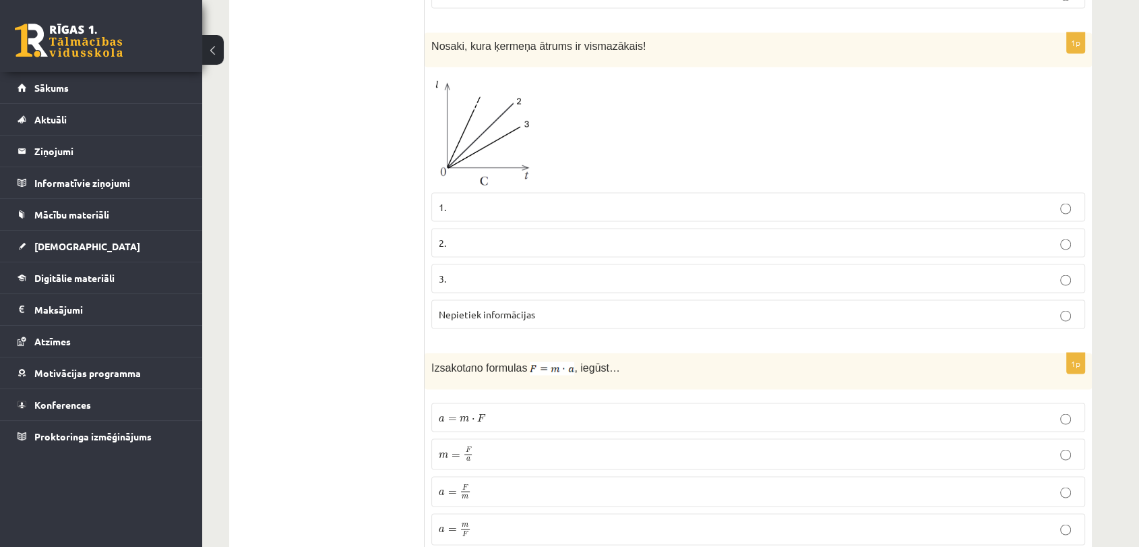
click at [491, 483] on p "a = F m a = F m" at bounding box center [758, 491] width 639 height 16
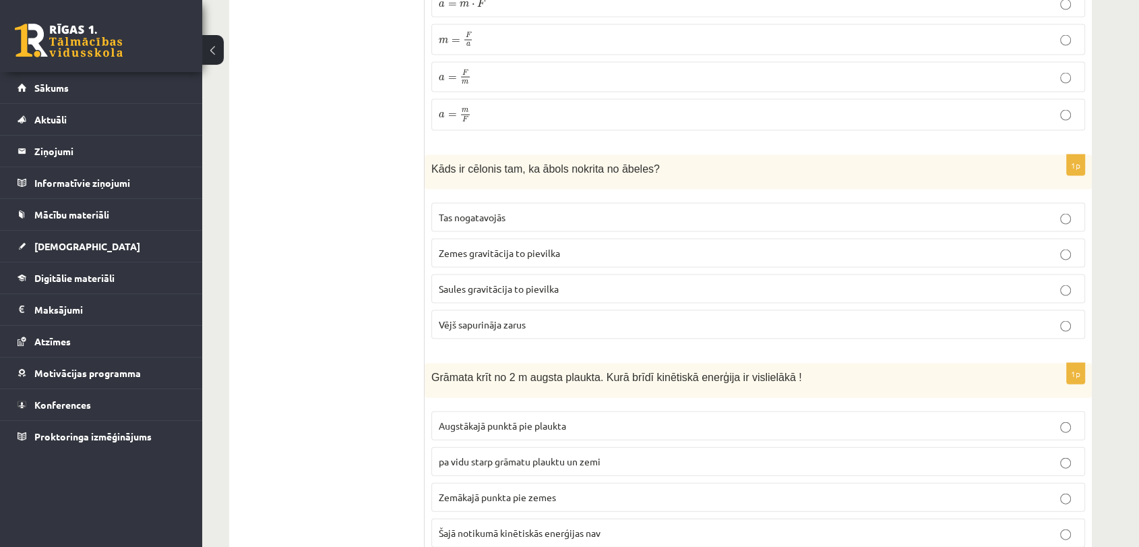
scroll to position [2849, 0]
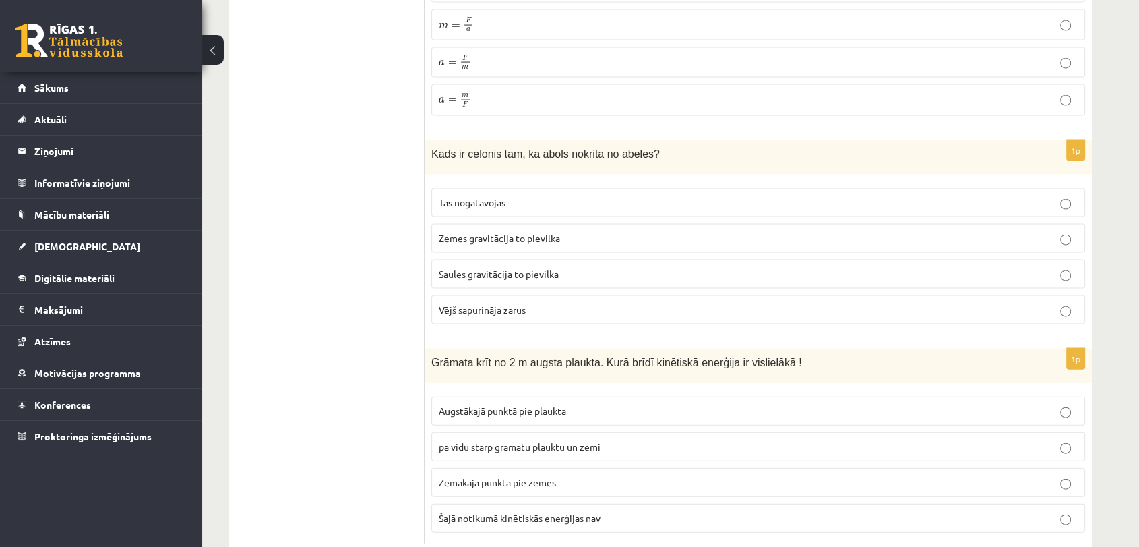
click at [566, 267] on p "Saules gravitācija to pievilka" at bounding box center [758, 274] width 639 height 14
click at [551, 232] on span "Zemes gravitācija to pievilka" at bounding box center [499, 238] width 121 height 12
click at [540, 476] on span "Zemākajā punkta pie zemes" at bounding box center [497, 482] width 117 height 12
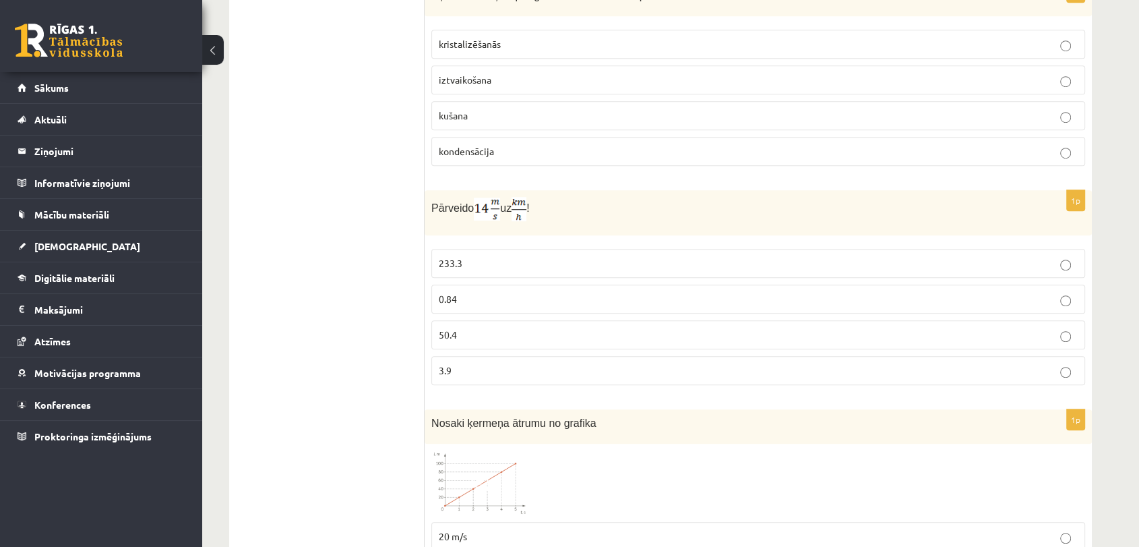
scroll to position [0, 0]
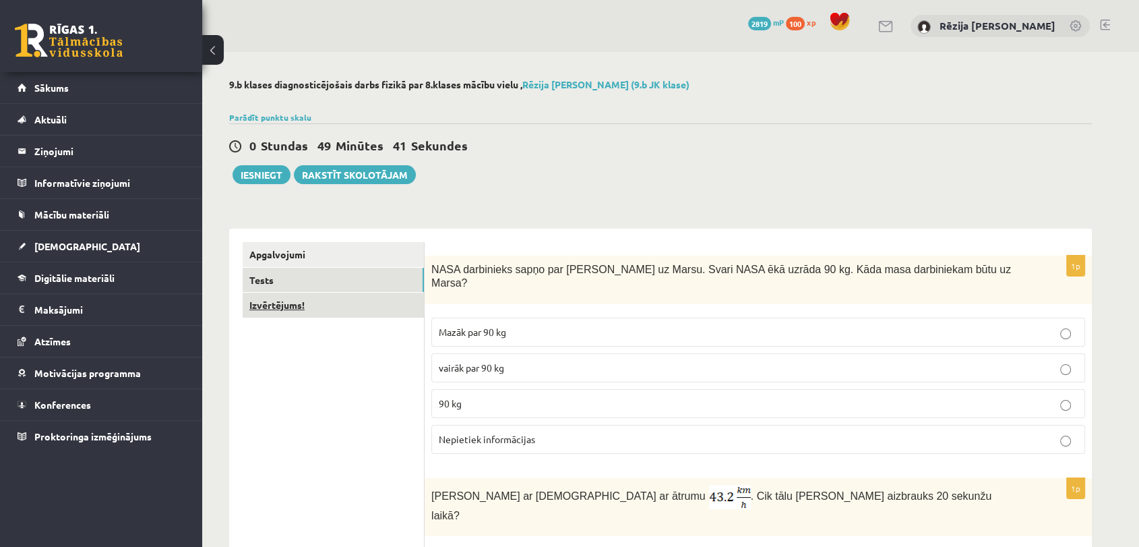
click at [357, 312] on link "Izvērtējums!" at bounding box center [333, 305] width 181 height 25
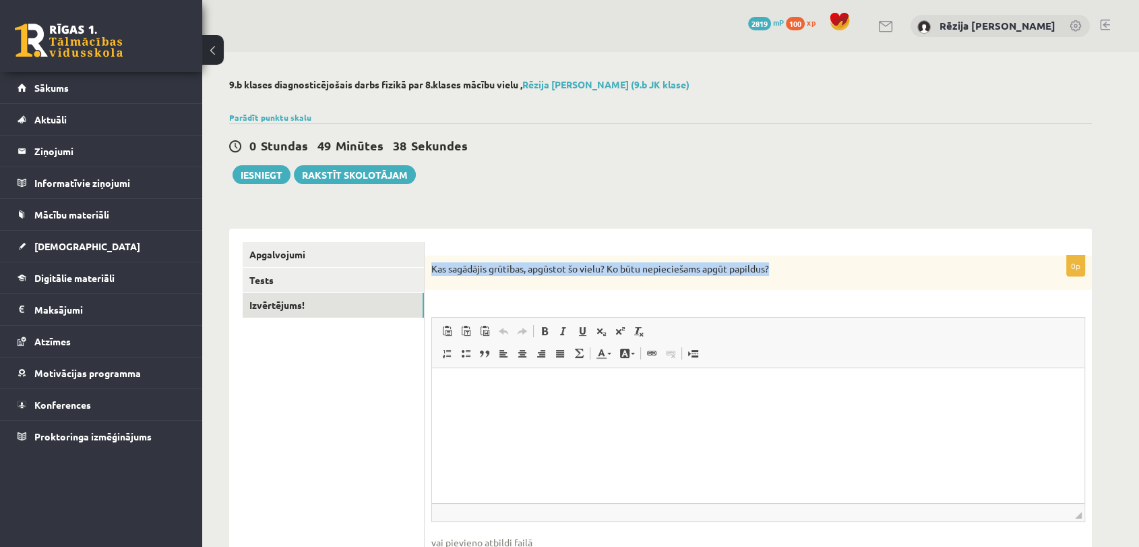
drag, startPoint x: 431, startPoint y: 268, endPoint x: 823, endPoint y: 258, distance: 391.8
click at [826, 258] on div "Kas sagādājis grūtības, apgūstot šo vielu? Ko būtu nepieciešams apgūt papildus?" at bounding box center [758, 272] width 667 height 35
copy p "Kas sagādājis grūtības, apgūstot šo vielu? Ko būtu nepieciešams apgūt papildus?"
click at [456, 396] on html at bounding box center [758, 388] width 653 height 41
click at [254, 253] on link "Apgalvojumi" at bounding box center [333, 254] width 181 height 25
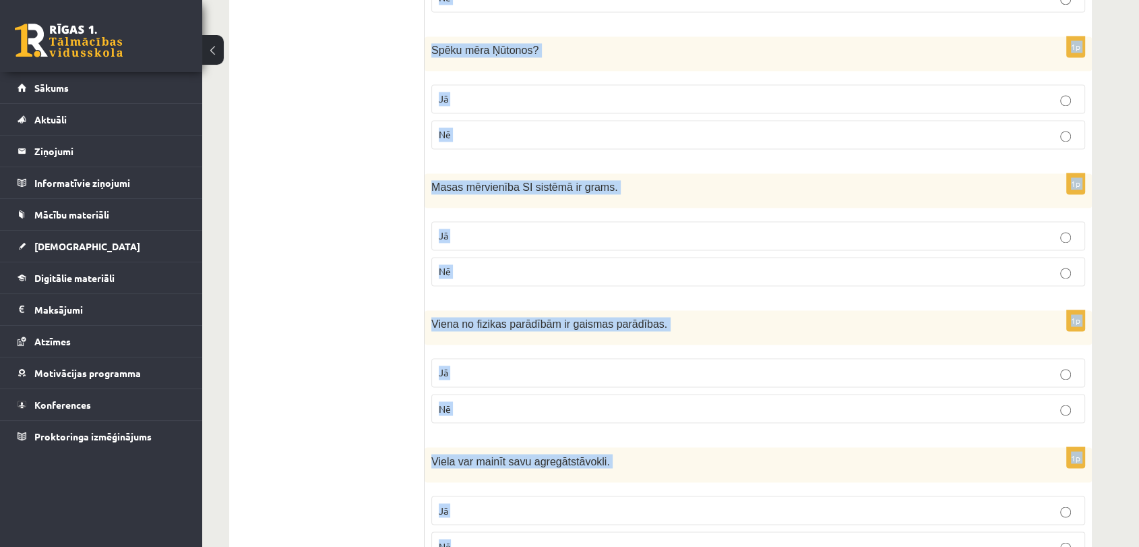
scroll to position [2218, 0]
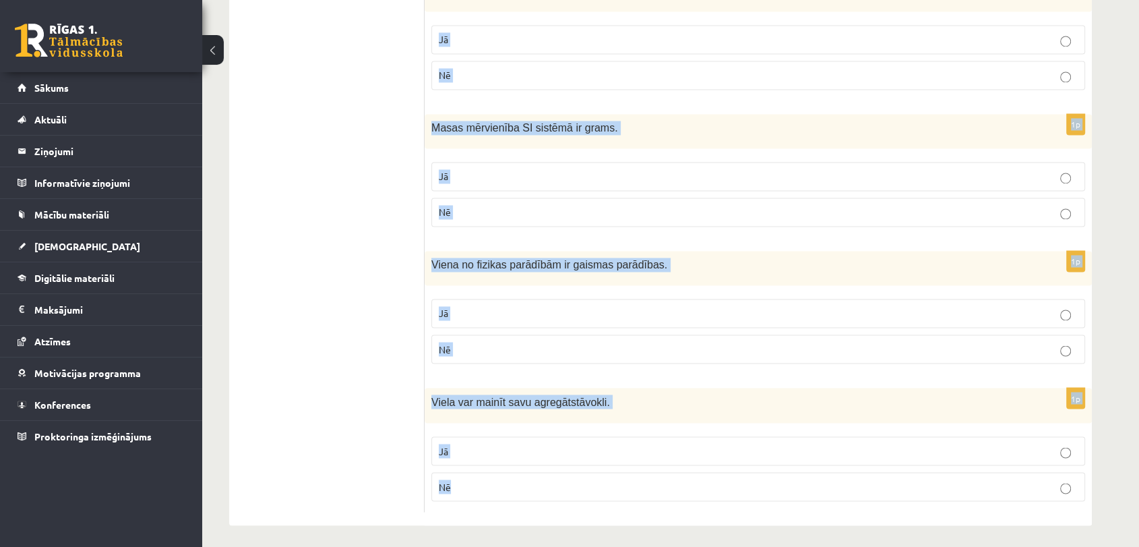
drag, startPoint x: 437, startPoint y: 243, endPoint x: 917, endPoint y: 581, distance: 586.9
copy form "Vai apgalvojums ir patiess? 1p Degšana pieder pie fizikas parādībām. Jā Nē 1p H…"
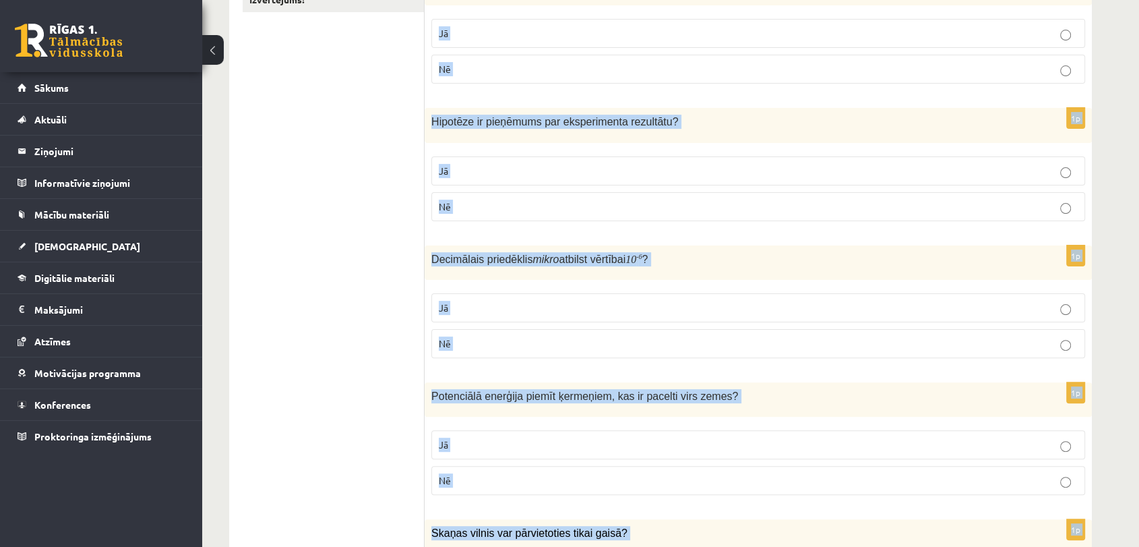
scroll to position [0, 0]
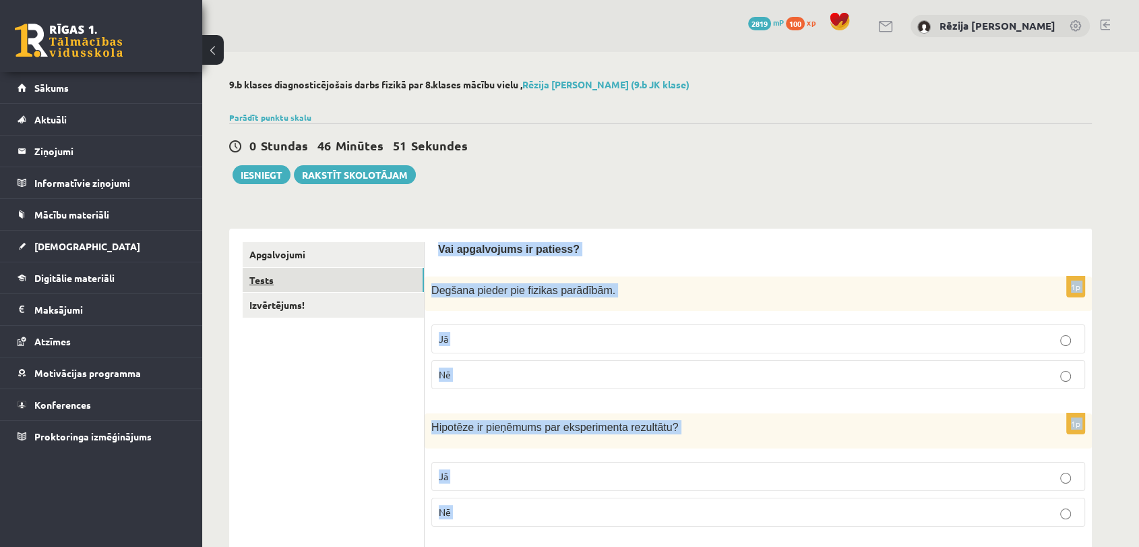
click at [315, 281] on link "Tests" at bounding box center [333, 280] width 181 height 25
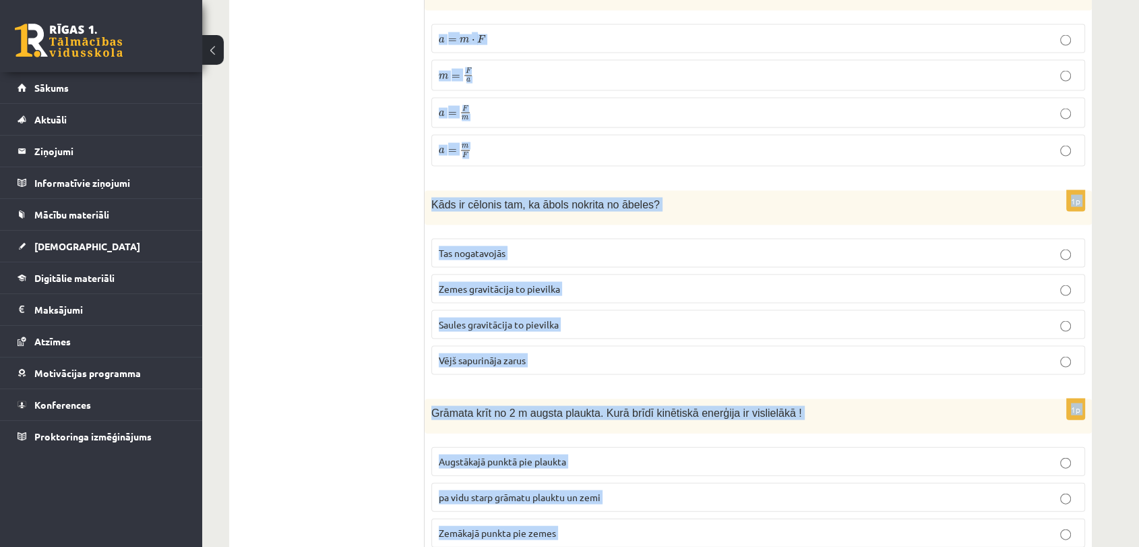
scroll to position [2849, 0]
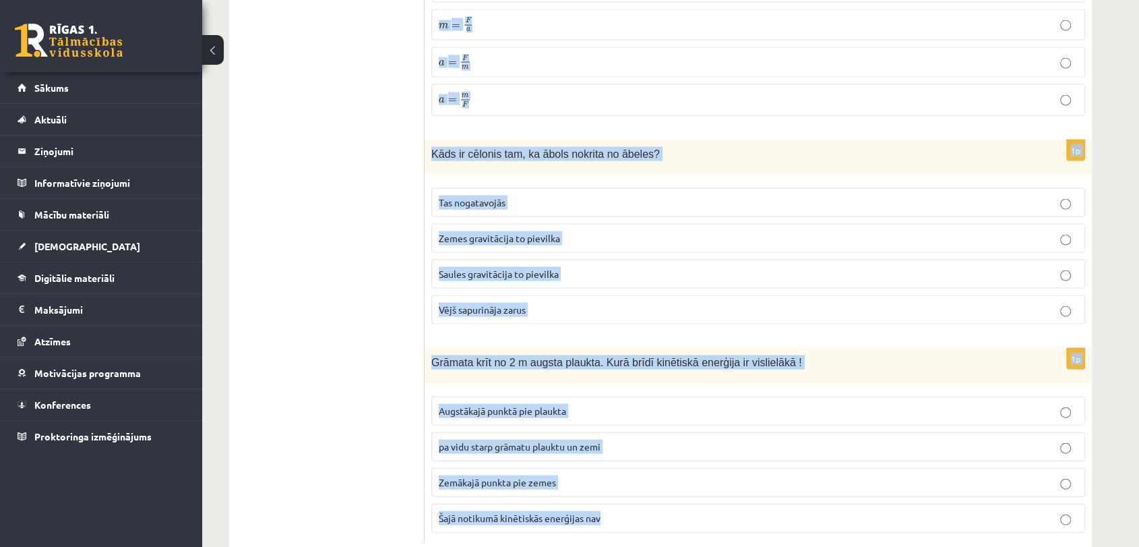
drag, startPoint x: 429, startPoint y: 257, endPoint x: 1053, endPoint y: 559, distance: 693.1
copy form "NASA darbinieks sapņo par ceļošanu uz Marsu. Svari NASA ēkā uzrāda 90 kg. Kāda …"
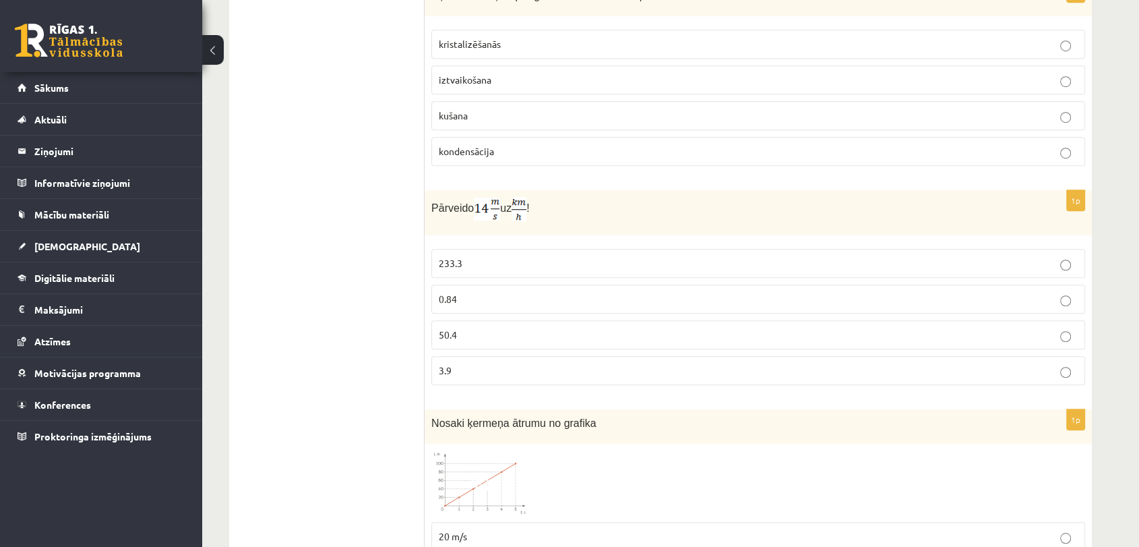
scroll to position [0, 0]
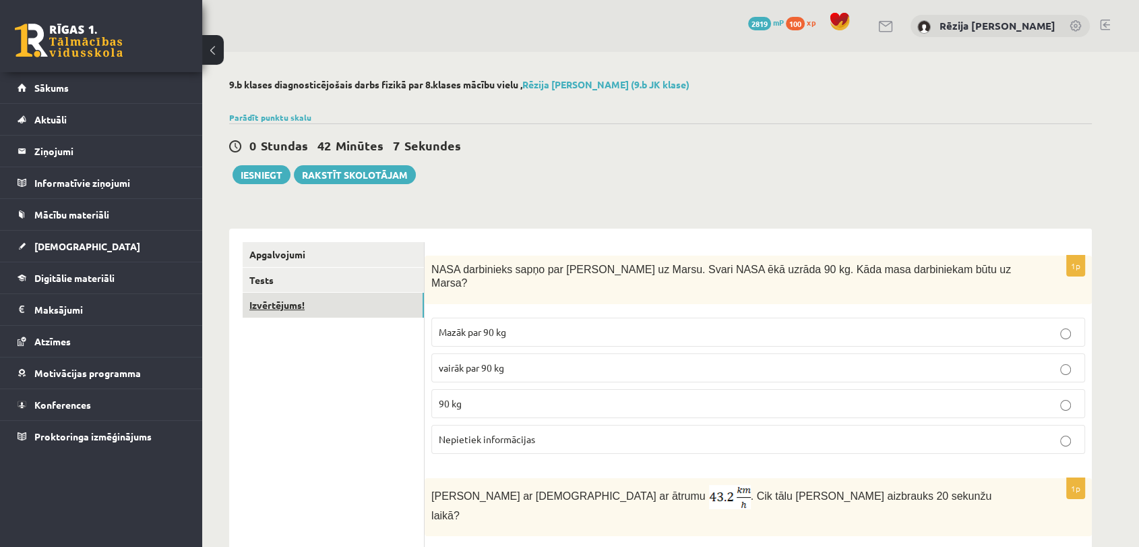
click at [291, 303] on link "Izvērtējums!" at bounding box center [333, 305] width 181 height 25
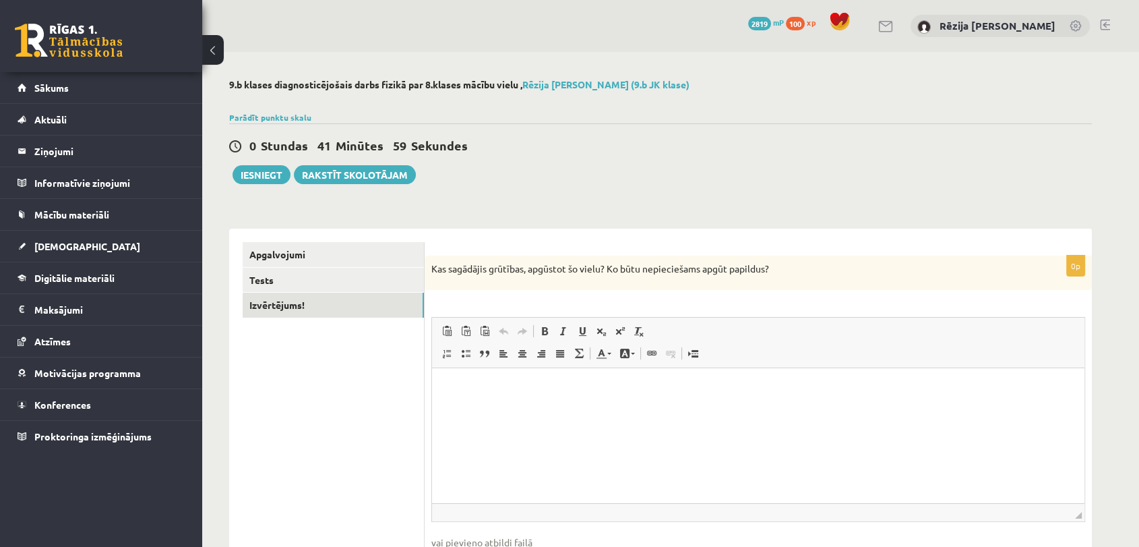
click at [525, 404] on html at bounding box center [758, 388] width 653 height 41
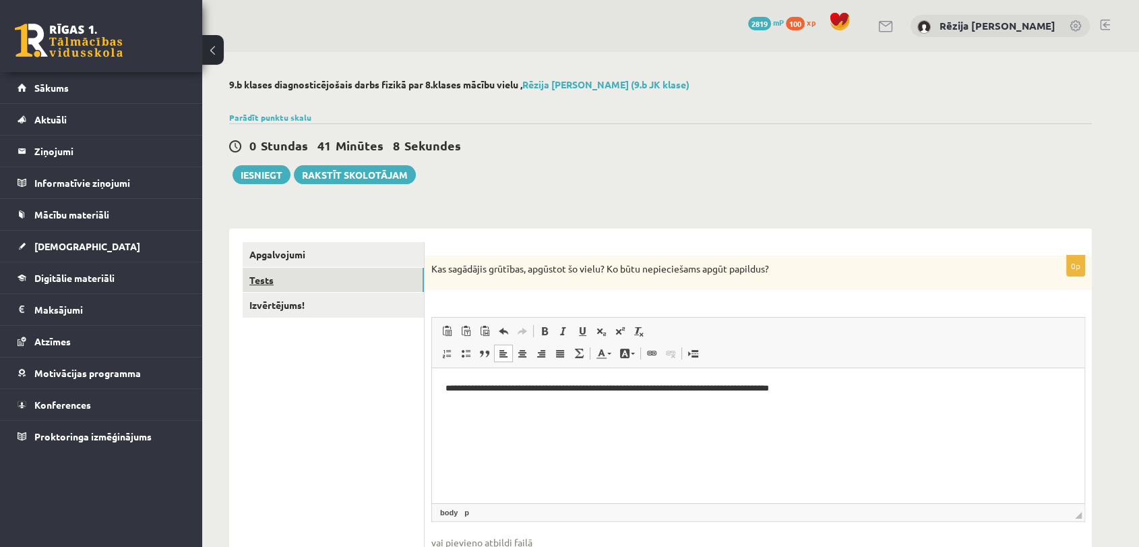
click at [322, 280] on link "Tests" at bounding box center [333, 280] width 181 height 25
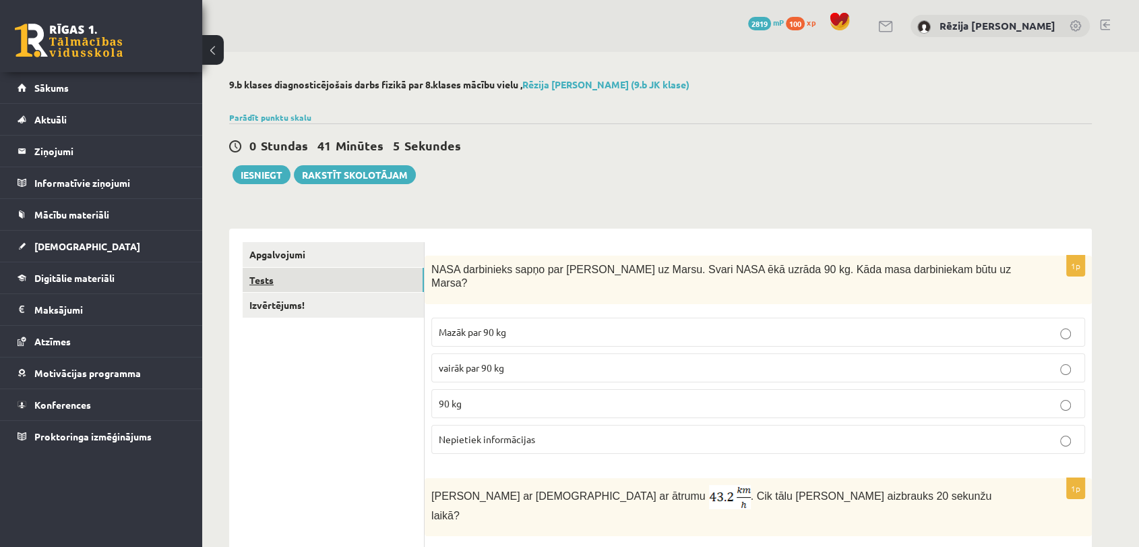
click at [332, 268] on link "Tests" at bounding box center [333, 280] width 181 height 25
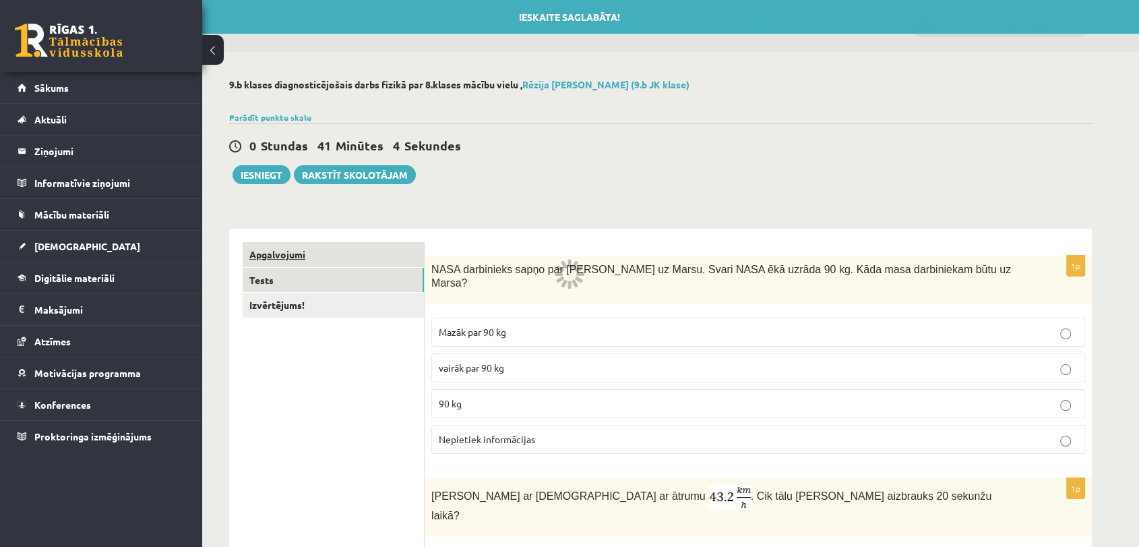
click at [333, 255] on link "Apgalvojumi" at bounding box center [333, 254] width 181 height 25
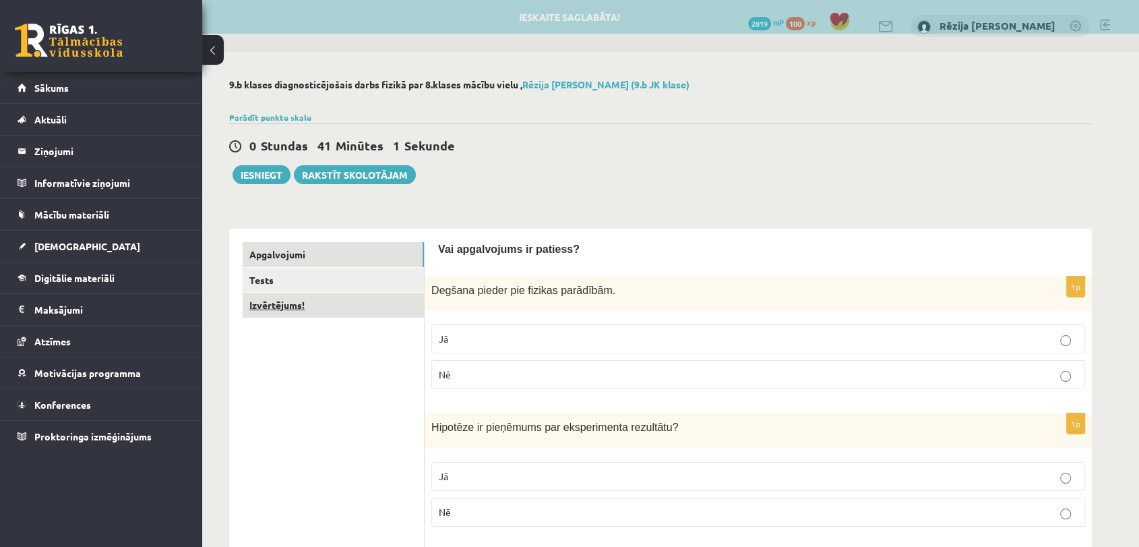
click at [312, 305] on link "Izvērtējums!" at bounding box center [333, 305] width 181 height 25
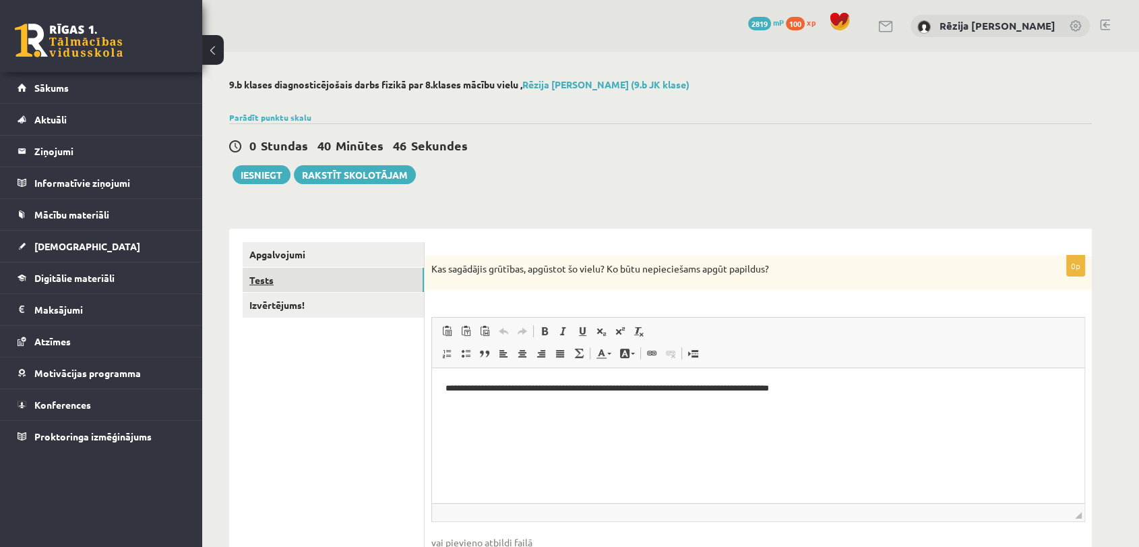
click at [313, 277] on link "Tests" at bounding box center [333, 280] width 181 height 25
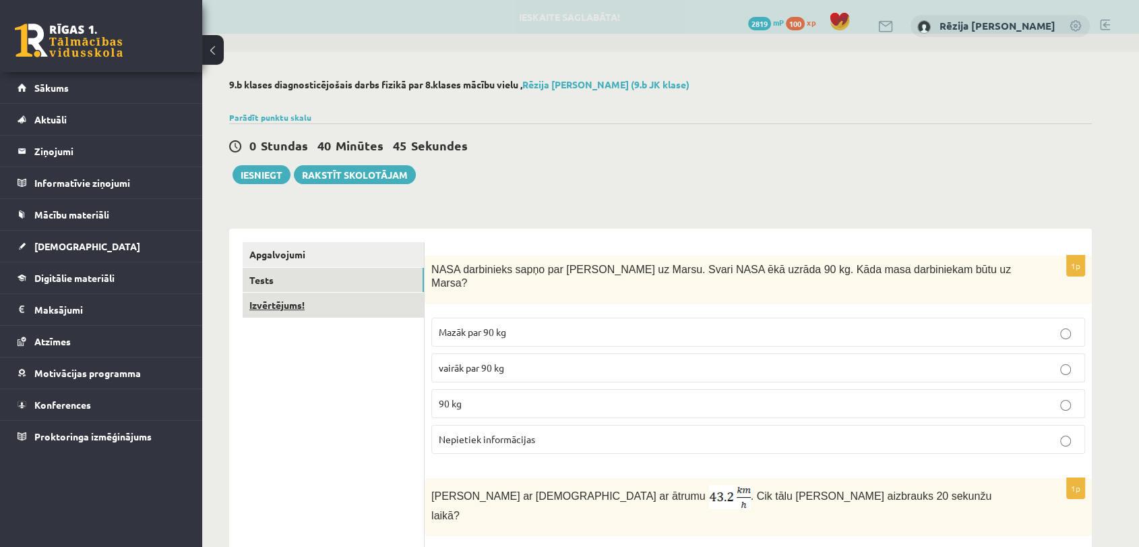
click at [324, 301] on link "Izvērtējums!" at bounding box center [333, 305] width 181 height 25
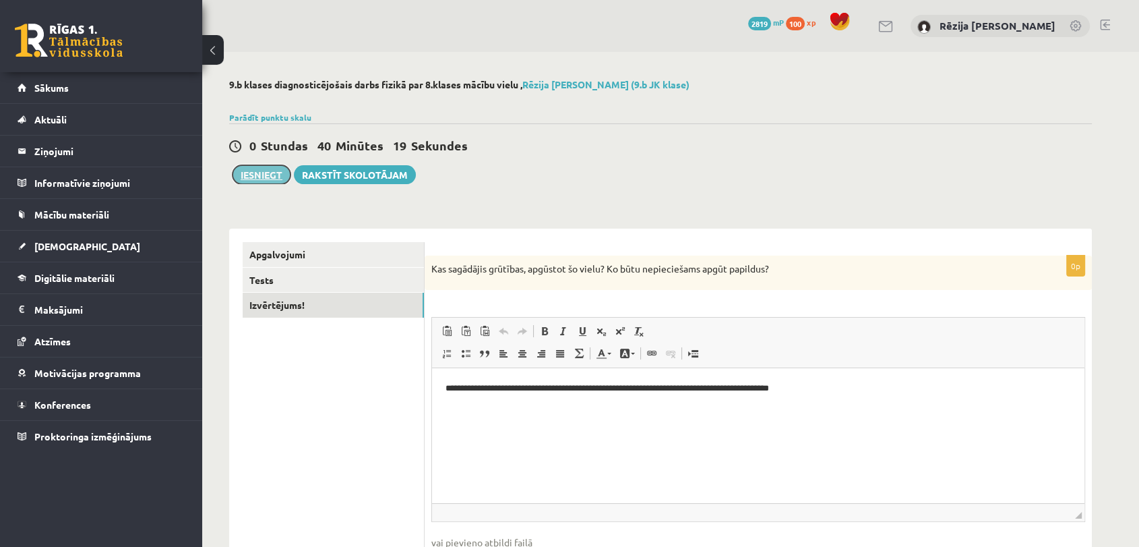
click at [262, 165] on button "Iesniegt" at bounding box center [262, 174] width 58 height 19
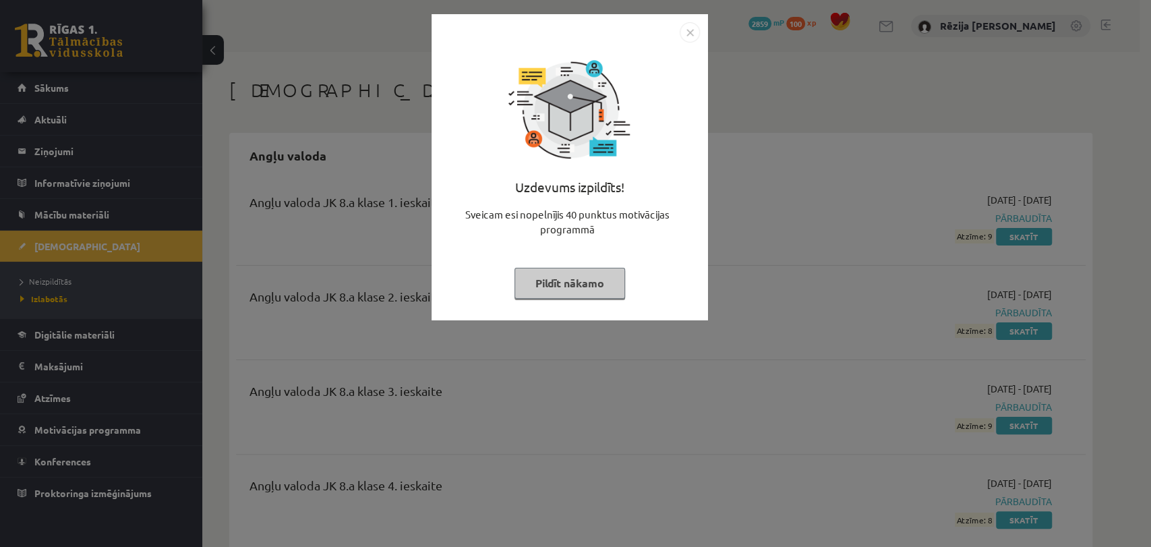
click at [690, 39] on img "Close" at bounding box center [689, 32] width 20 height 20
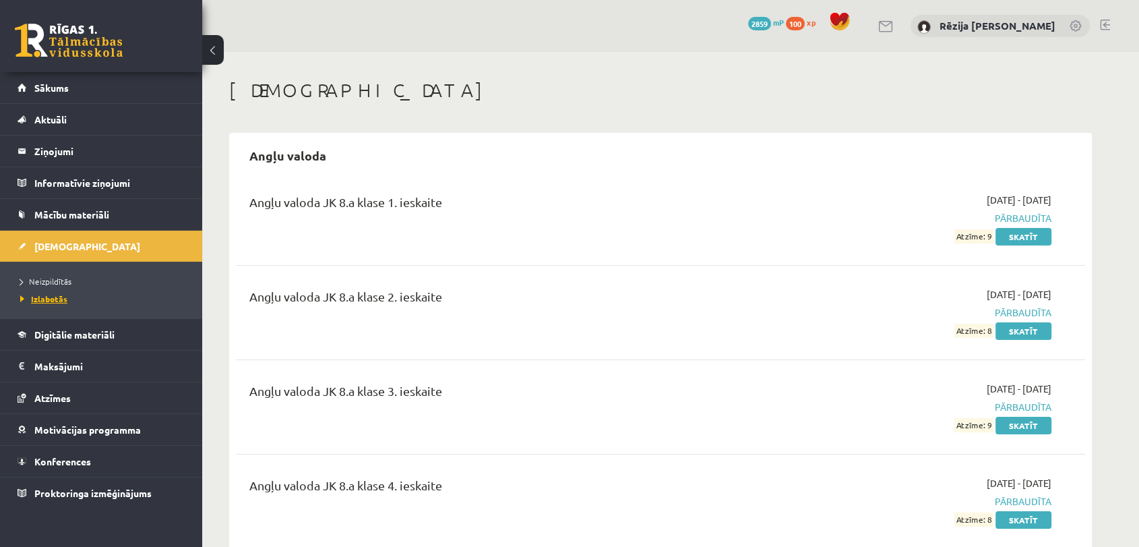
click at [57, 295] on span "Izlabotās" at bounding box center [43, 298] width 47 height 11
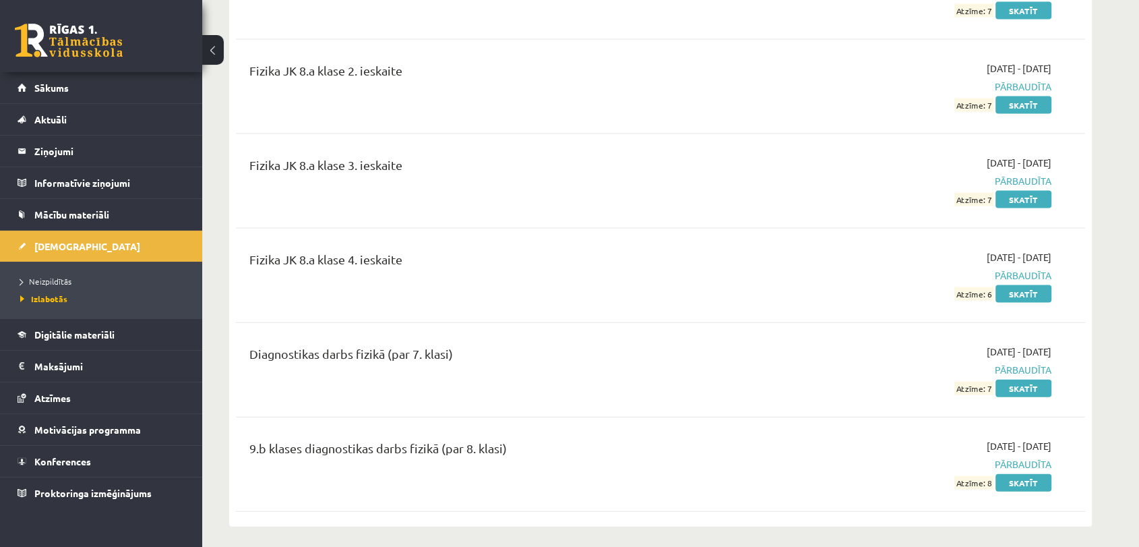
scroll to position [2911, 0]
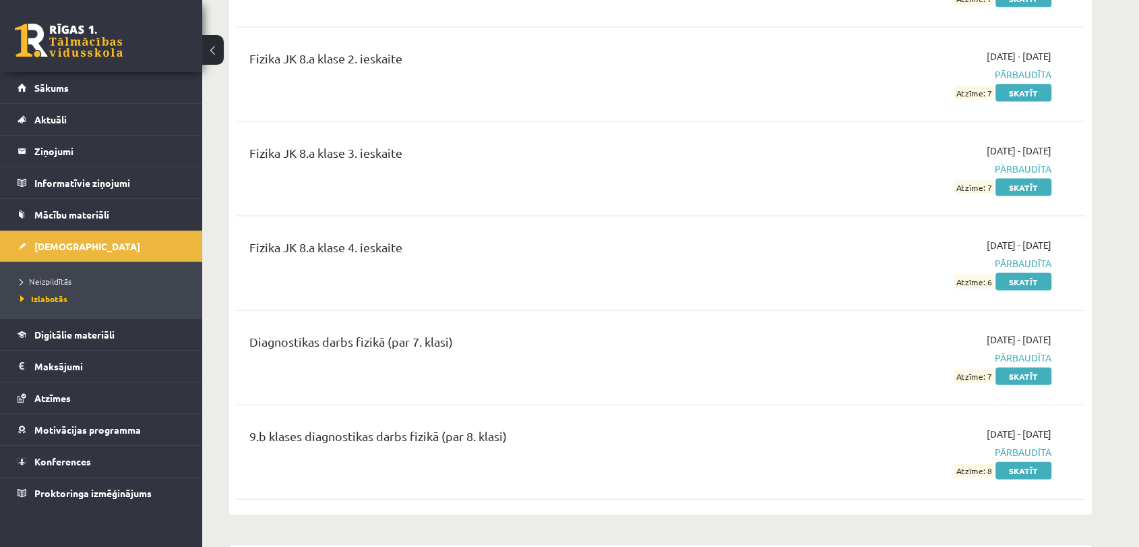
click at [1047, 455] on div "2025-09-01 - 2025-09-15 Pārbaudīta Atzīme: 8 Skatīt" at bounding box center [924, 452] width 274 height 51
click at [1043, 462] on link "Skatīt" at bounding box center [1024, 471] width 56 height 18
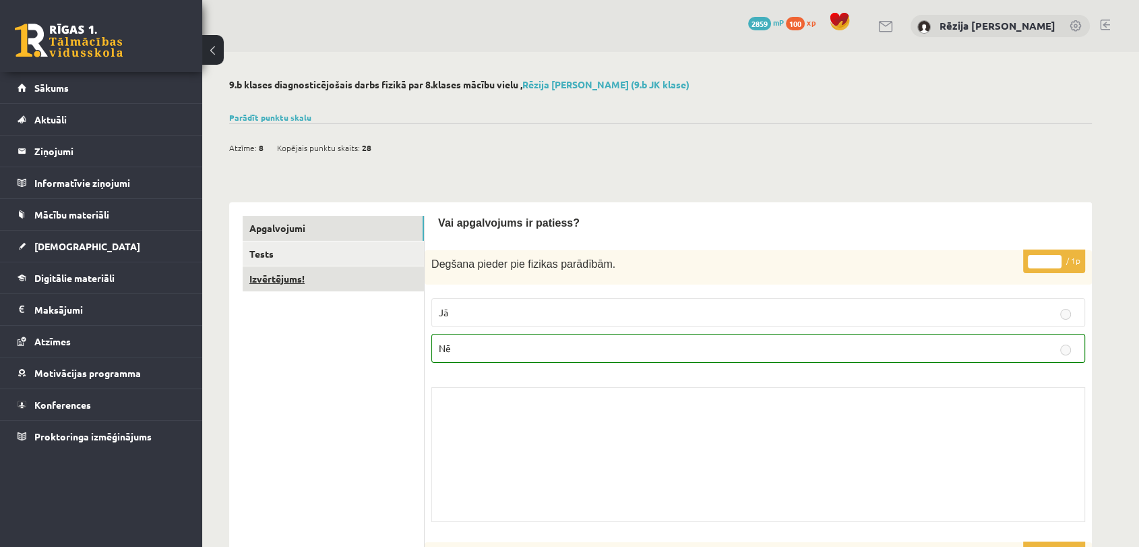
click at [295, 278] on link "Izvērtējums!" at bounding box center [333, 278] width 181 height 25
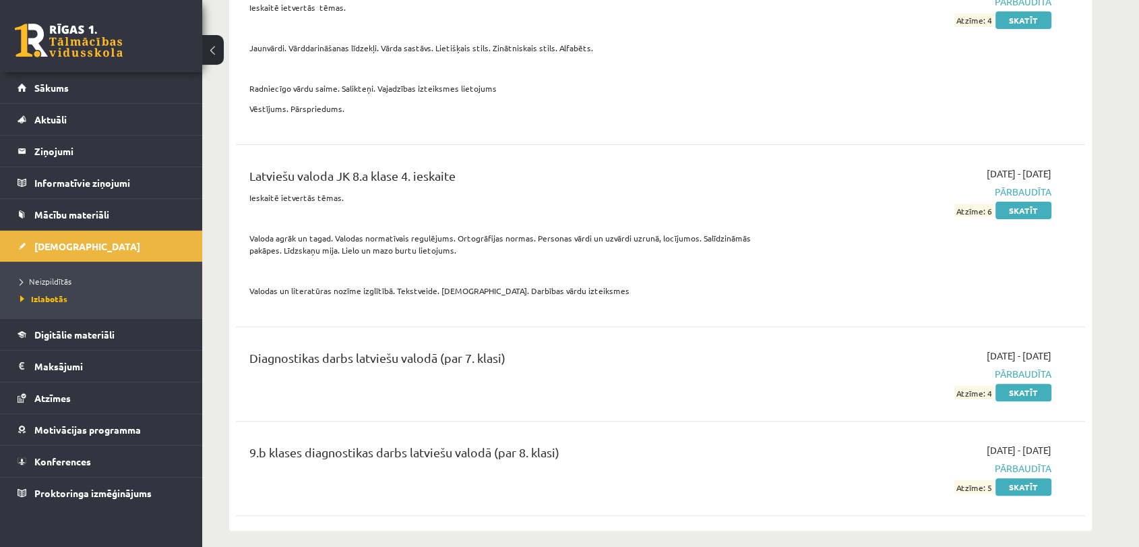
scroll to position [5515, 0]
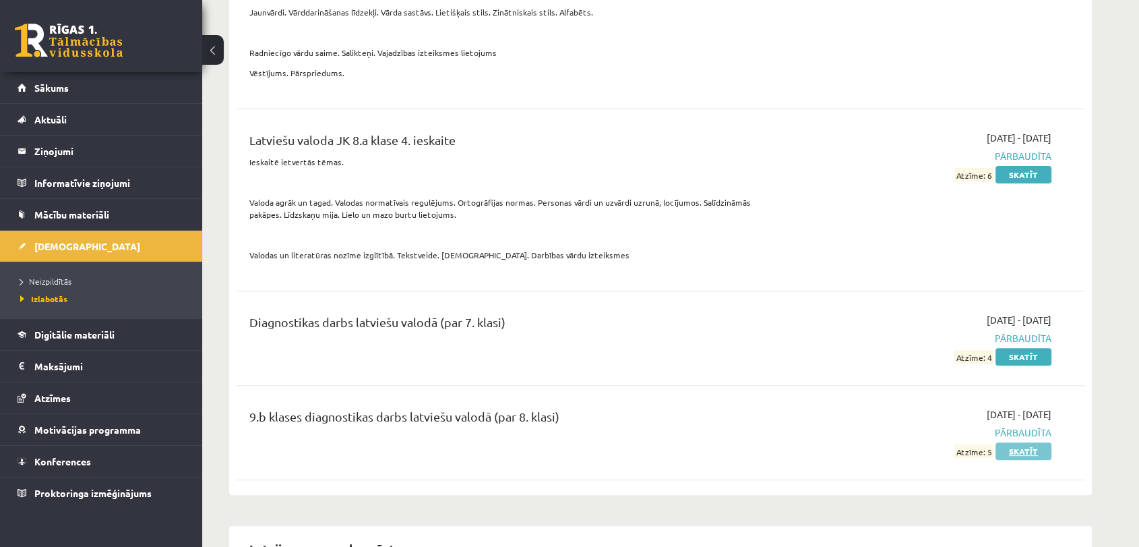
click at [1037, 444] on link "Skatīt" at bounding box center [1024, 451] width 56 height 18
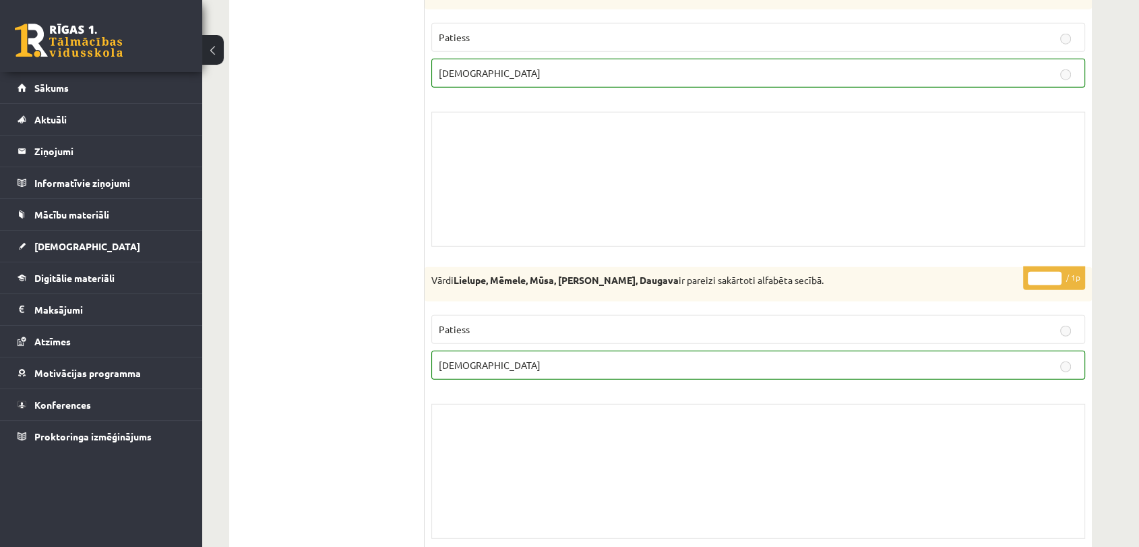
scroll to position [3347, 0]
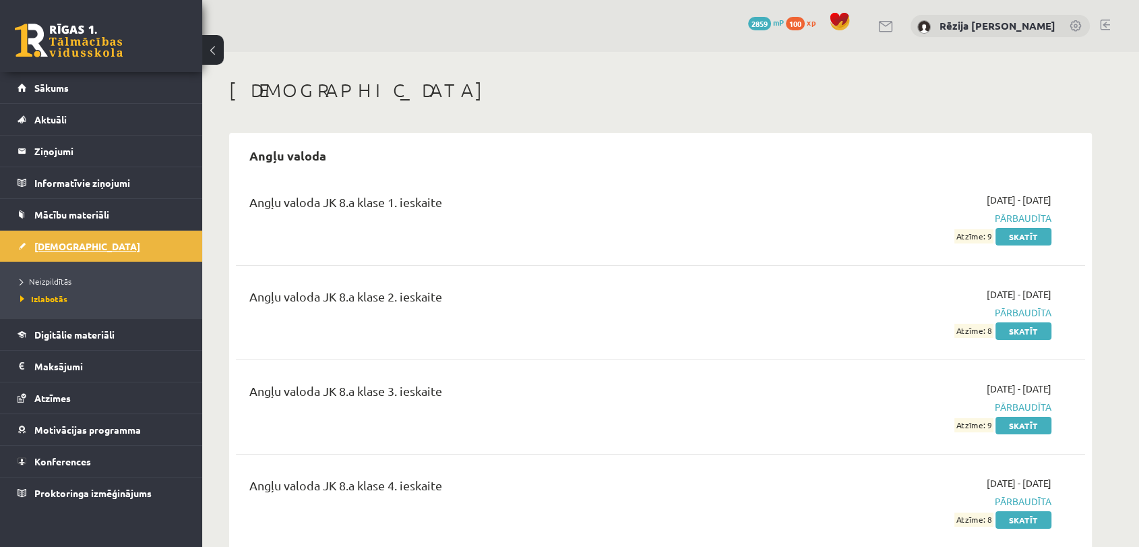
click at [75, 243] on link "[DEMOGRAPHIC_DATA]" at bounding box center [102, 246] width 168 height 31
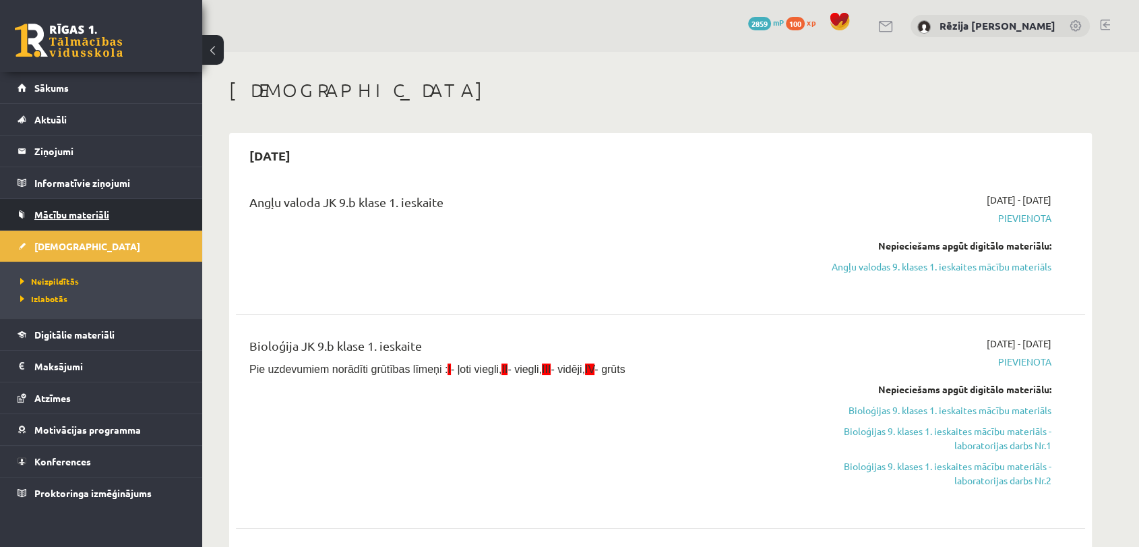
click at [94, 217] on span "Mācību materiāli" at bounding box center [71, 214] width 75 height 12
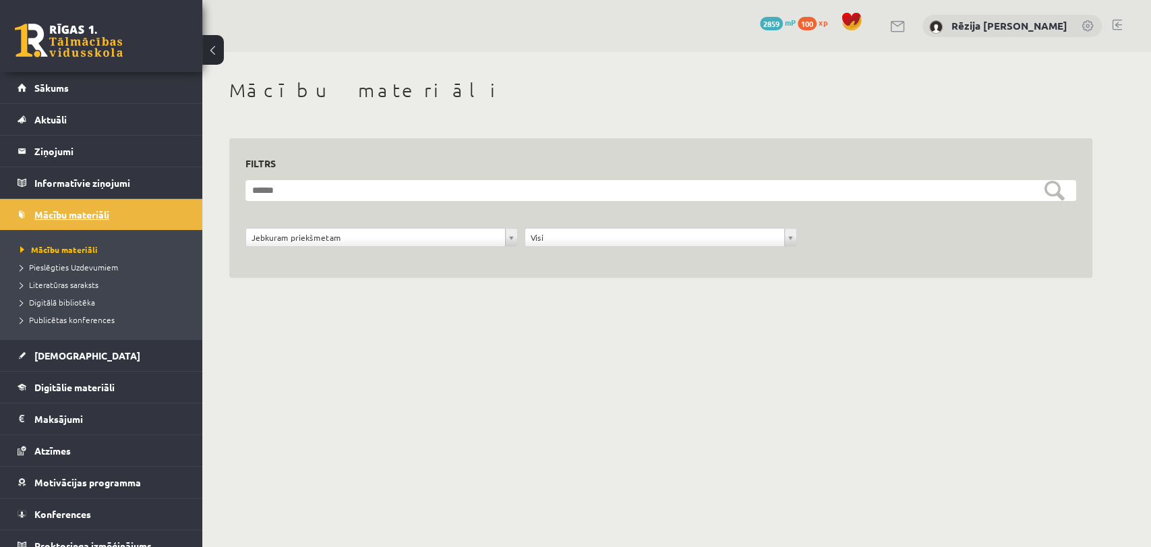
click at [61, 226] on link "Mācību materiāli" at bounding box center [102, 214] width 168 height 31
click at [33, 340] on link "[DEMOGRAPHIC_DATA]" at bounding box center [102, 355] width 168 height 31
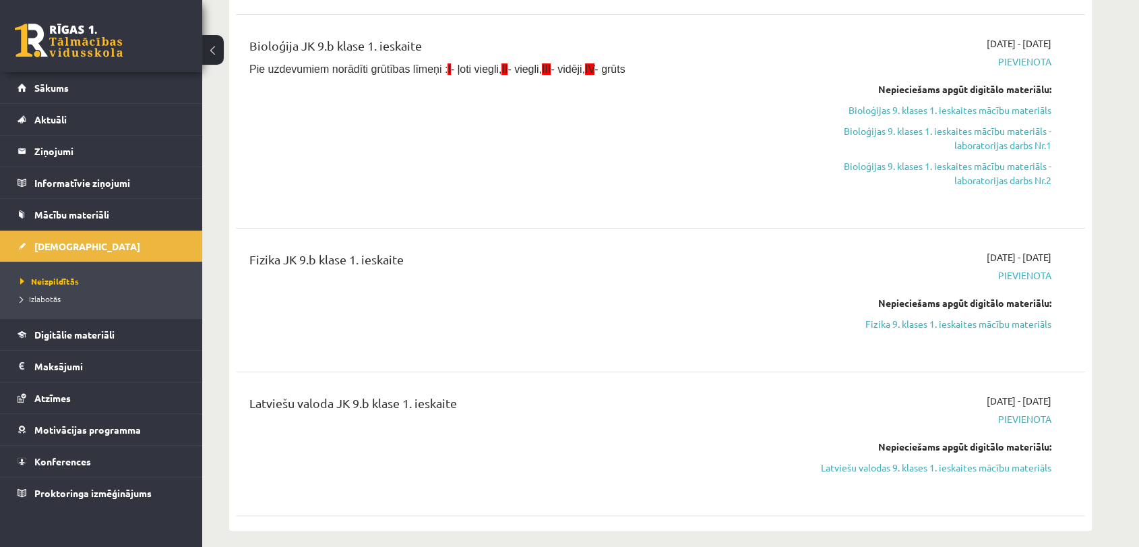
scroll to position [268, 0]
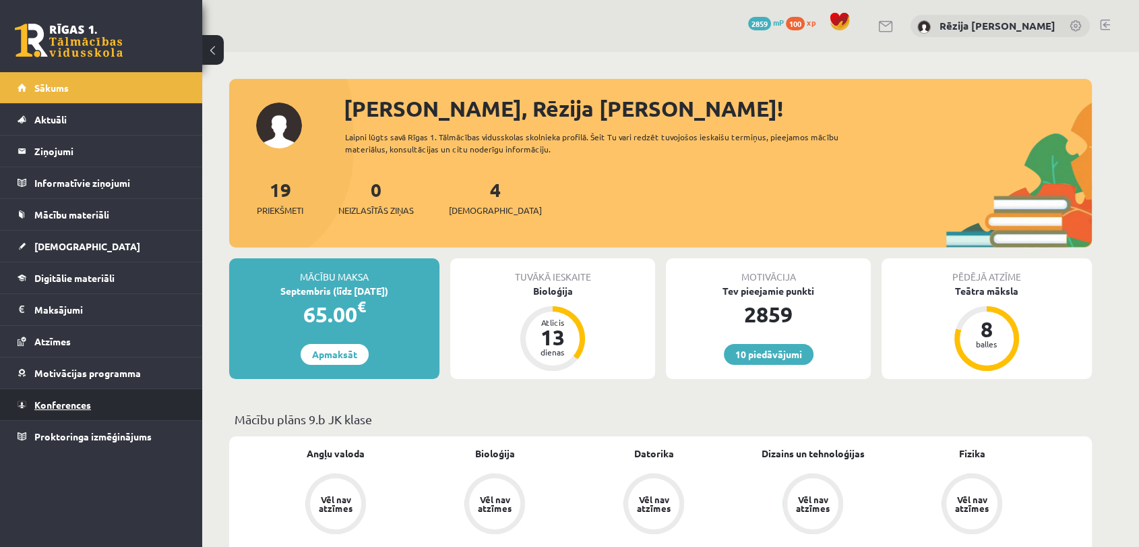
click at [70, 398] on span "Konferences" at bounding box center [62, 404] width 57 height 12
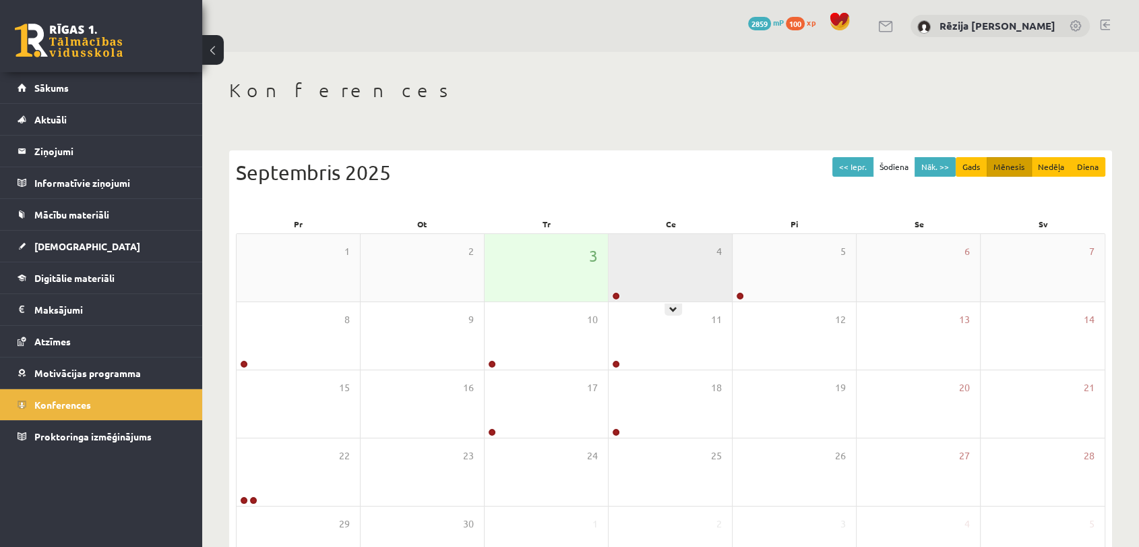
click at [679, 274] on div "4" at bounding box center [670, 267] width 123 height 67
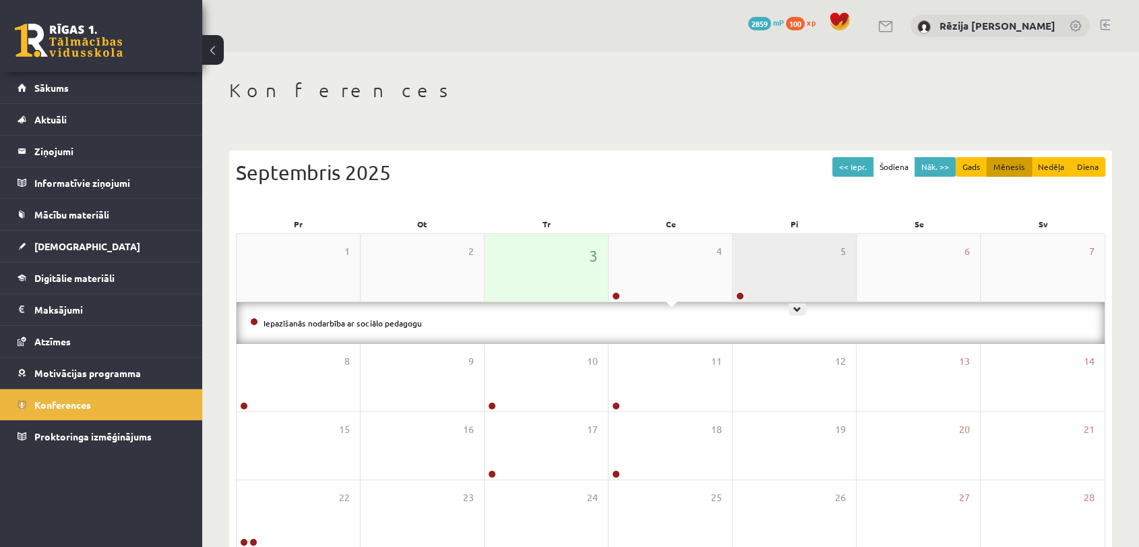
click at [782, 258] on div "5" at bounding box center [794, 267] width 123 height 67
click at [782, 272] on div "5" at bounding box center [794, 267] width 123 height 67
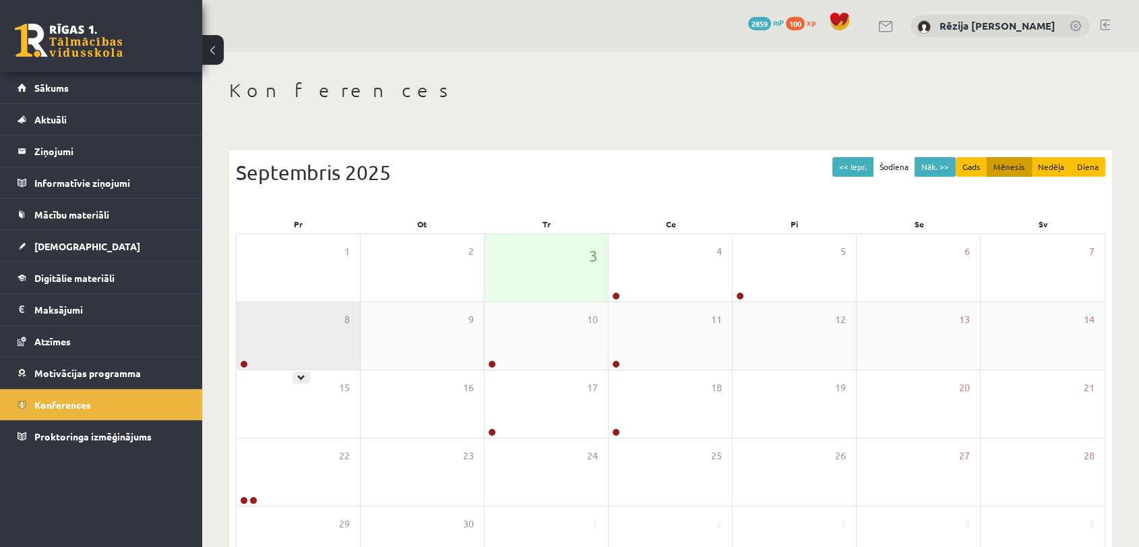
click at [344, 332] on div "8" at bounding box center [298, 335] width 123 height 67
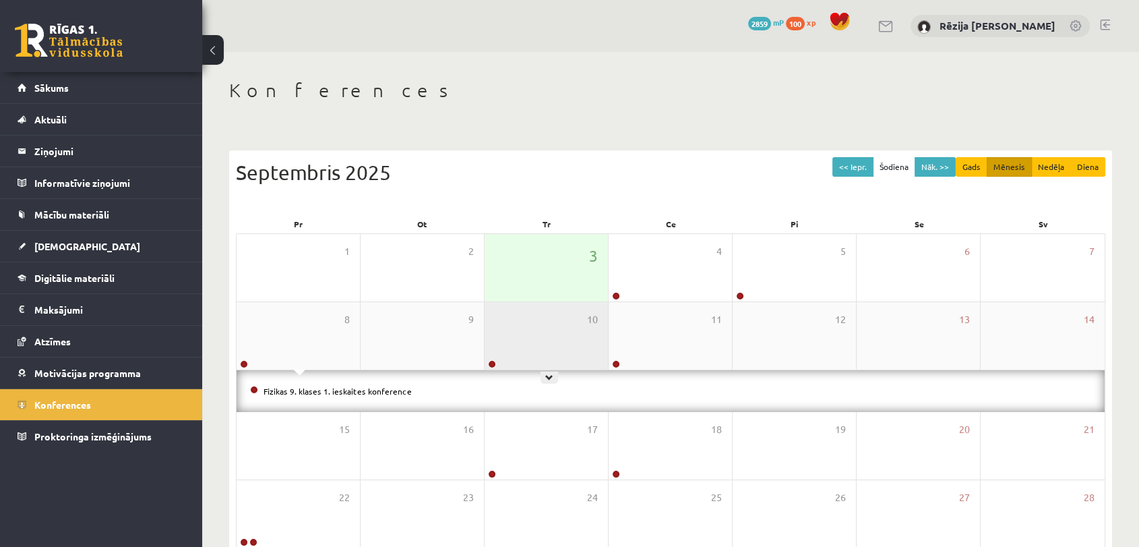
click at [503, 342] on div "10" at bounding box center [546, 335] width 123 height 67
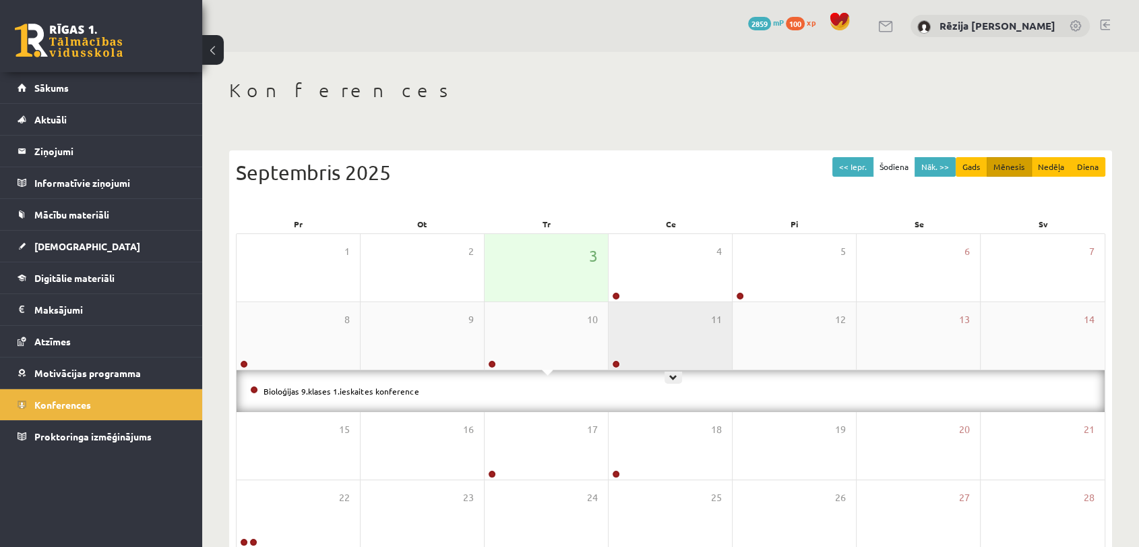
click at [645, 330] on div "11" at bounding box center [670, 335] width 123 height 67
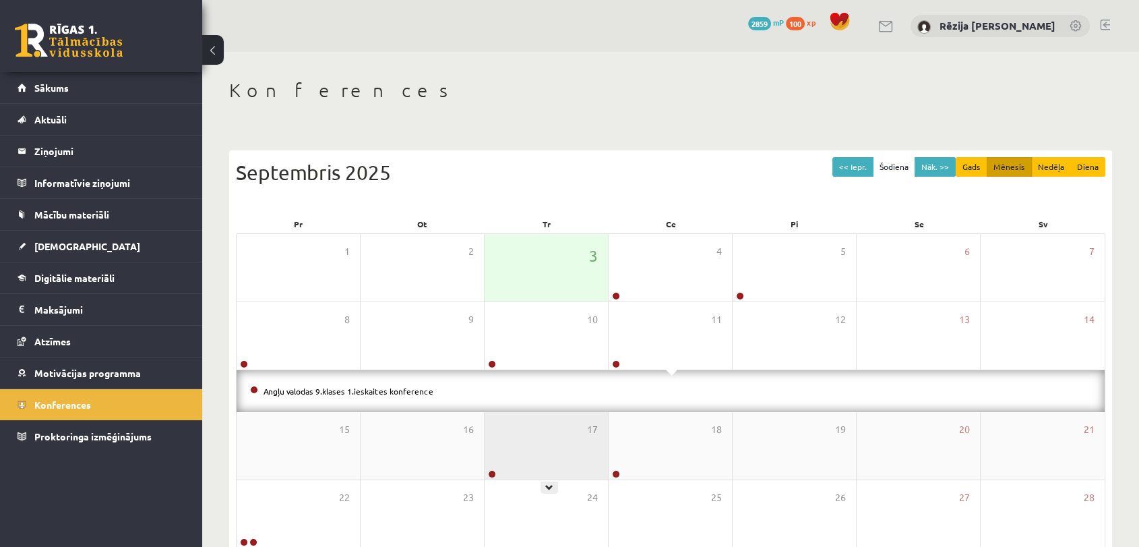
click at [541, 447] on div "17" at bounding box center [546, 445] width 123 height 67
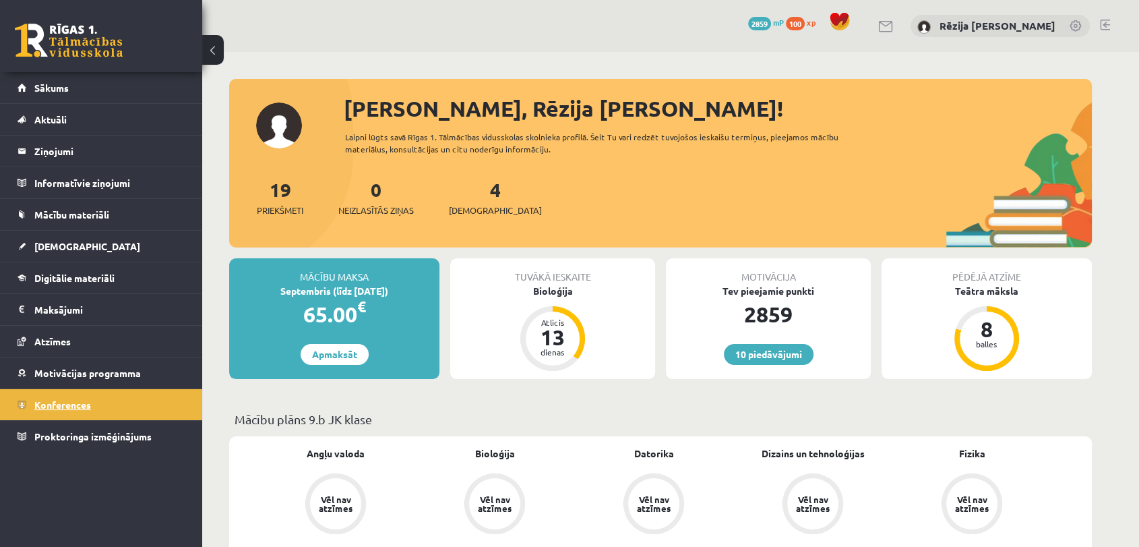
click at [79, 404] on span "Konferences" at bounding box center [62, 404] width 57 height 12
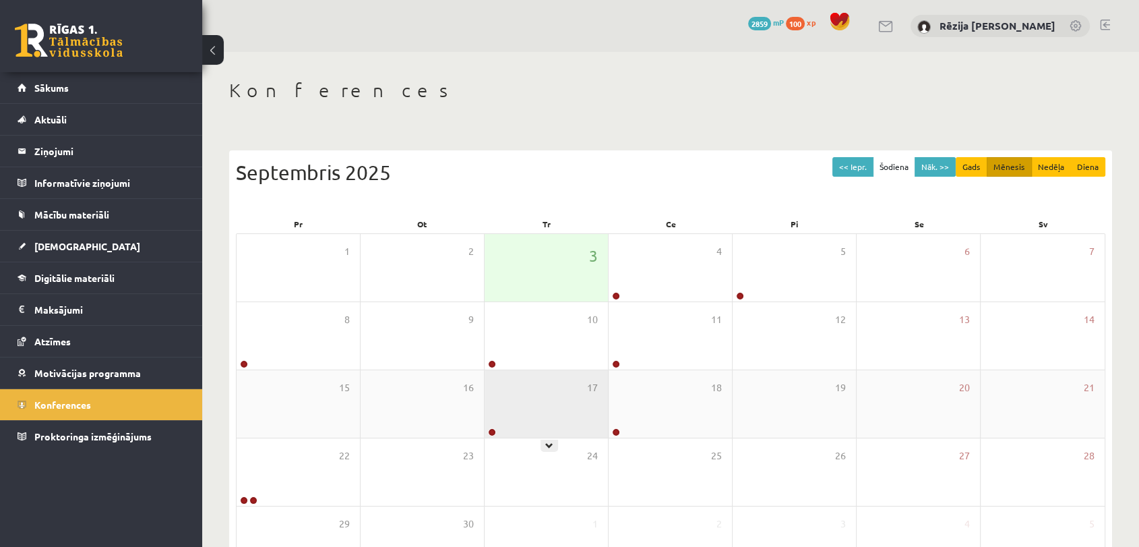
click at [551, 445] on icon at bounding box center [549, 446] width 8 height 8
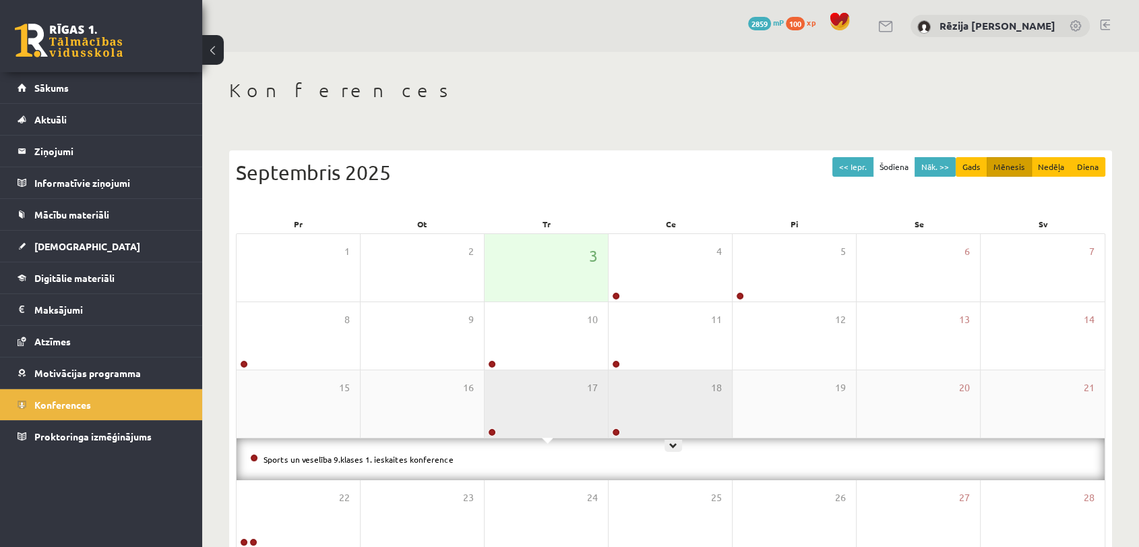
click at [670, 446] on icon at bounding box center [673, 446] width 8 height 8
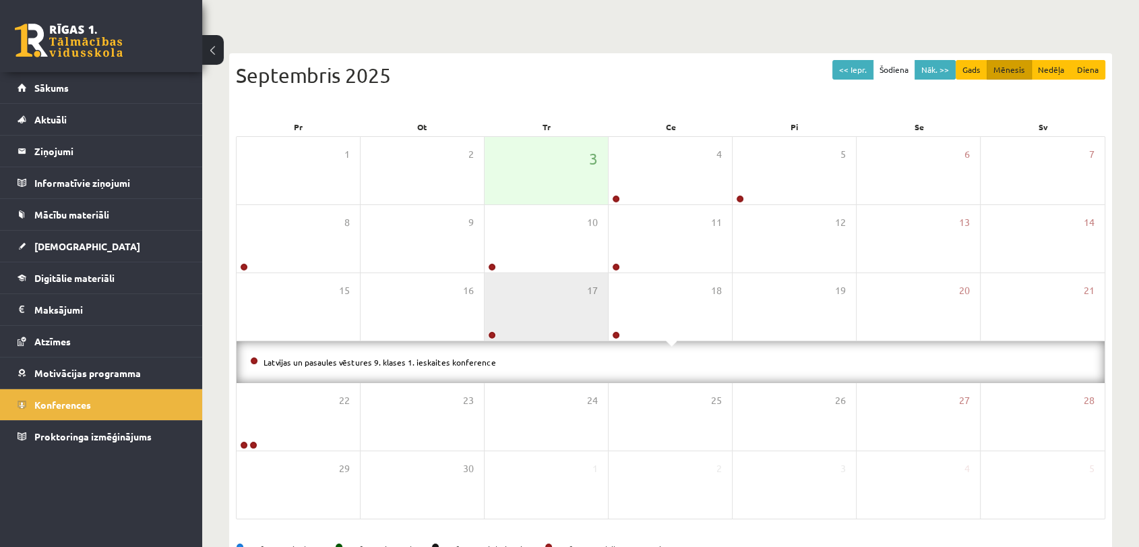
scroll to position [95, 0]
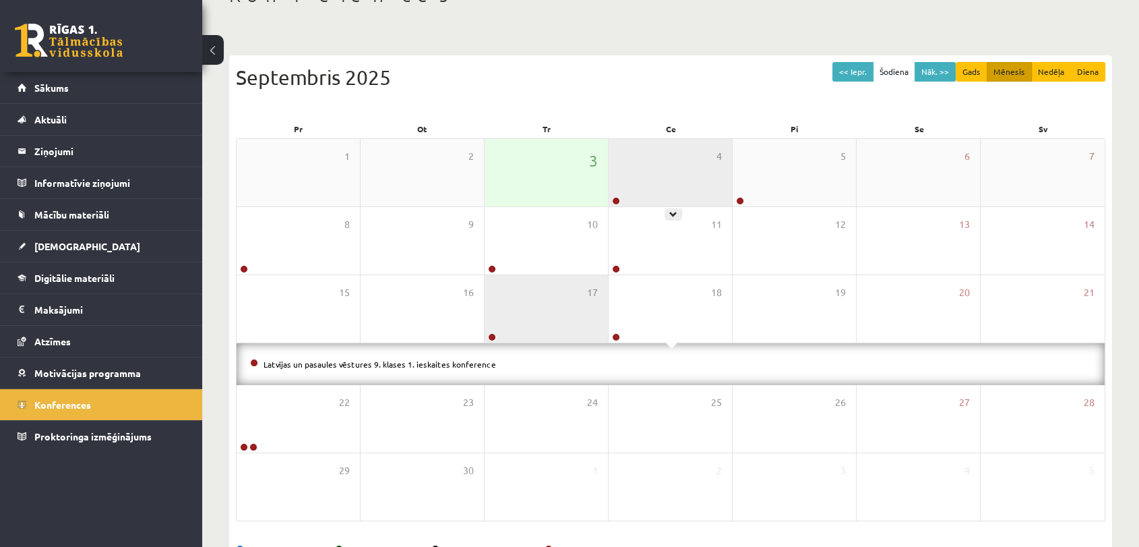
click at [676, 211] on icon at bounding box center [673, 214] width 8 height 8
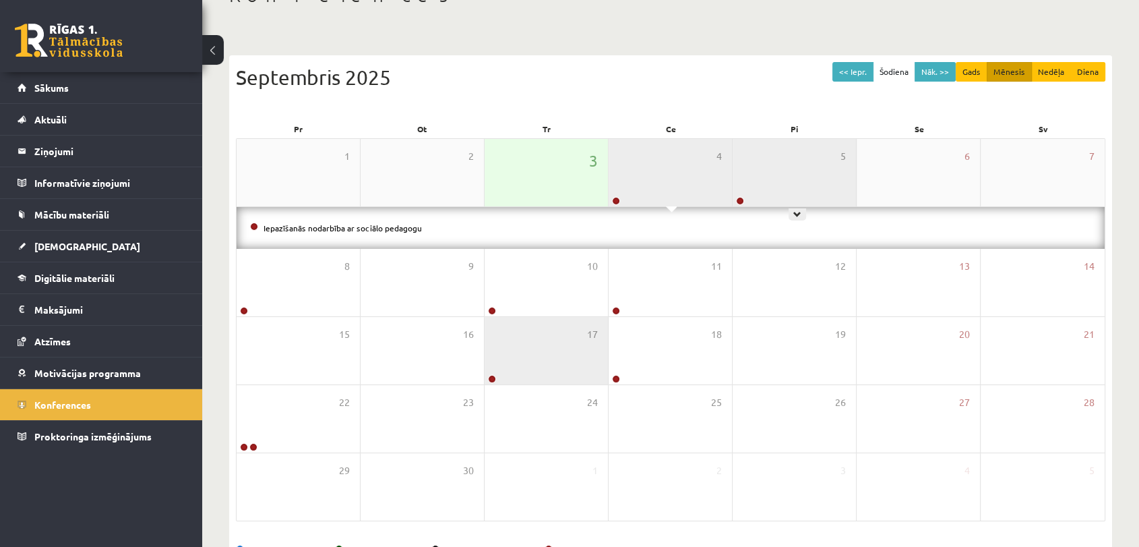
click at [797, 202] on div "5" at bounding box center [794, 172] width 123 height 67
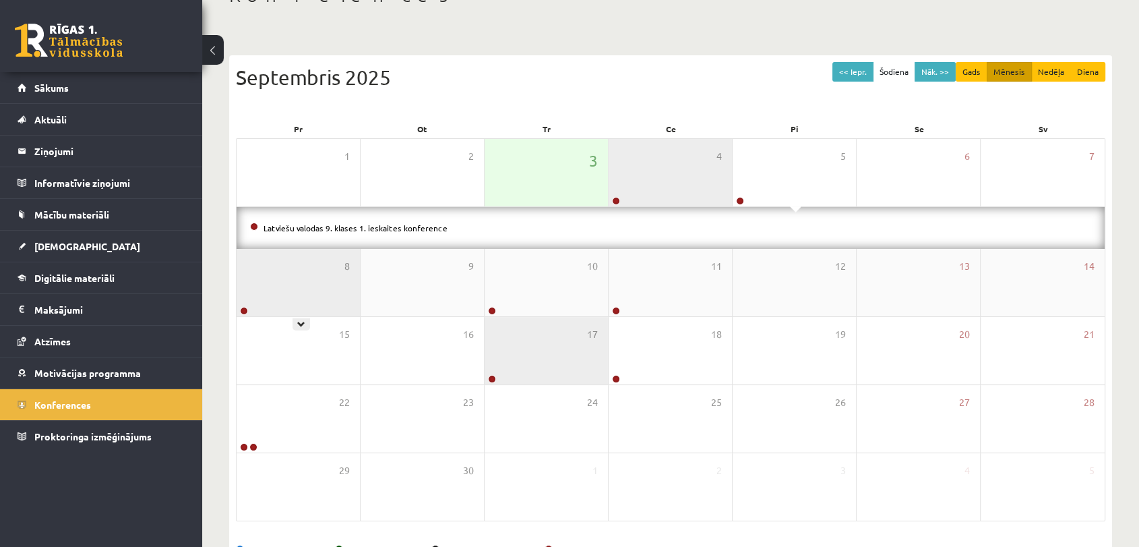
click at [344, 283] on div "8" at bounding box center [298, 282] width 123 height 67
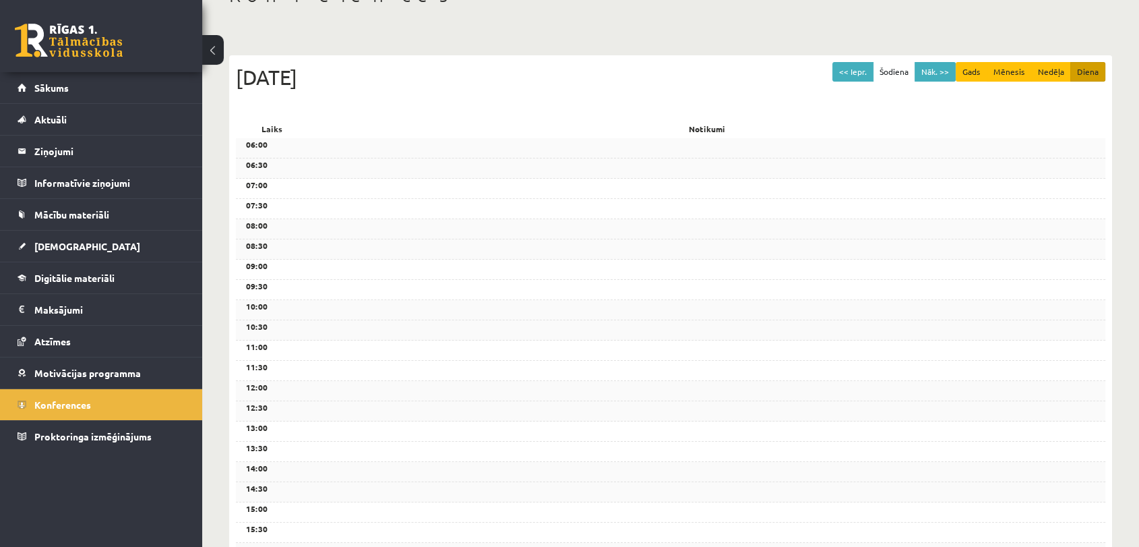
click at [212, 57] on button at bounding box center [213, 50] width 22 height 30
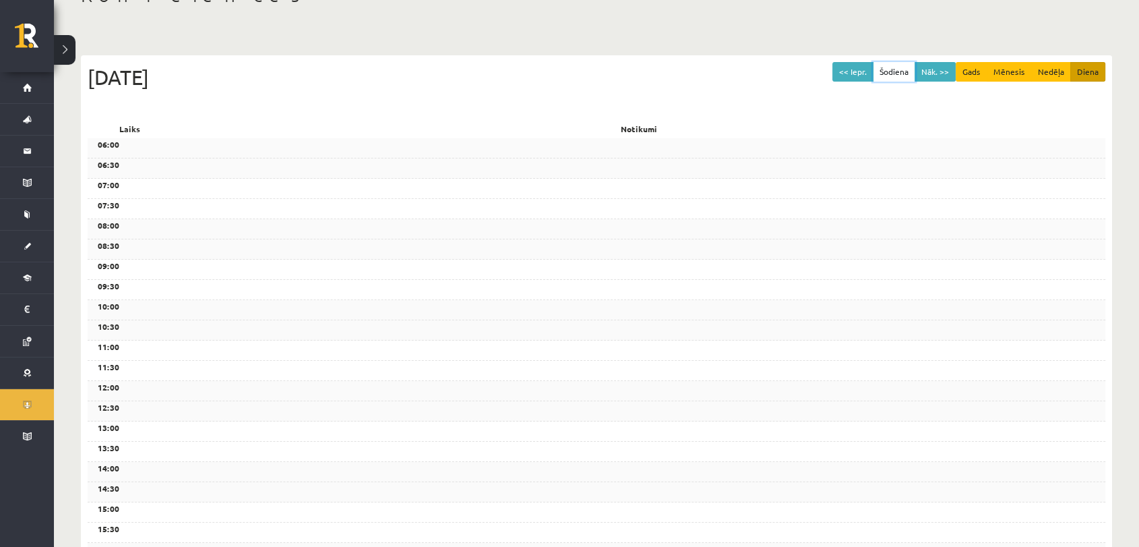
click at [887, 75] on button "Šodiena" at bounding box center [894, 72] width 42 height 20
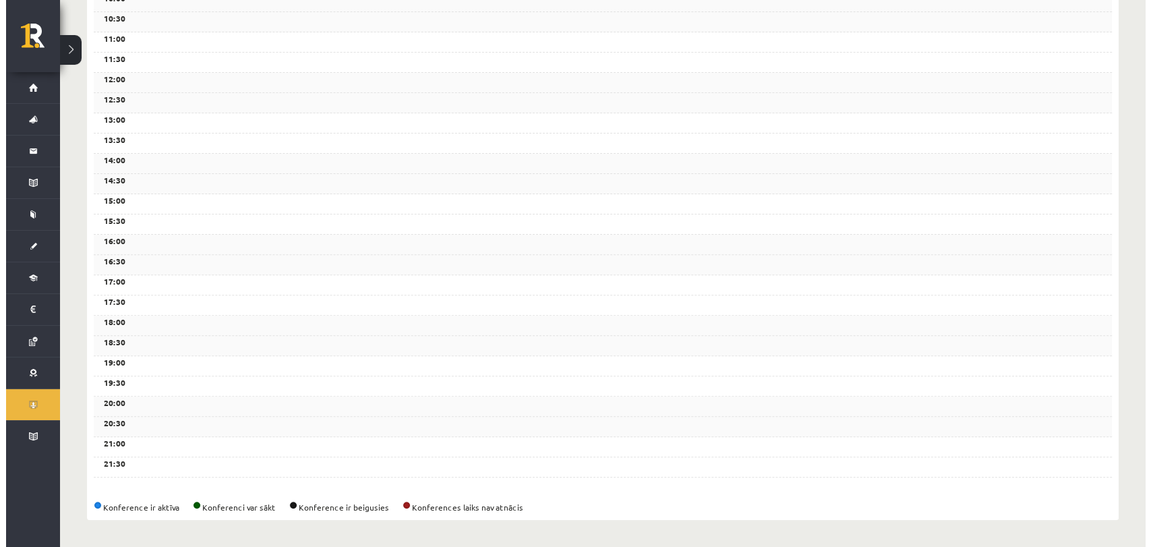
scroll to position [0, 0]
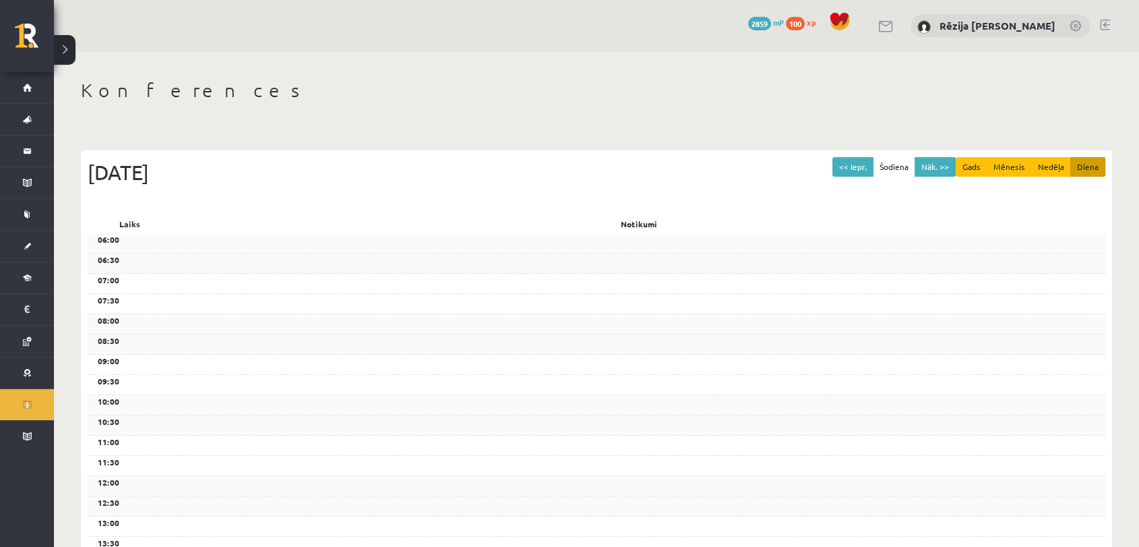
click at [118, 173] on div "Tr, 3 Septembris 2025" at bounding box center [597, 172] width 1018 height 30
click at [113, 88] on h1 "Konferences" at bounding box center [596, 90] width 1031 height 23
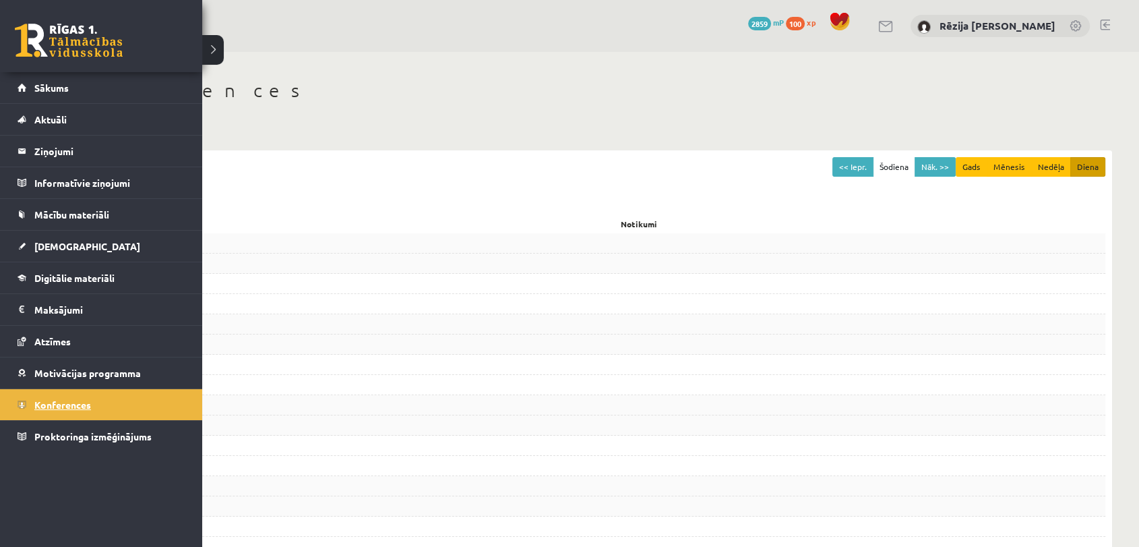
click at [55, 403] on span "Konferences" at bounding box center [62, 404] width 57 height 12
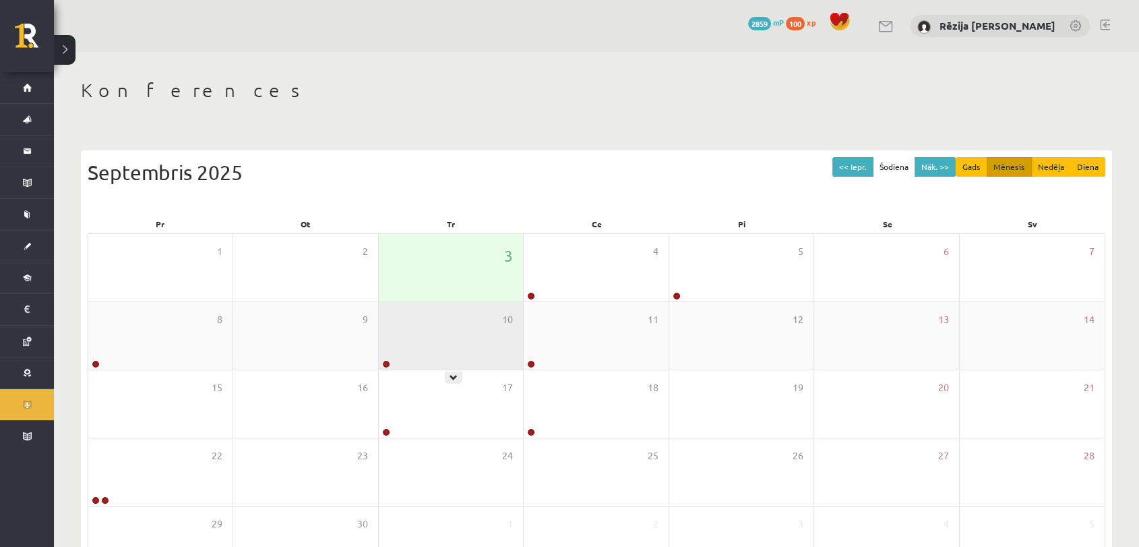
click at [454, 375] on icon at bounding box center [454, 377] width 8 height 8
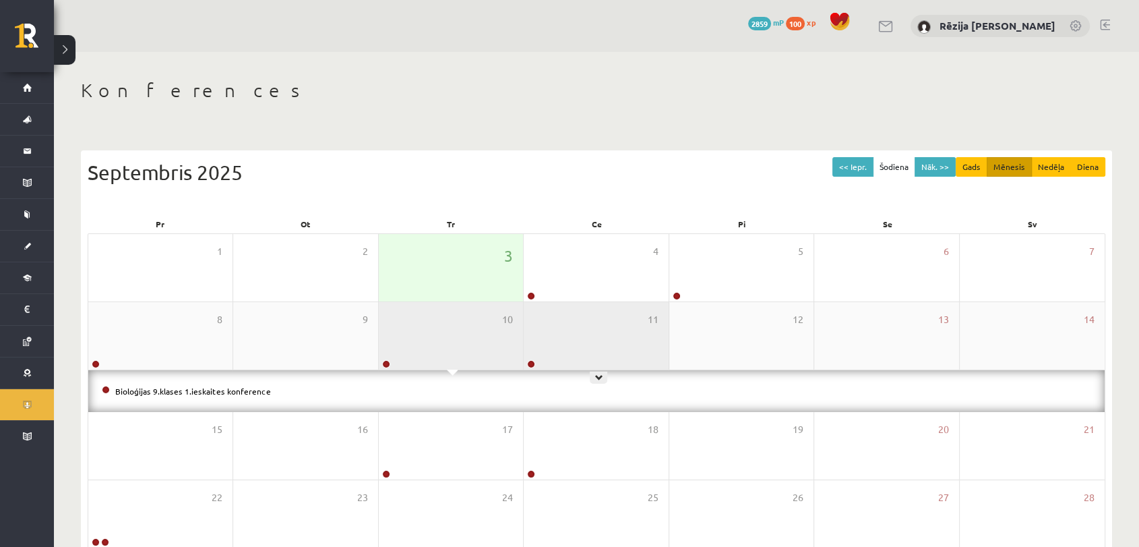
click at [599, 373] on icon at bounding box center [599, 377] width 8 height 8
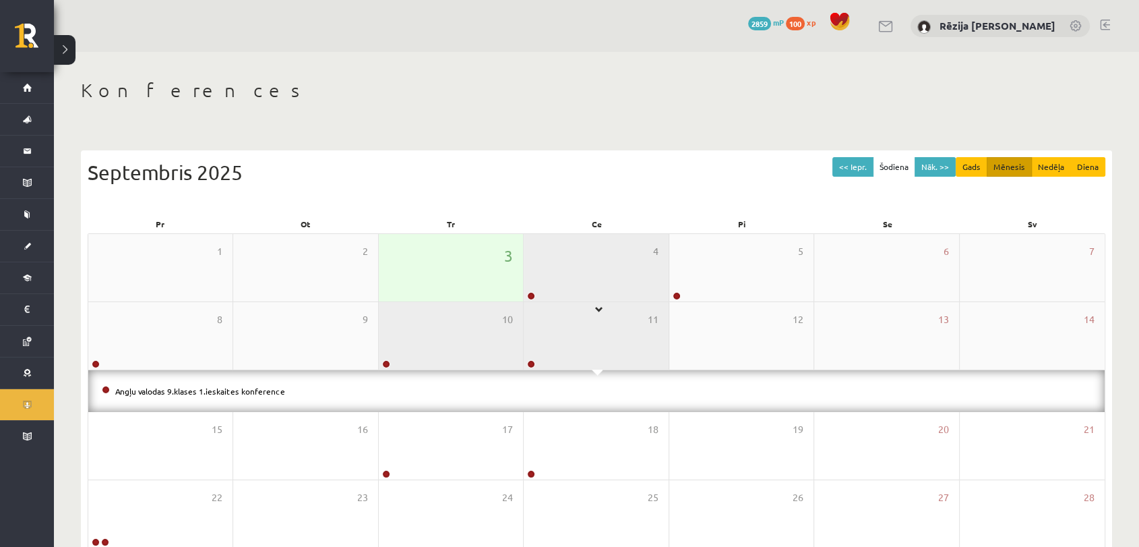
click at [594, 294] on div "4" at bounding box center [596, 267] width 144 height 67
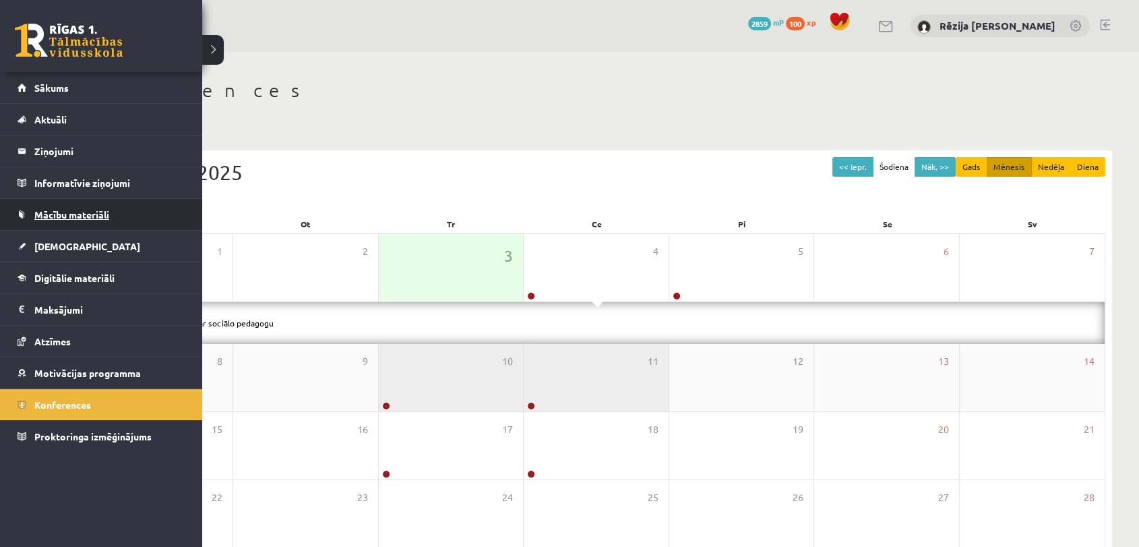
click at [85, 211] on span "Mācību materiāli" at bounding box center [71, 214] width 75 height 12
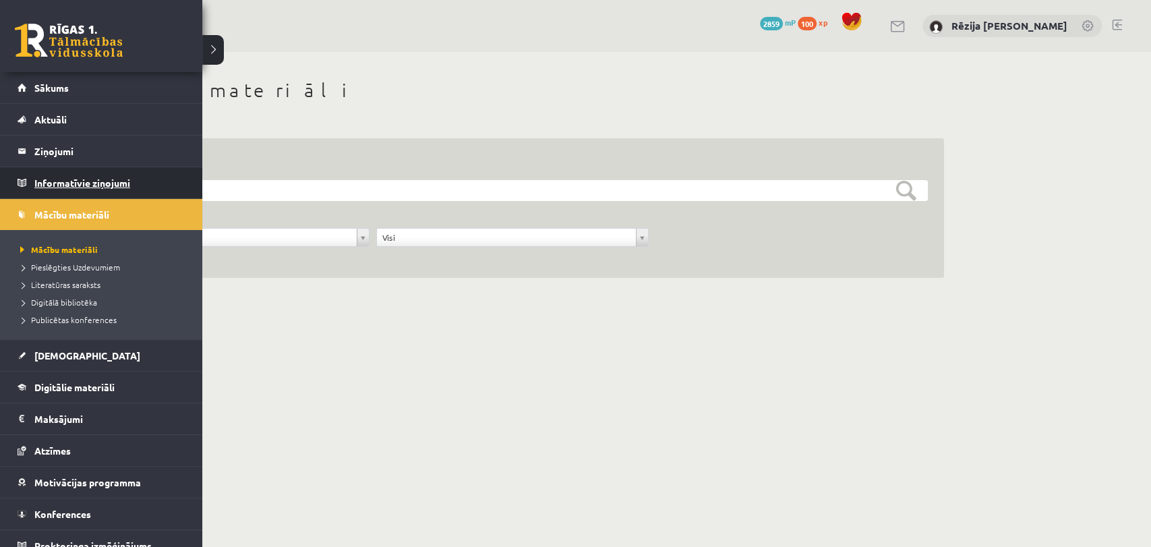
click at [18, 180] on link "Informatīvie ziņojumi 0" at bounding box center [102, 182] width 168 height 31
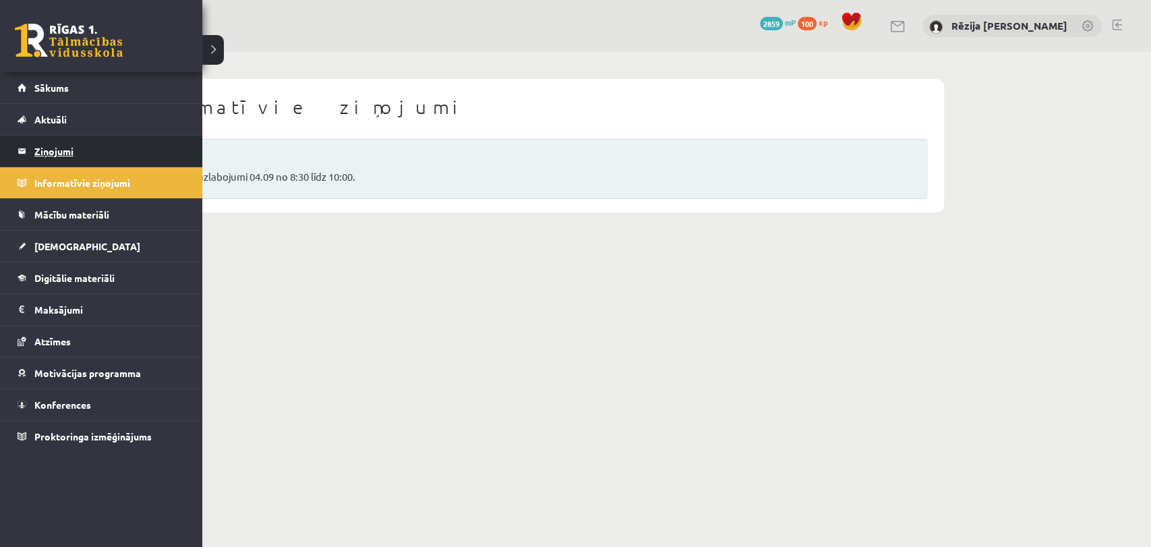
click at [34, 147] on legend "Ziņojumi 0" at bounding box center [109, 150] width 151 height 31
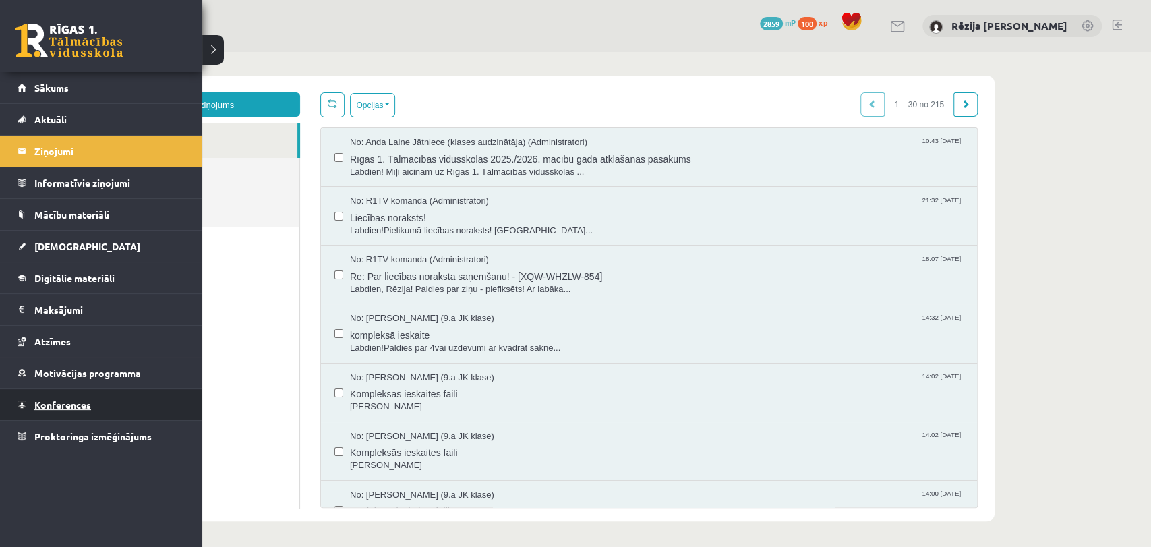
click at [86, 409] on link "Konferences" at bounding box center [102, 404] width 168 height 31
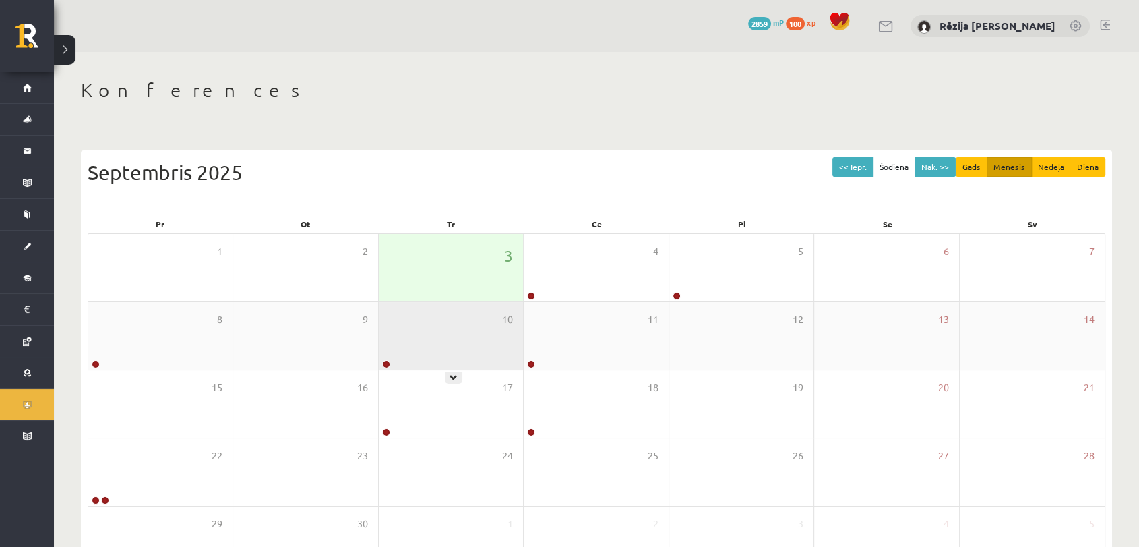
click at [449, 363] on div "10" at bounding box center [451, 335] width 144 height 67
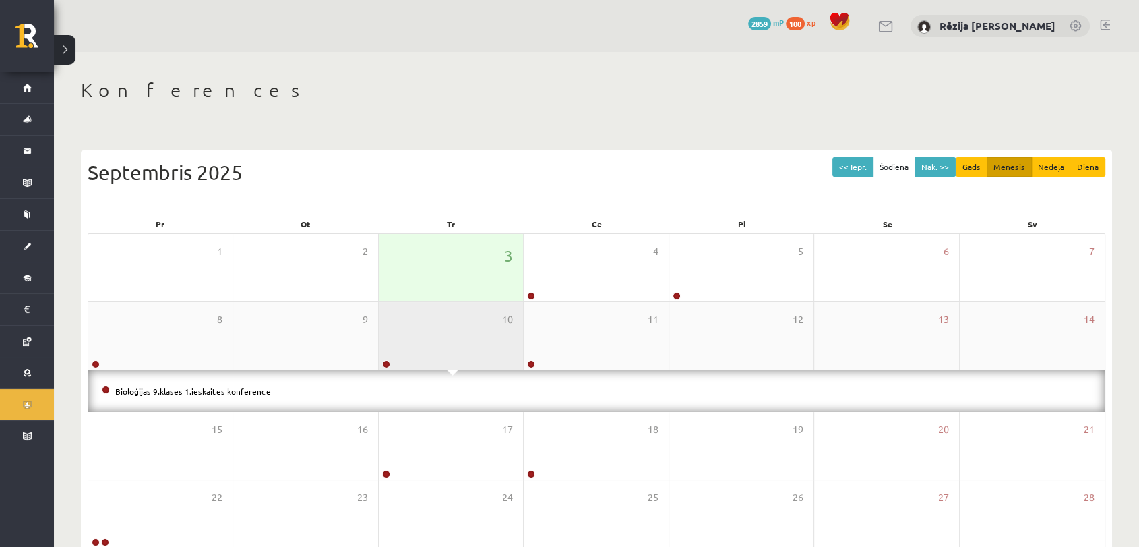
click at [449, 363] on div "10" at bounding box center [451, 335] width 144 height 67
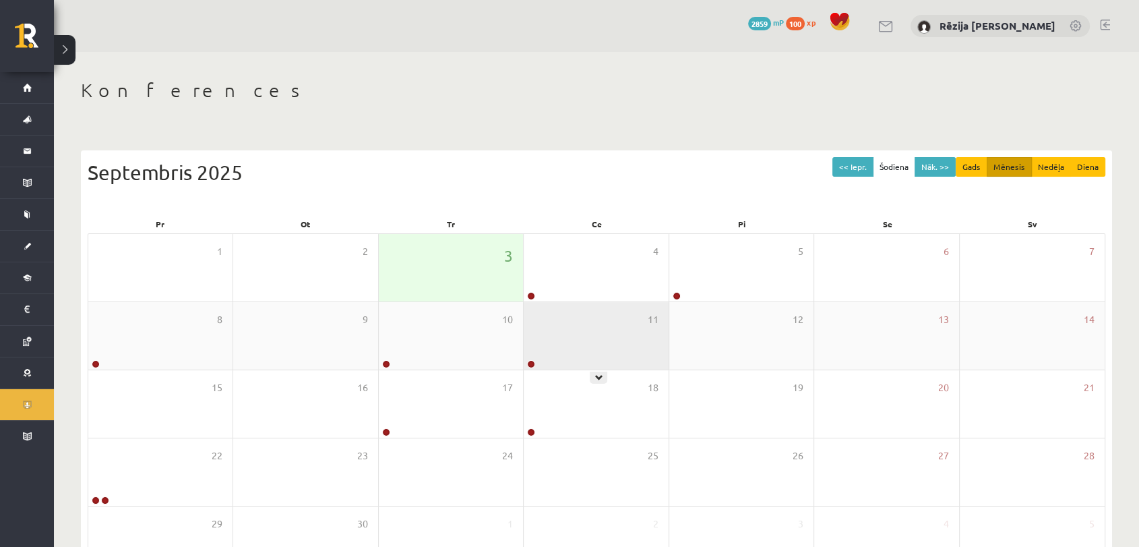
click at [586, 355] on div "11" at bounding box center [596, 335] width 144 height 67
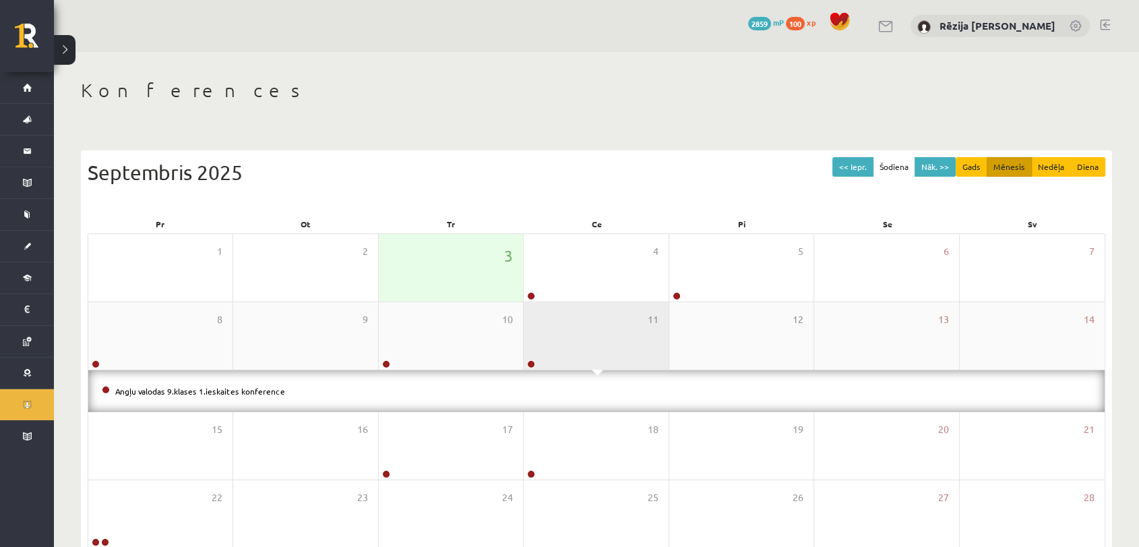
click at [586, 355] on div "11" at bounding box center [596, 335] width 144 height 67
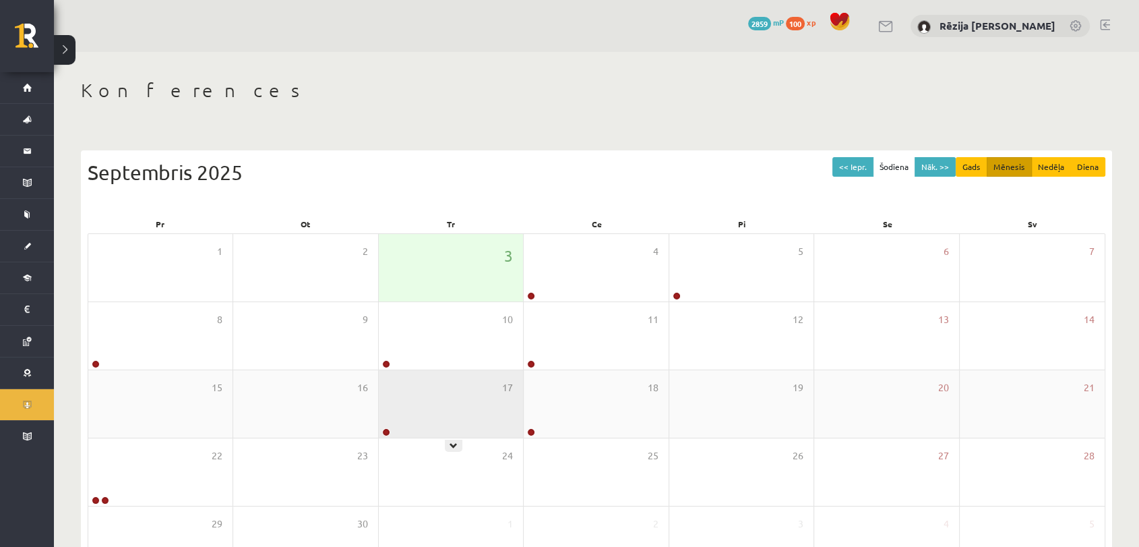
click at [463, 406] on div "17" at bounding box center [451, 403] width 144 height 67
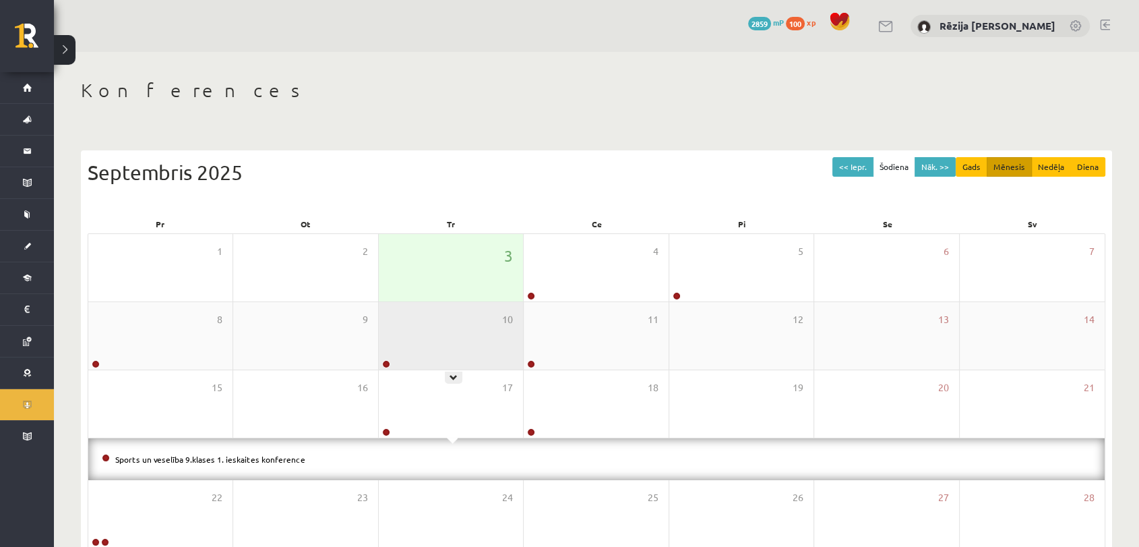
click at [438, 316] on div "10" at bounding box center [451, 335] width 144 height 67
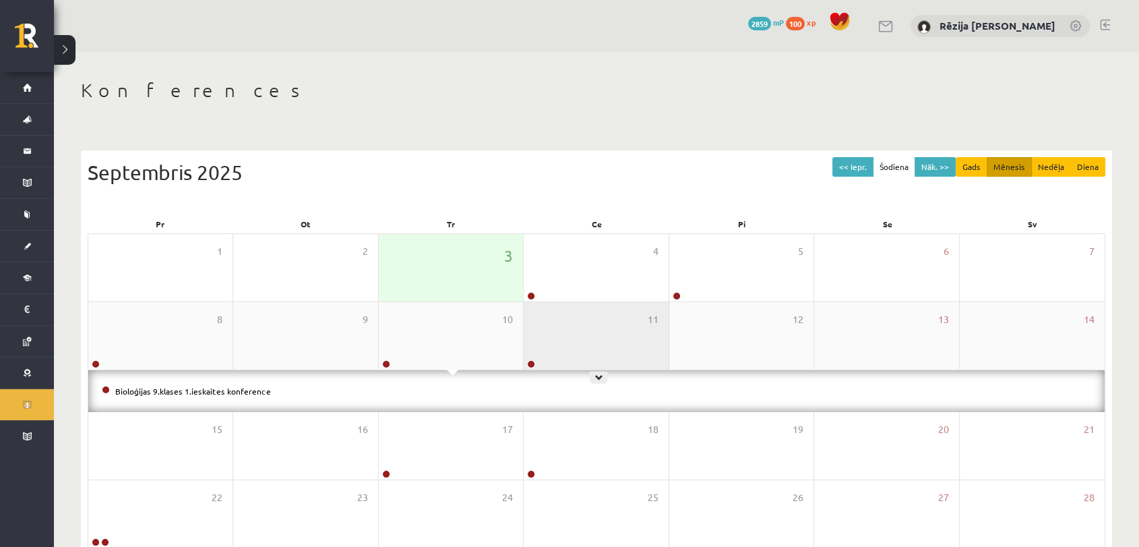
click at [566, 328] on div "11" at bounding box center [596, 335] width 144 height 67
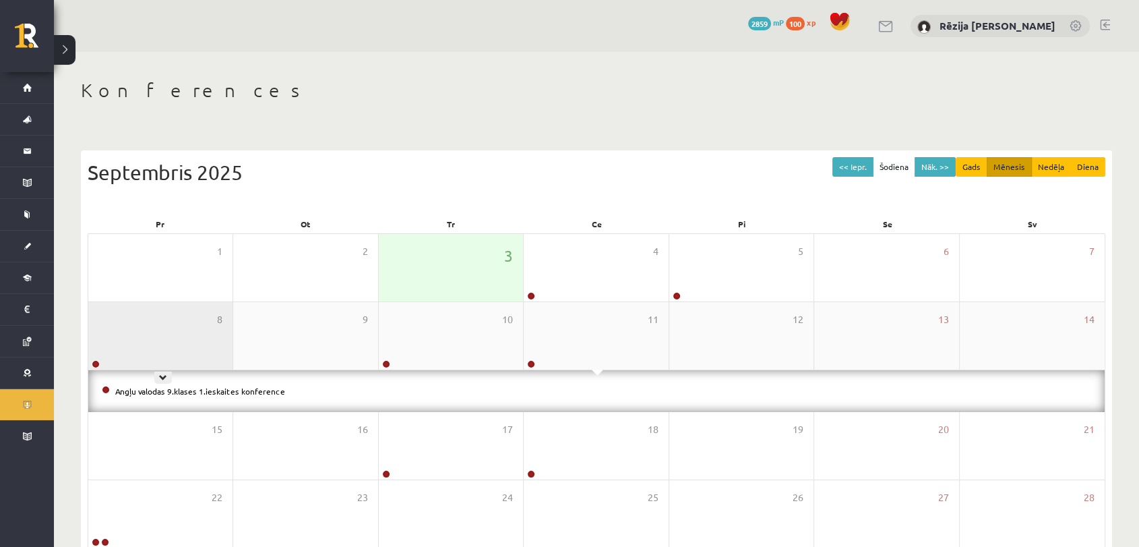
click at [185, 325] on div "8" at bounding box center [160, 335] width 144 height 67
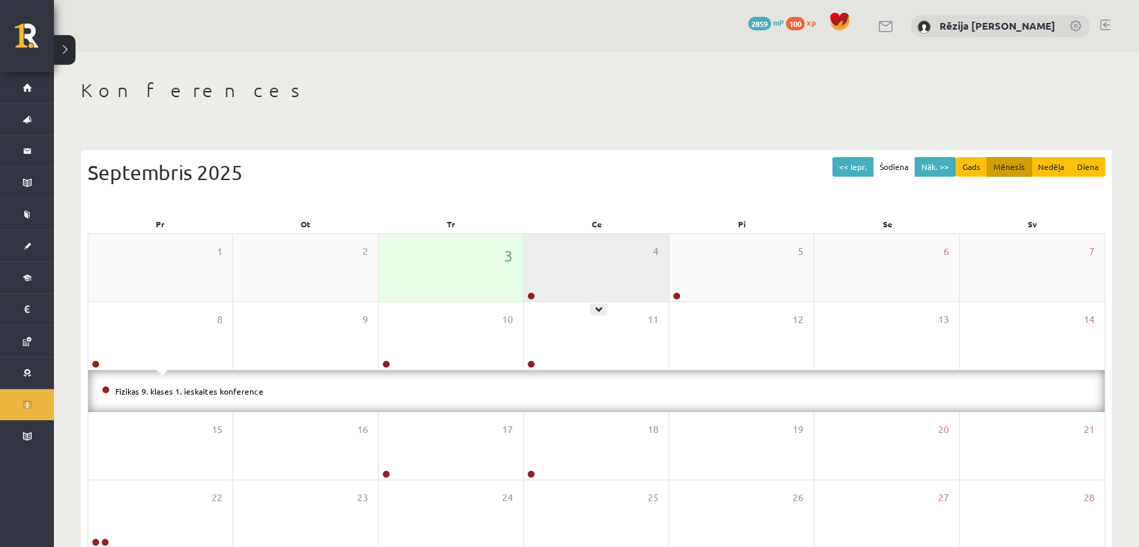
click at [562, 241] on div "4" at bounding box center [596, 267] width 144 height 67
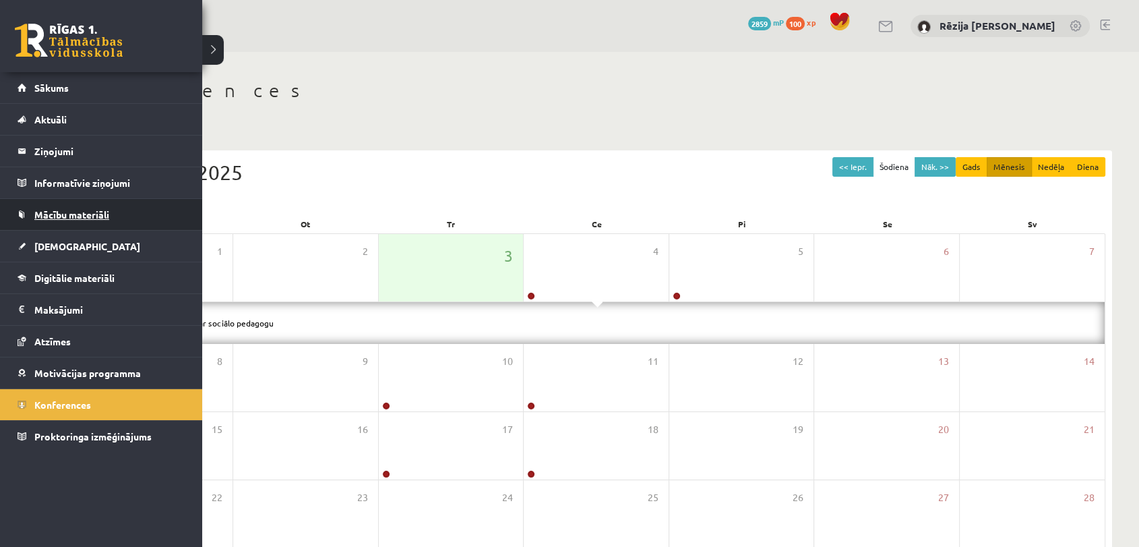
click at [148, 201] on link "Mācību materiāli" at bounding box center [102, 214] width 168 height 31
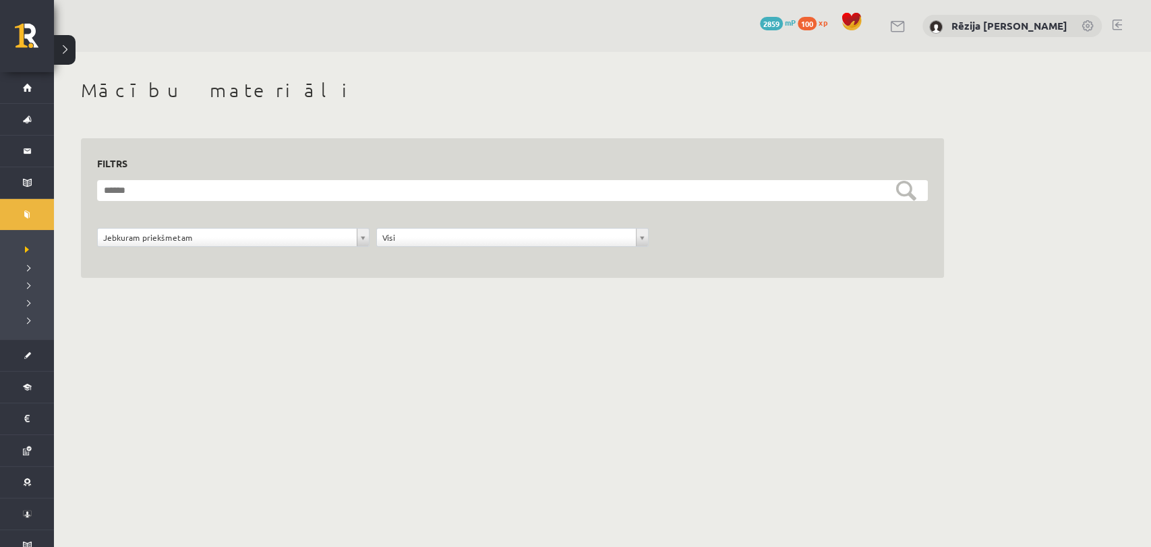
drag, startPoint x: 357, startPoint y: 228, endPoint x: 369, endPoint y: 225, distance: 11.8
click at [369, 225] on form "**********" at bounding box center [512, 221] width 830 height 82
click at [331, 253] on div "**********" at bounding box center [233, 241] width 279 height 26
drag, startPoint x: 435, startPoint y: 253, endPoint x: 436, endPoint y: 247, distance: 6.8
click at [436, 248] on div "**********" at bounding box center [512, 245] width 837 height 34
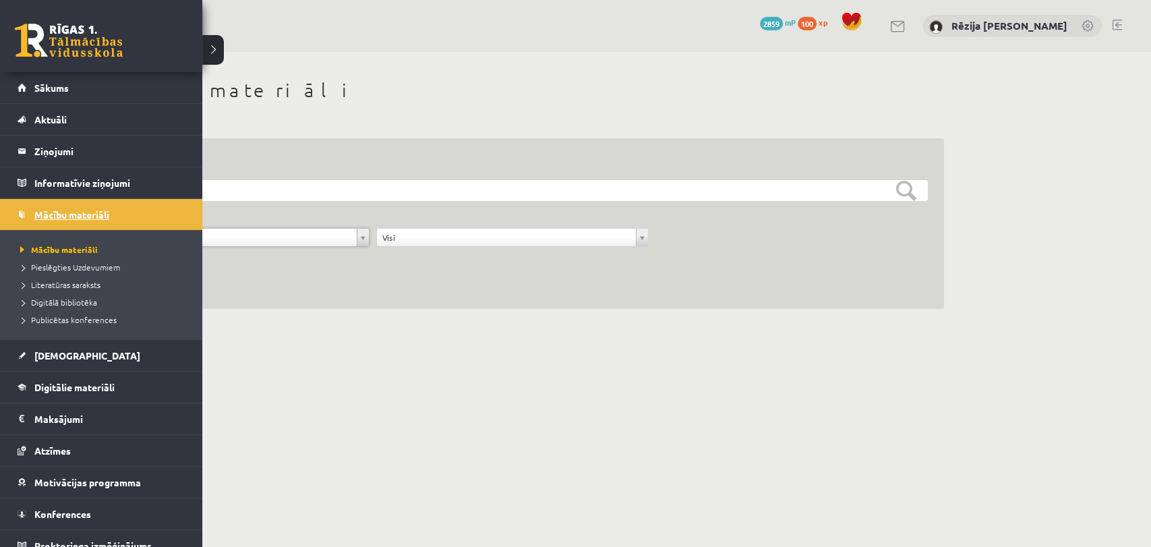
click at [44, 210] on span "Mācību materiāli" at bounding box center [71, 214] width 75 height 12
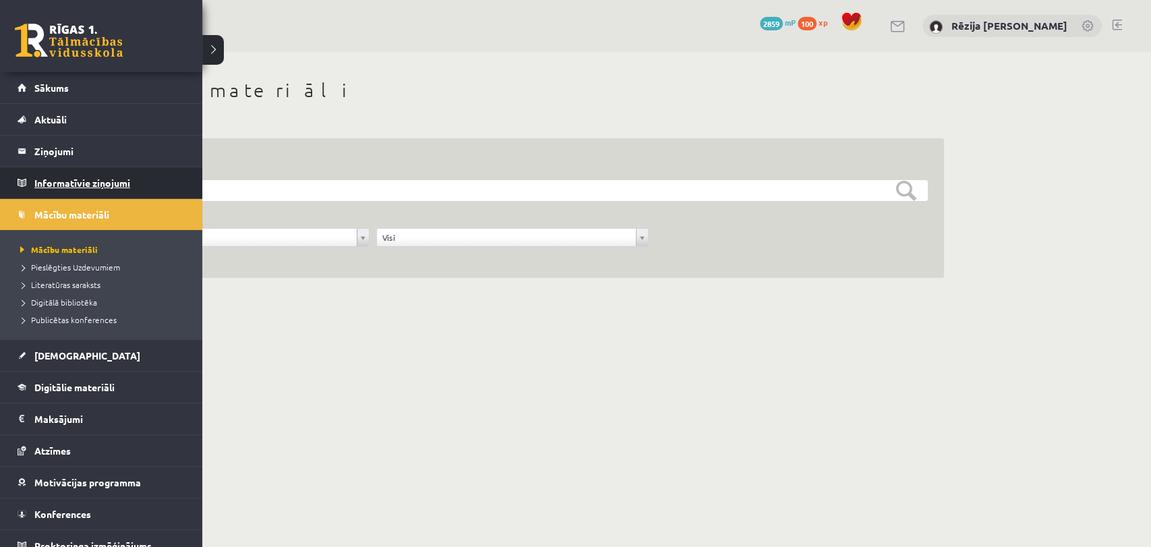
click at [29, 183] on link "Informatīvie ziņojumi 0" at bounding box center [102, 182] width 168 height 31
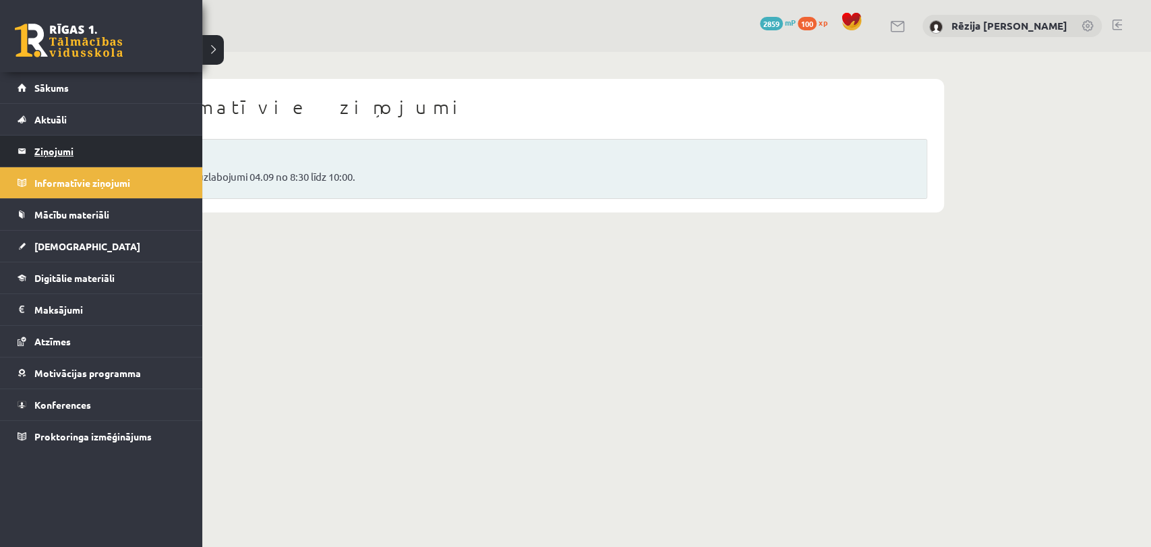
click at [43, 158] on legend "Ziņojumi 0" at bounding box center [109, 150] width 151 height 31
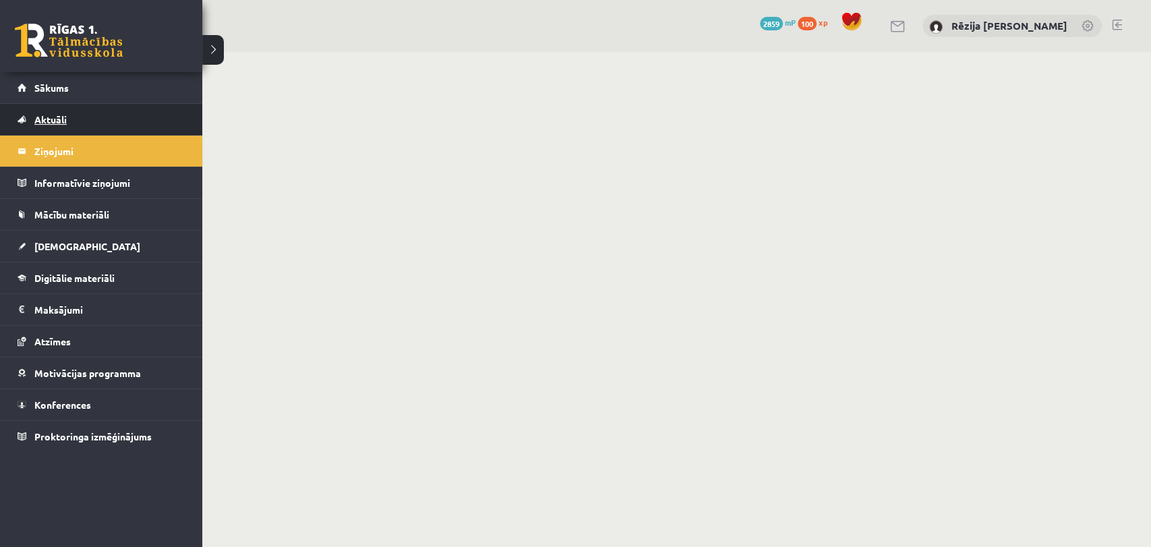
click at [52, 125] on link "Aktuāli" at bounding box center [102, 119] width 168 height 31
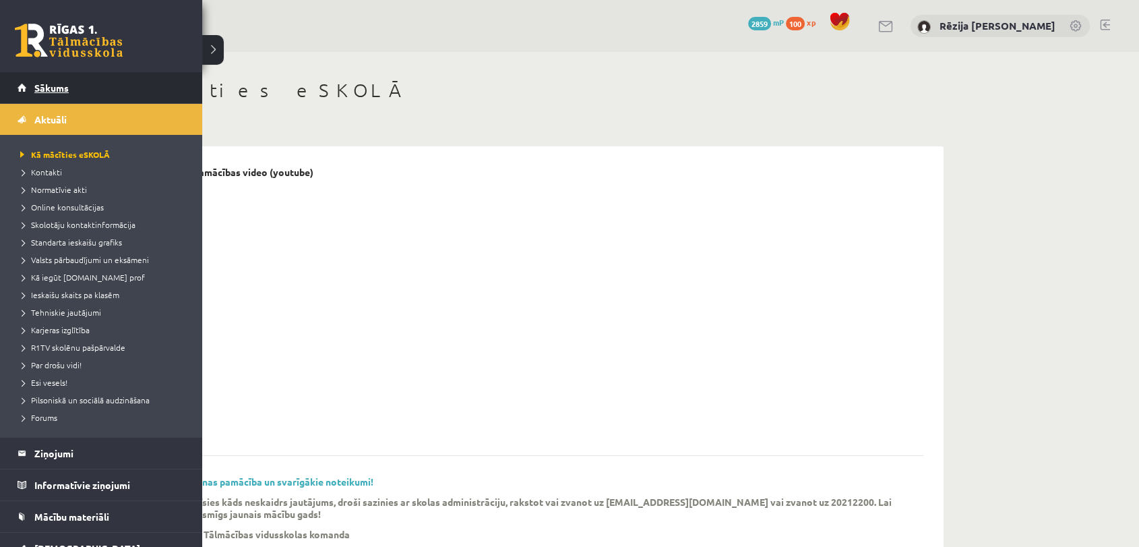
click at [29, 89] on link "Sākums" at bounding box center [102, 87] width 168 height 31
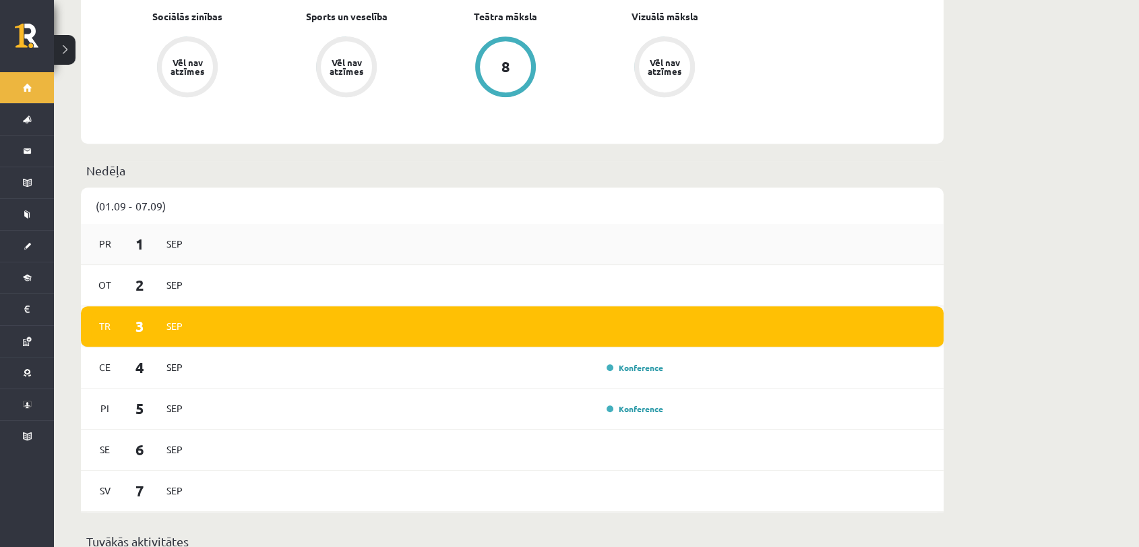
scroll to position [1311, 0]
